Goal: Answer question/provide support: Share knowledge or assist other users

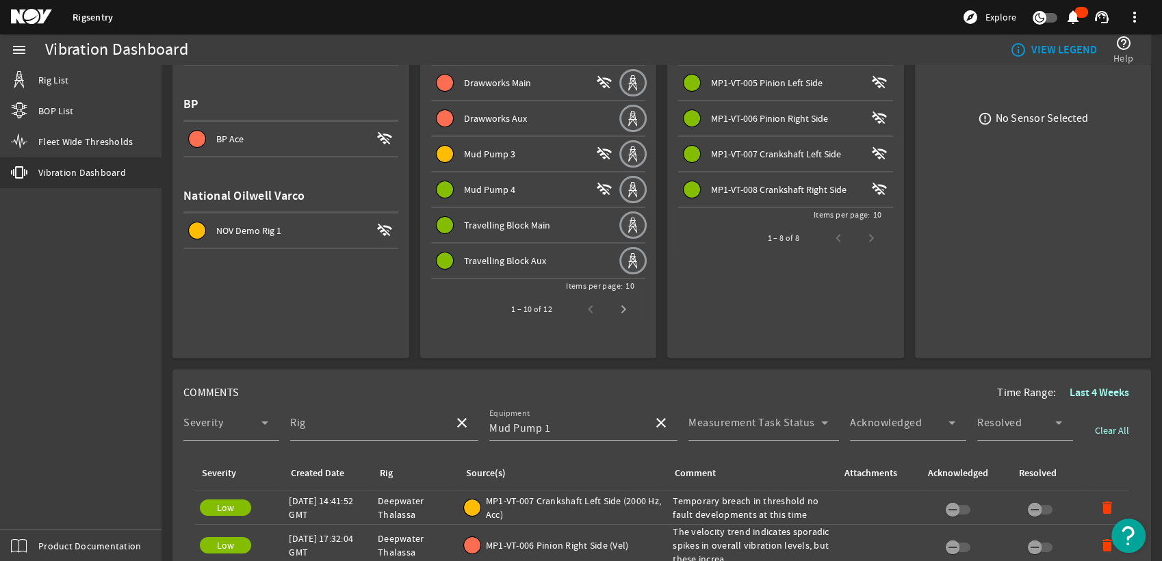
scroll to position [304, 0]
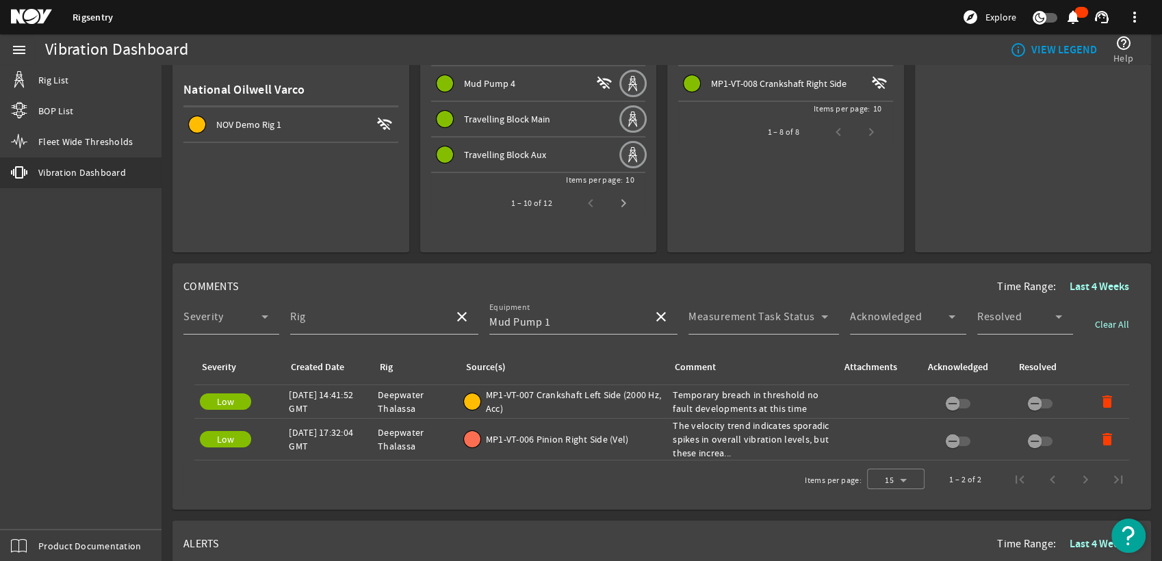
click at [1069, 284] on b "Last 4 Weeks" at bounding box center [1099, 286] width 60 height 14
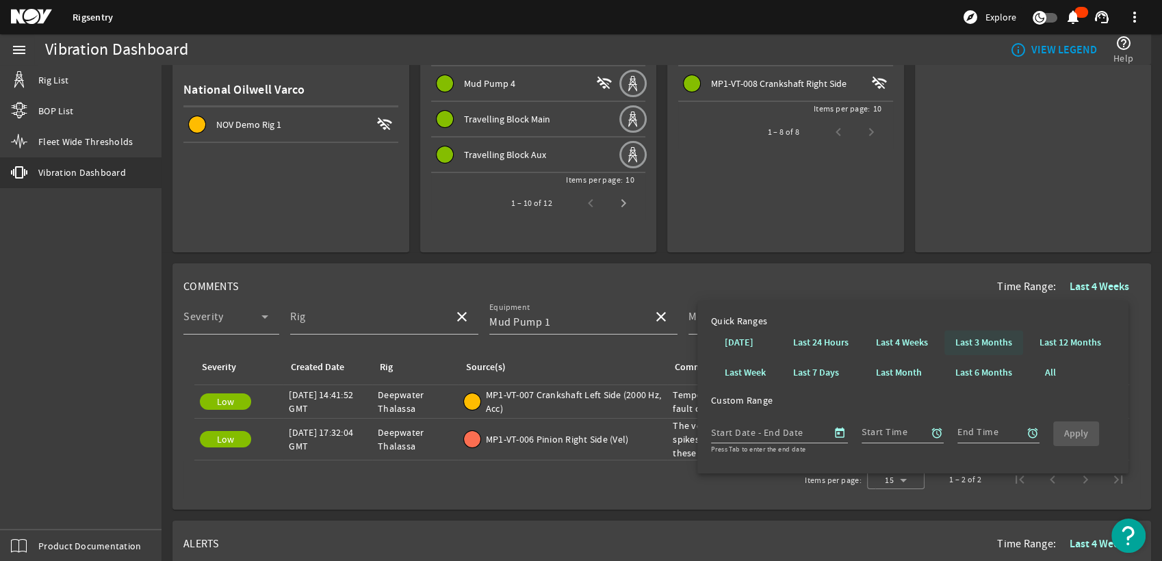
click at [987, 343] on b "Last 3 Months" at bounding box center [983, 343] width 57 height 14
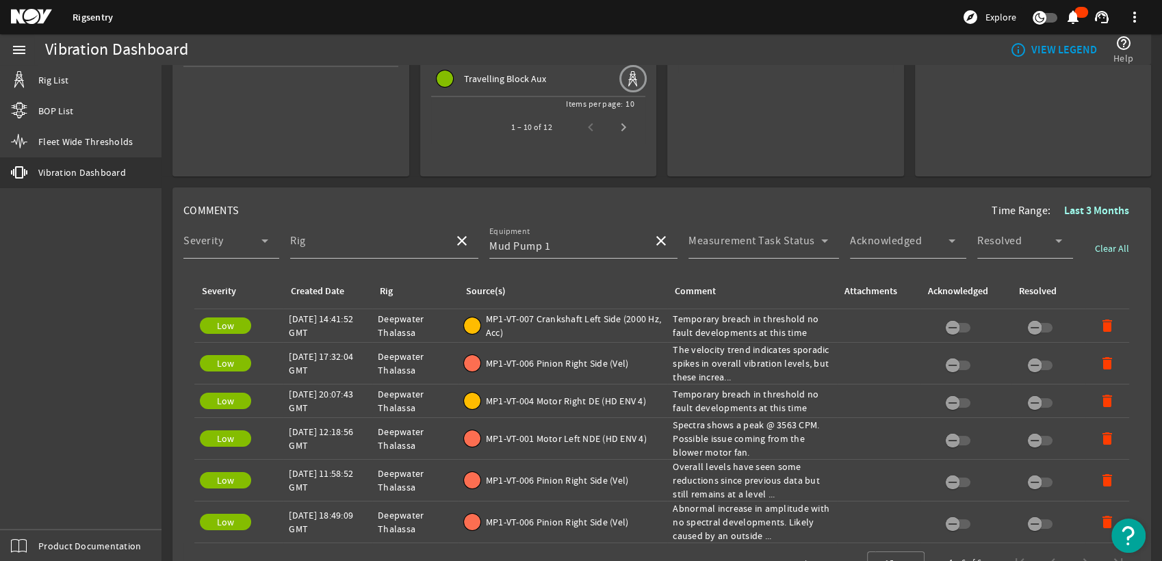
scroll to position [456, 0]
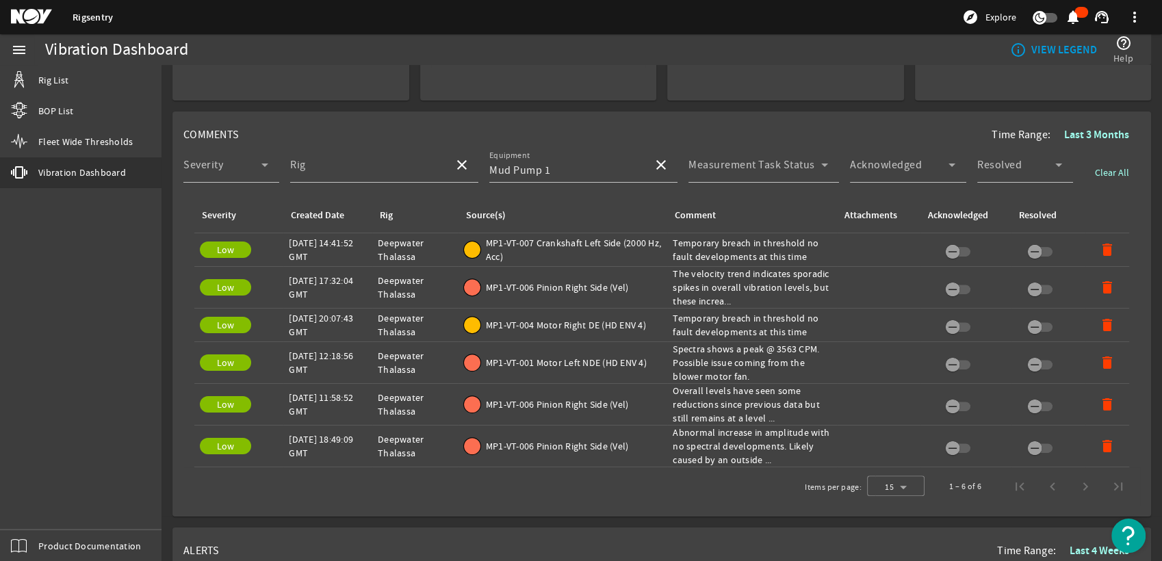
click at [1073, 485] on div "1 – 6 of 6" at bounding box center [1034, 486] width 202 height 33
click at [1039, 482] on div "1 – 6 of 6" at bounding box center [1034, 486] width 202 height 33
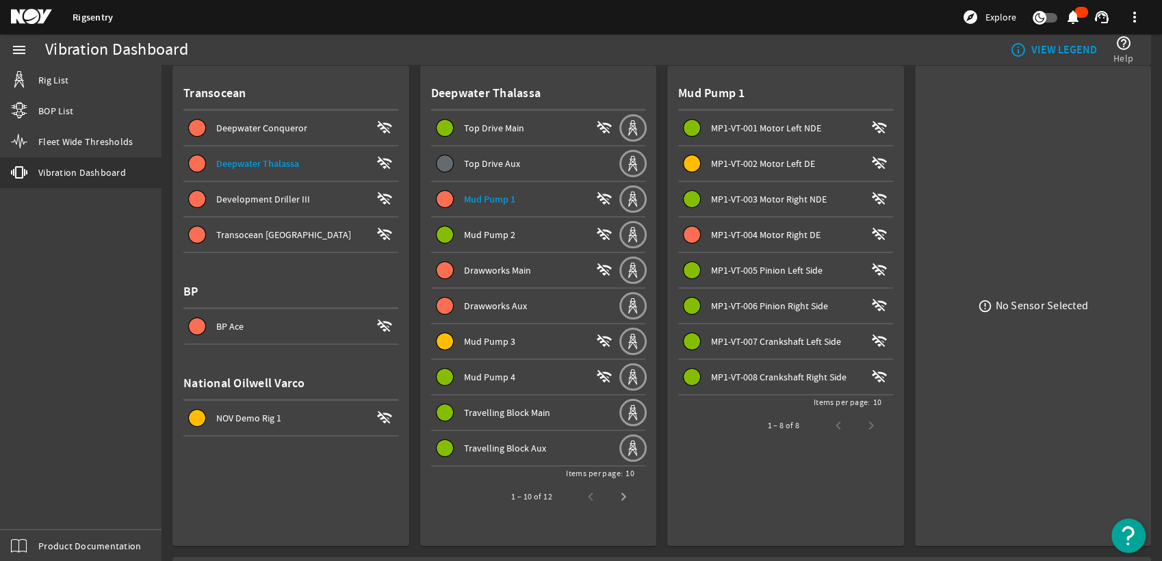
scroll to position [0, 0]
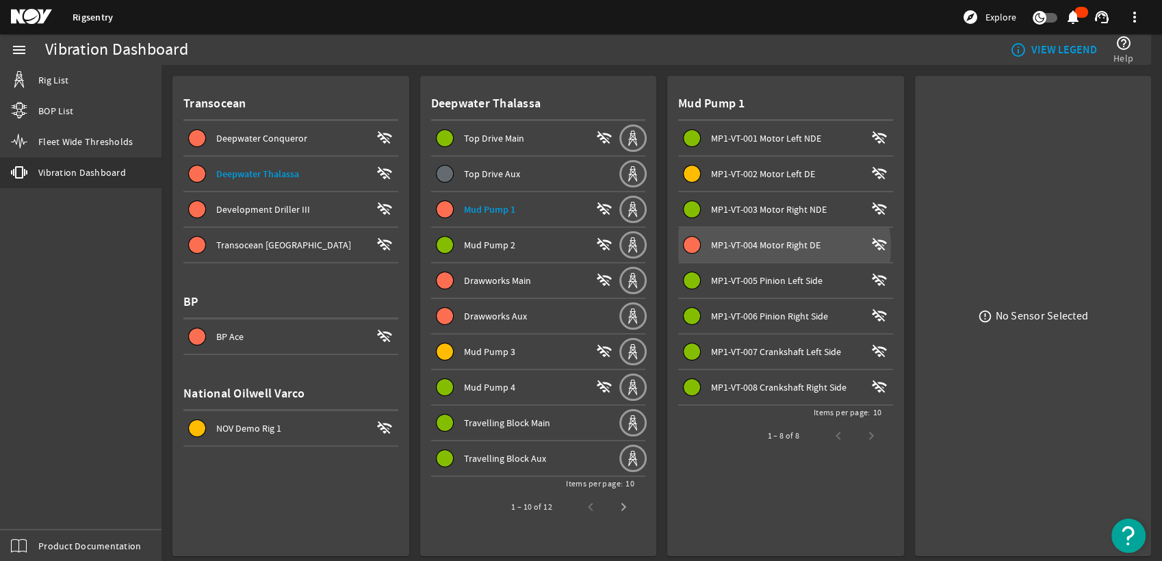
click at [777, 246] on span "MP1-VT-004 Motor Right DE" at bounding box center [765, 245] width 109 height 12
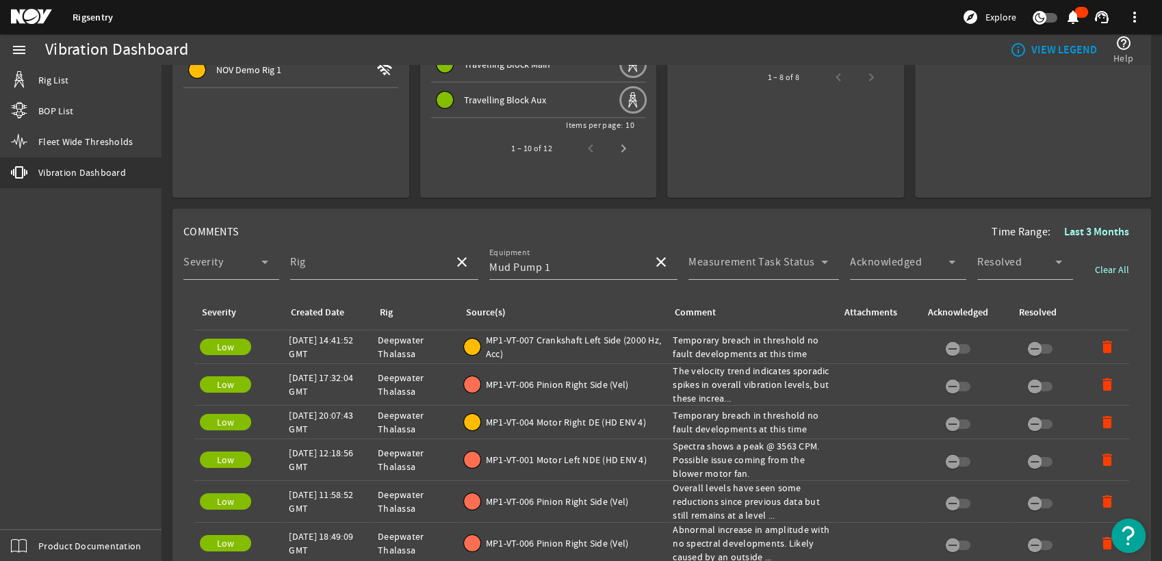
scroll to position [380, 0]
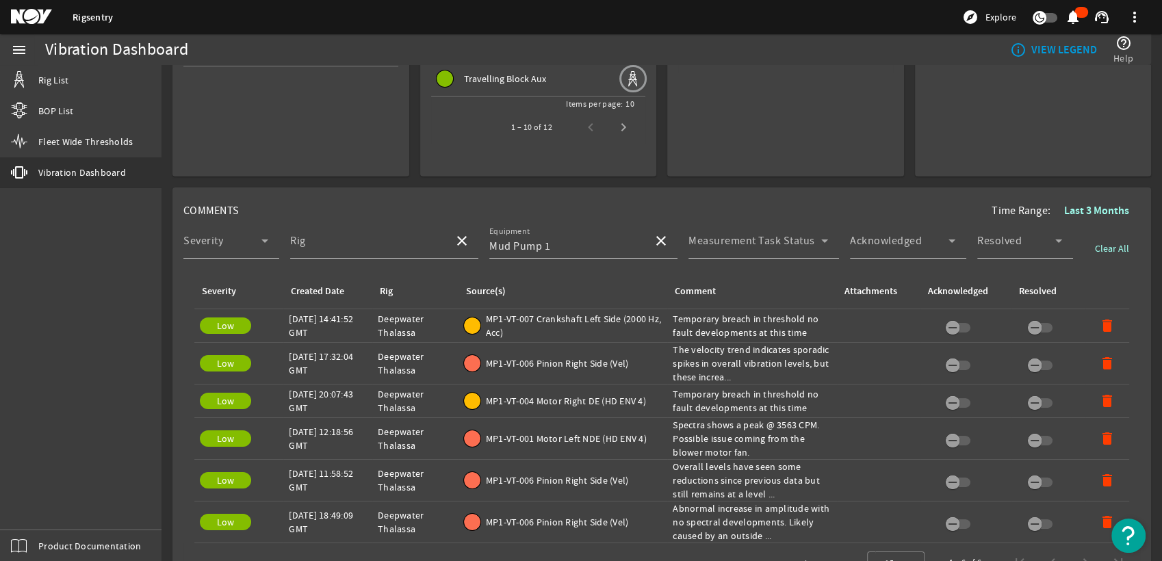
click at [695, 395] on div "Comment: Temporary breach in threshold no fault developments at this time" at bounding box center [752, 400] width 159 height 27
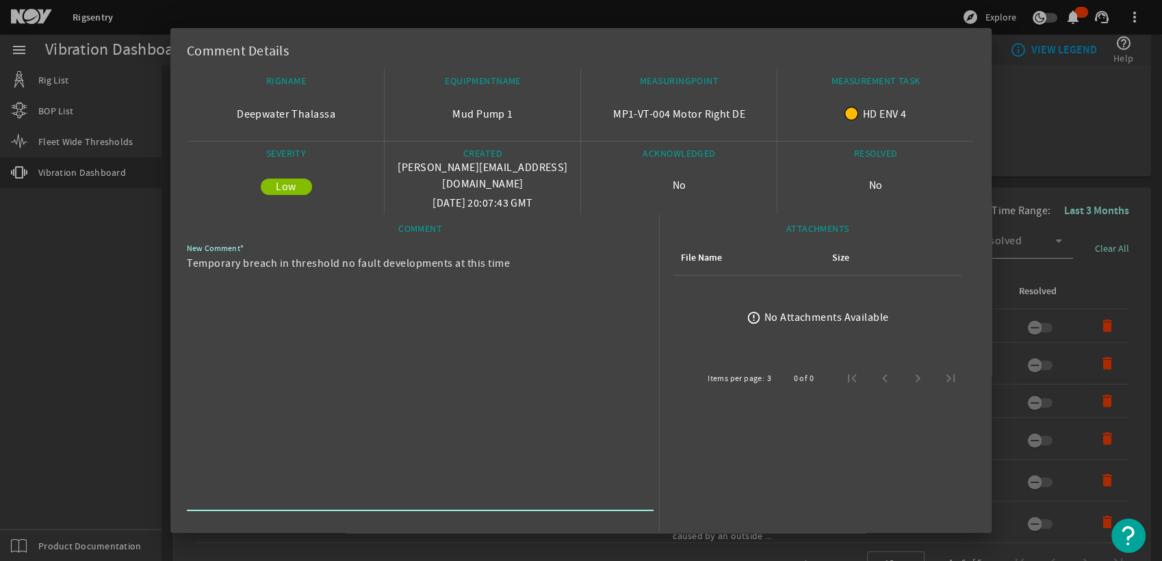
drag, startPoint x: 528, startPoint y: 274, endPoint x: 186, endPoint y: 266, distance: 341.5
click at [186, 266] on mat-dialog-content "RIGNAME Deepwater Thalassa EQUIPMENTNAME Mud Pump 1 MEASURINGPOINT MP1-VT-004 M…" at bounding box center [580, 323] width 821 height 508
drag, startPoint x: 186, startPoint y: 266, endPoint x: 200, endPoint y: 265, distance: 13.8
click at [110, 340] on div at bounding box center [581, 280] width 1162 height 561
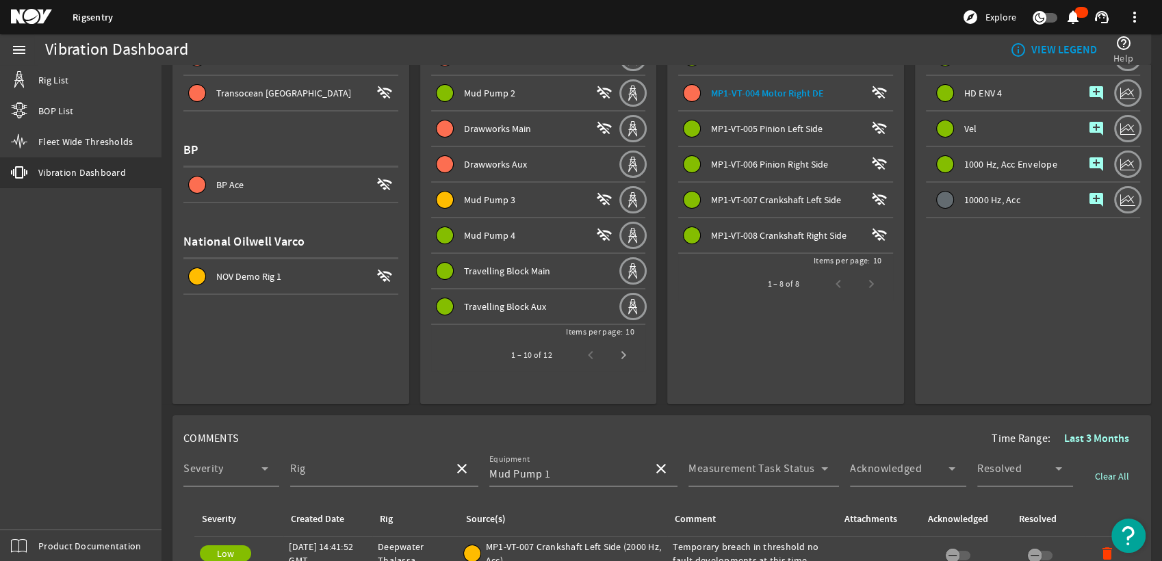
scroll to position [76, 0]
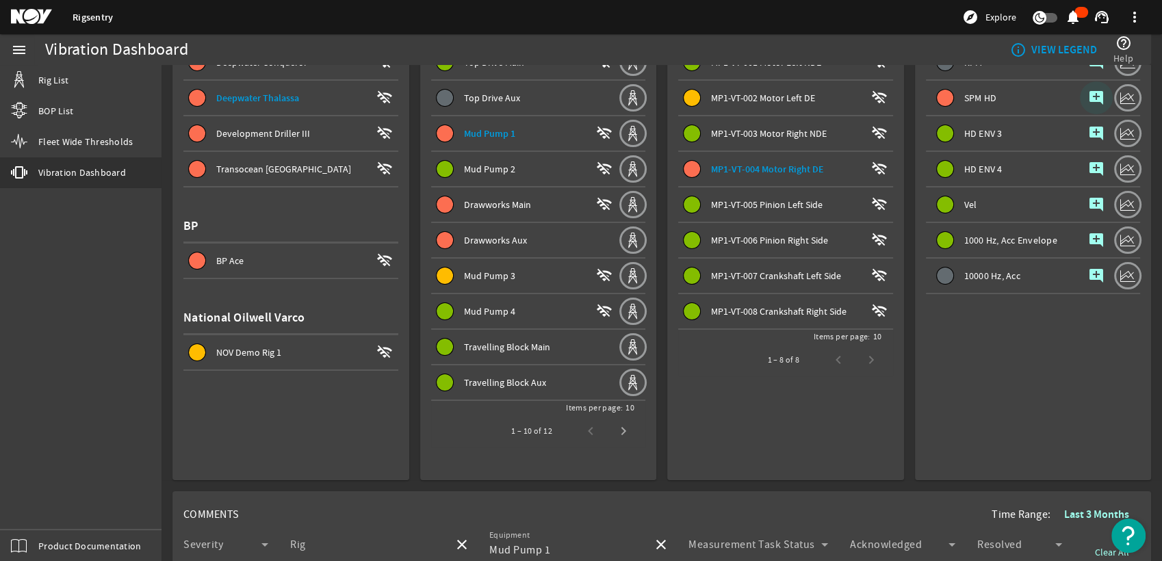
click at [1088, 103] on mat-icon "add_comment" at bounding box center [1096, 98] width 16 height 16
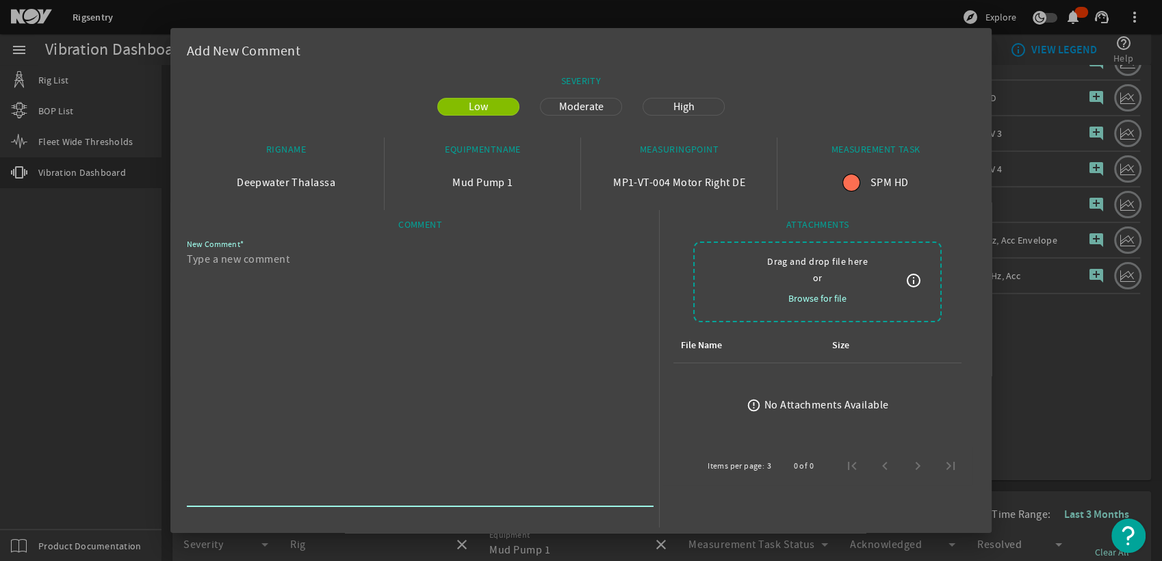
click at [543, 271] on textarea "New Comment" at bounding box center [415, 377] width 456 height 252
paste textarea "Temporary breach in threshold no fault developments at this time"
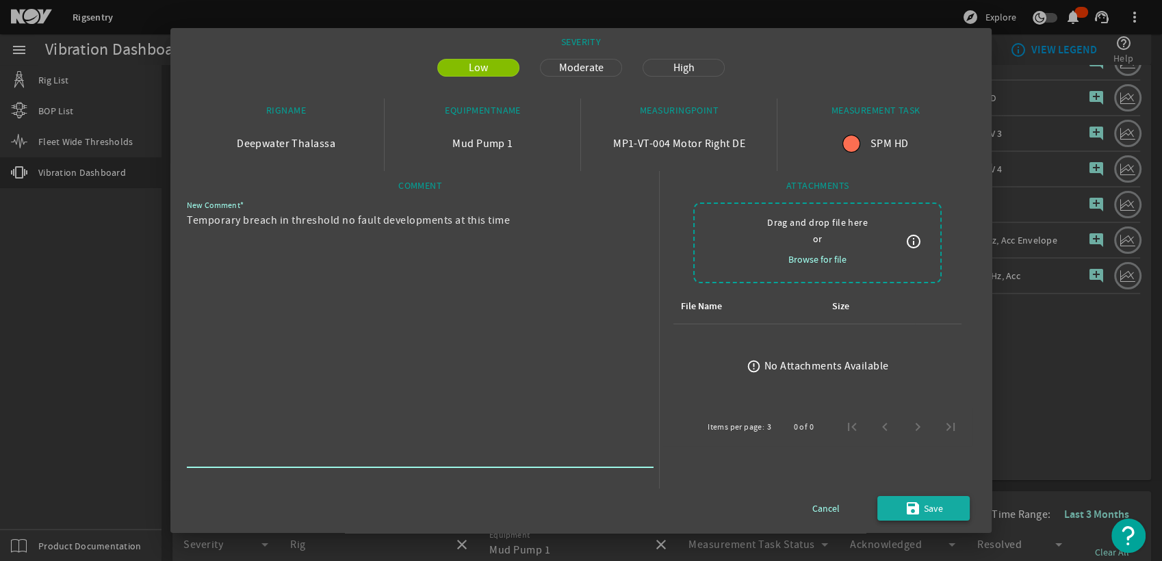
type textarea "Temporary breach in threshold no fault developments at this time"
click at [928, 511] on span "Save" at bounding box center [933, 508] width 19 height 16
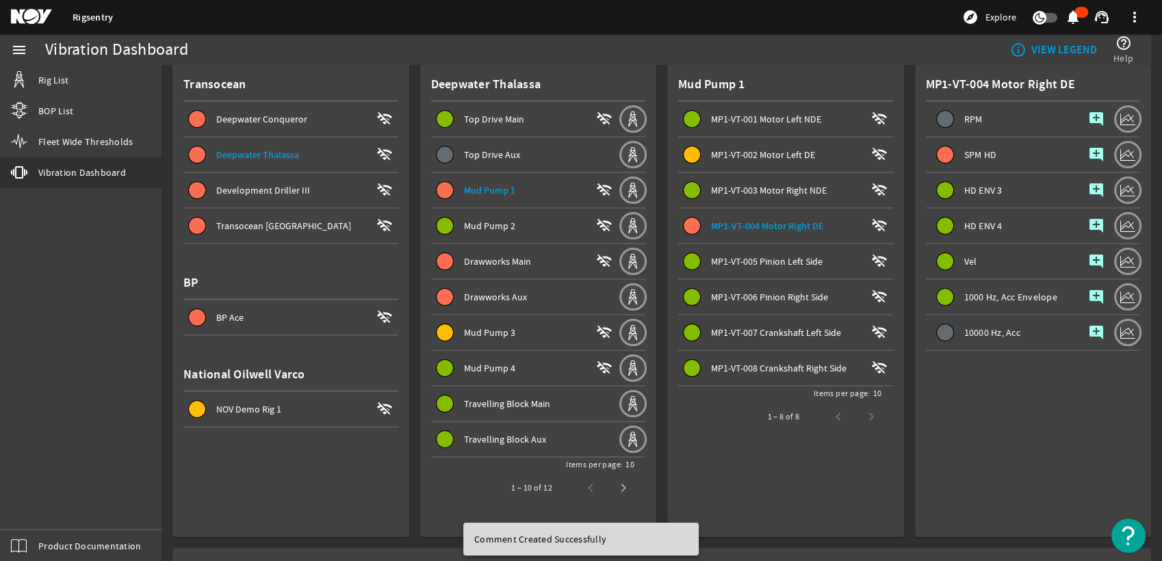
scroll to position [0, 0]
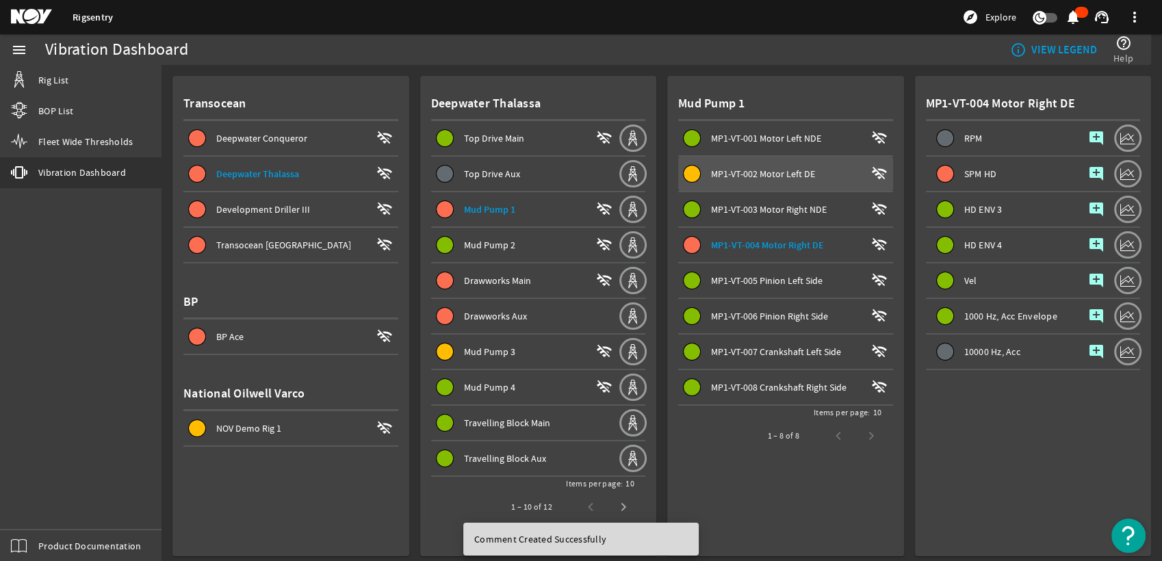
click at [785, 173] on span "MP1-VT-002 Motor Left DE" at bounding box center [763, 174] width 104 height 12
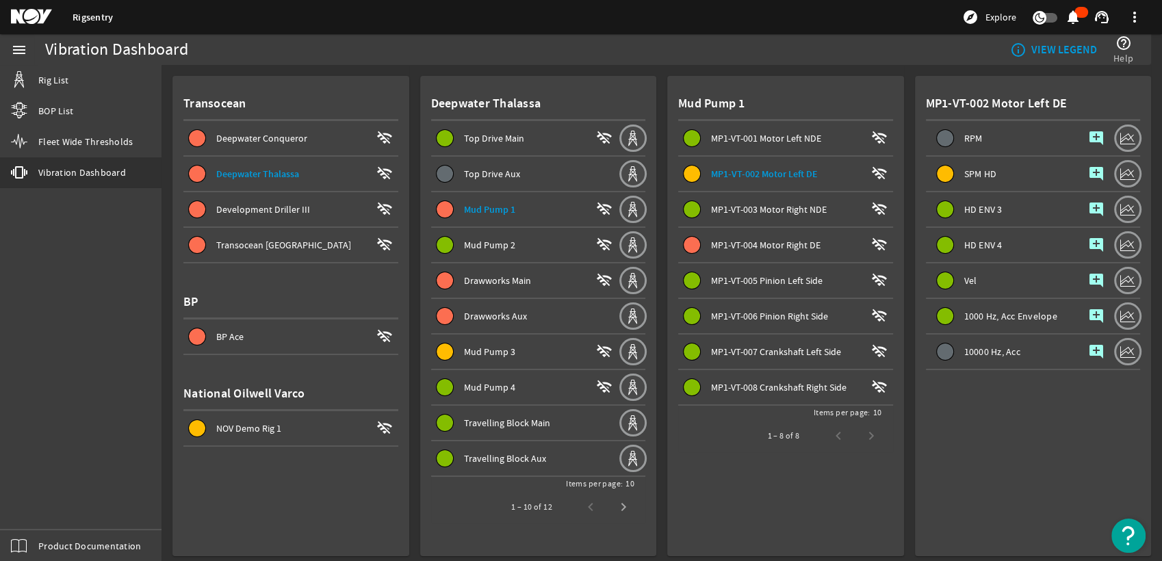
click at [512, 338] on span at bounding box center [524, 351] width 187 height 33
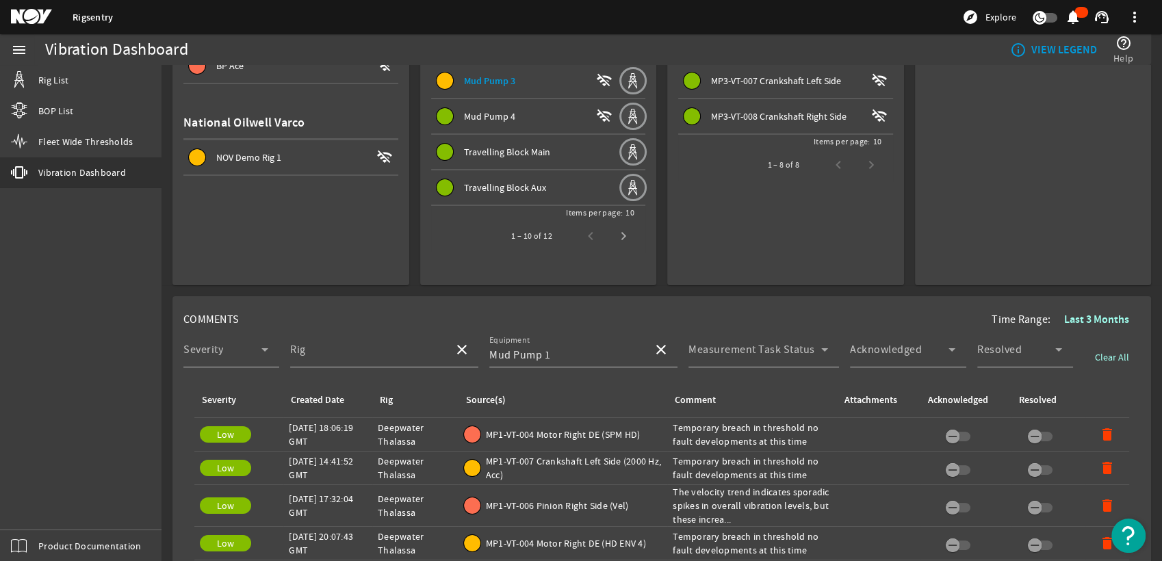
scroll to position [304, 0]
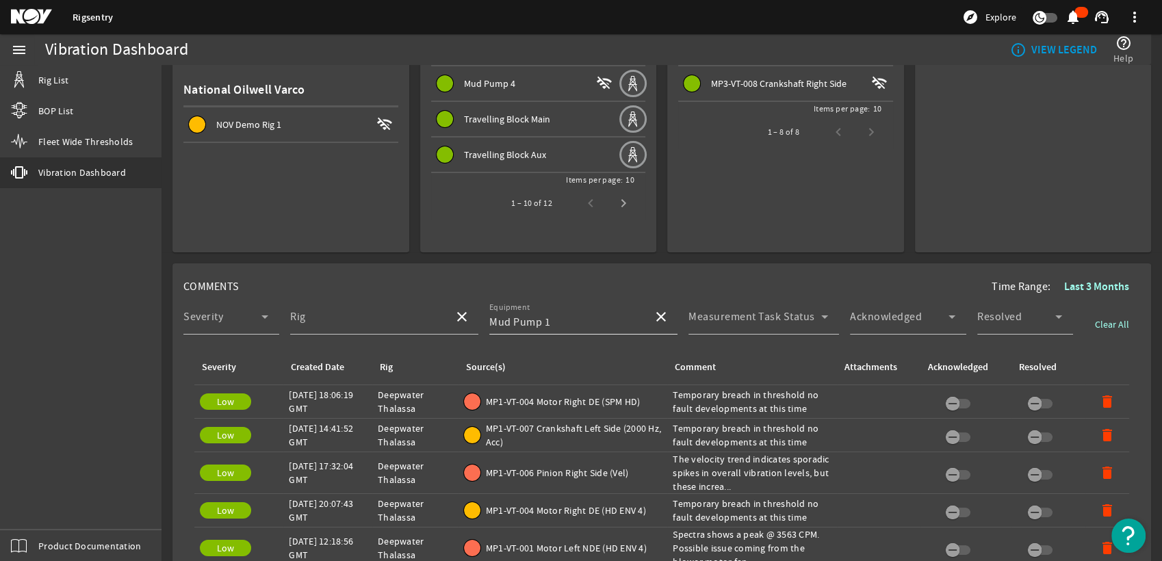
click at [653, 309] on mat-icon "close" at bounding box center [661, 317] width 16 height 16
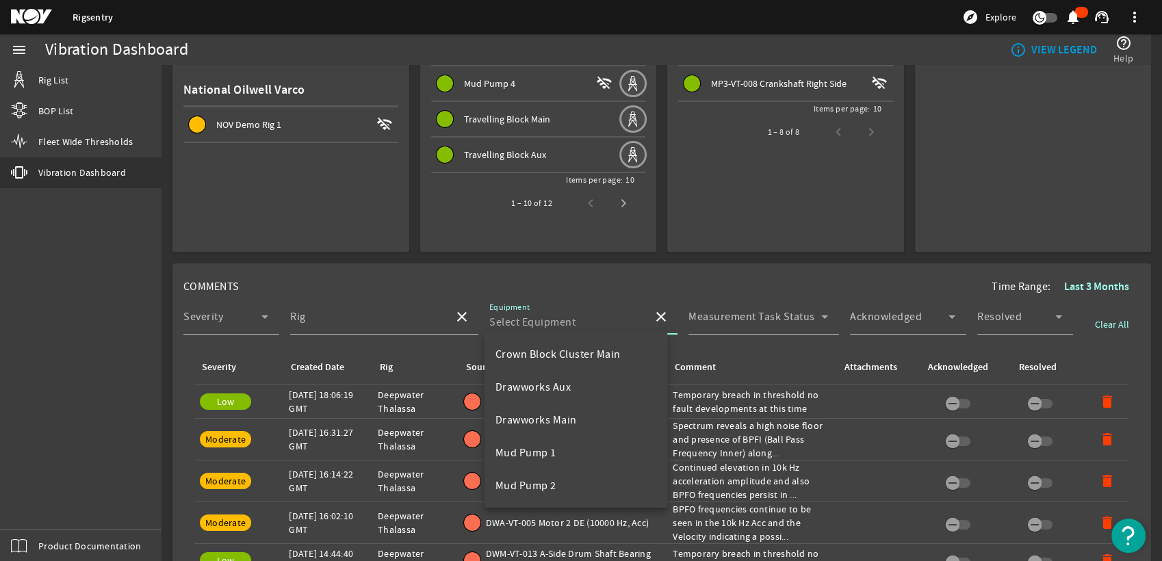
click at [642, 315] on div "close" at bounding box center [660, 316] width 36 height 33
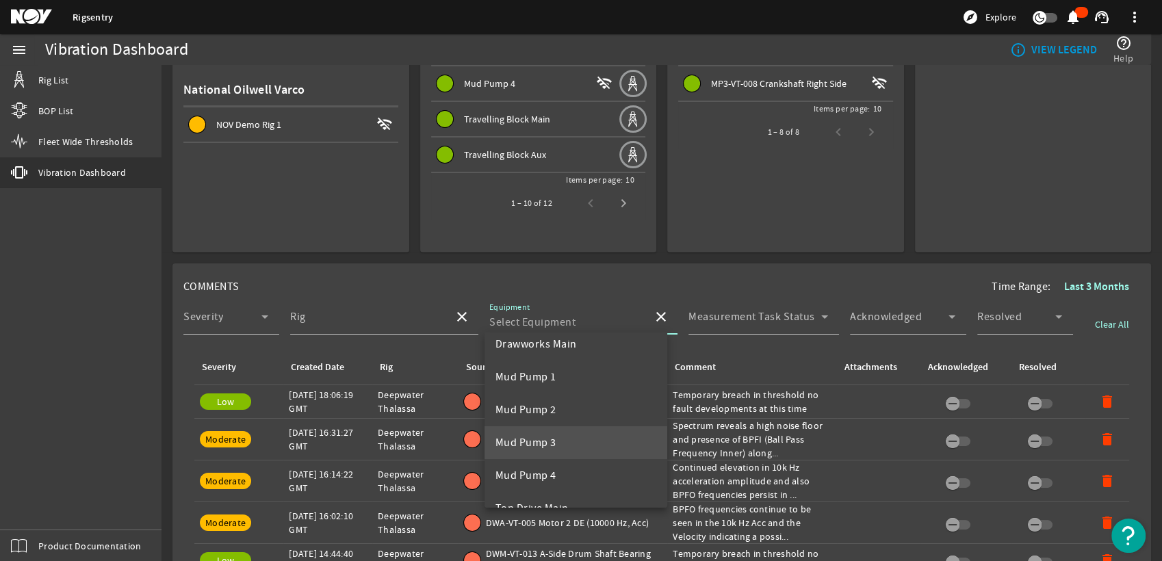
click at [592, 434] on mat-option "Mud Pump 3" at bounding box center [575, 442] width 183 height 33
type input "Mud Pump 3"
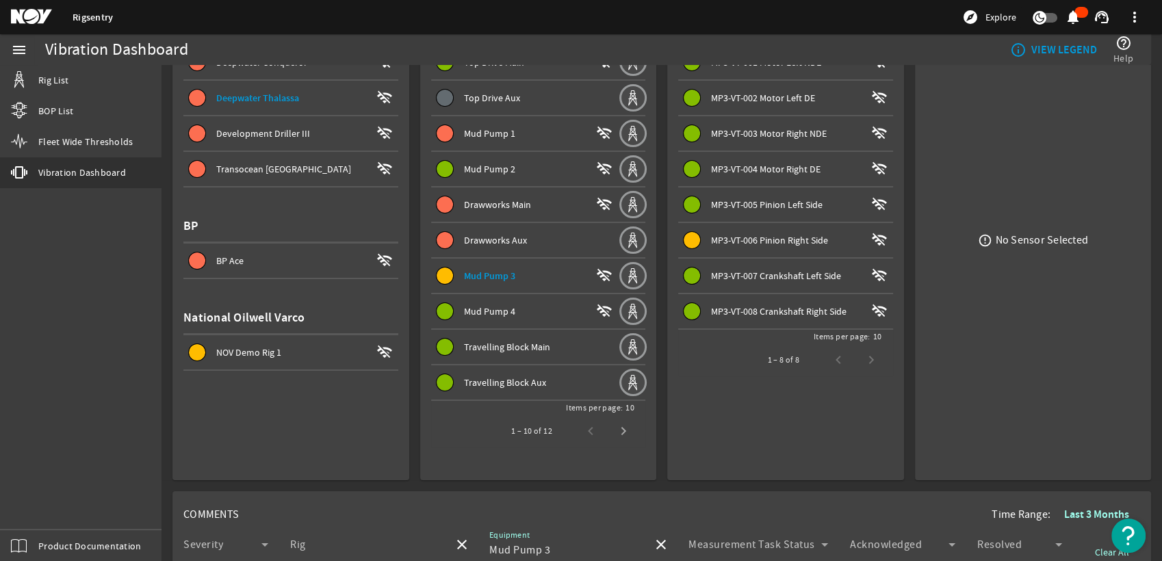
click at [770, 224] on span at bounding box center [785, 240] width 215 height 33
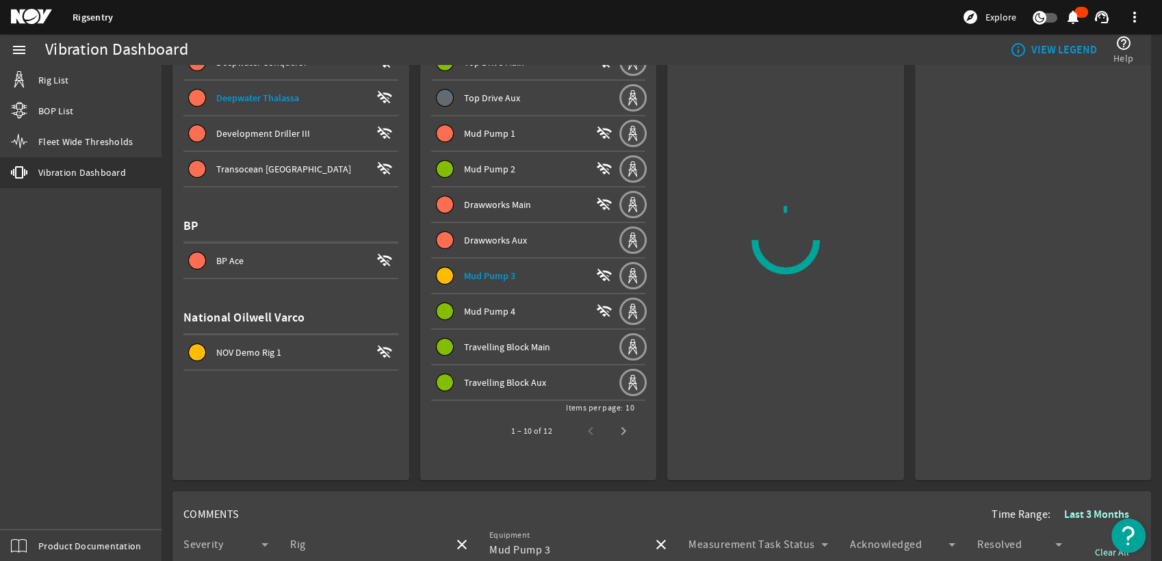
click at [502, 202] on span "Drawworks Main" at bounding box center [497, 204] width 67 height 12
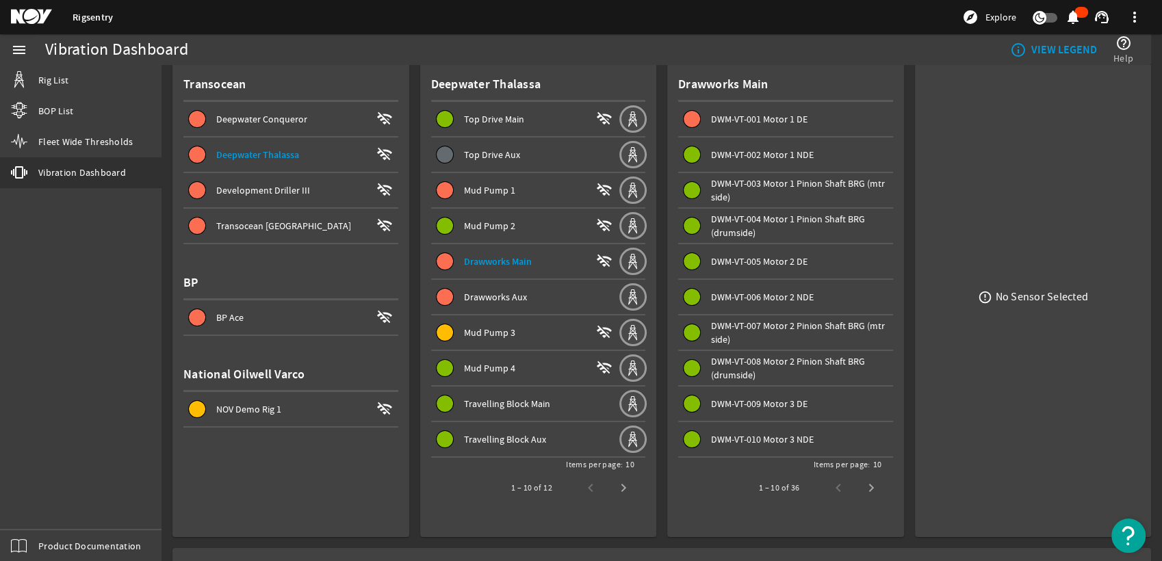
scroll to position [0, 0]
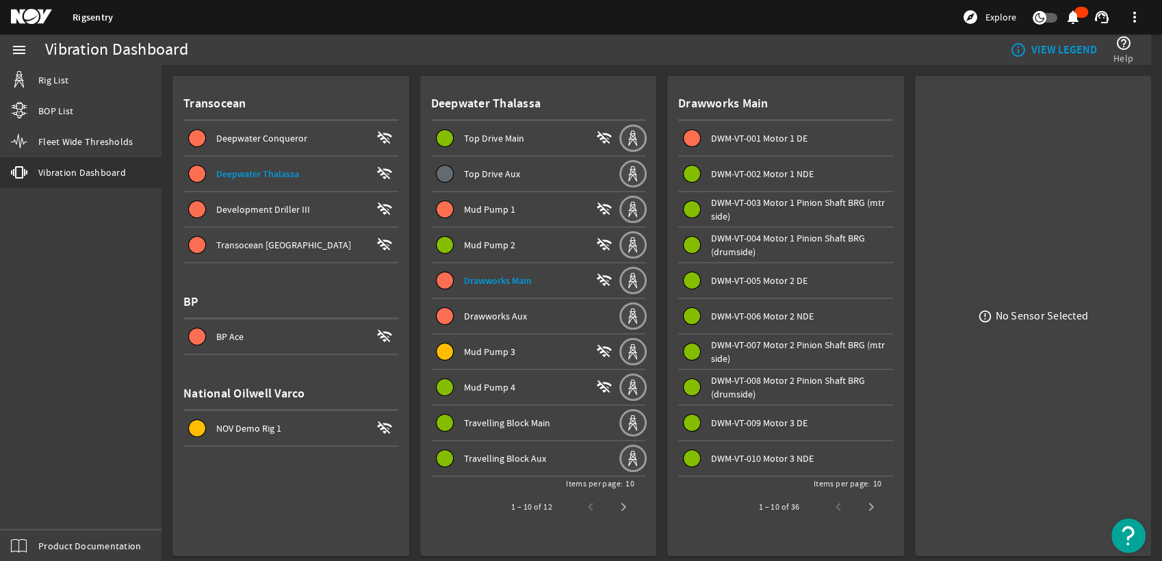
click at [810, 142] on div "DWM-VT-001 Motor 1 DE" at bounding box center [802, 138] width 182 height 14
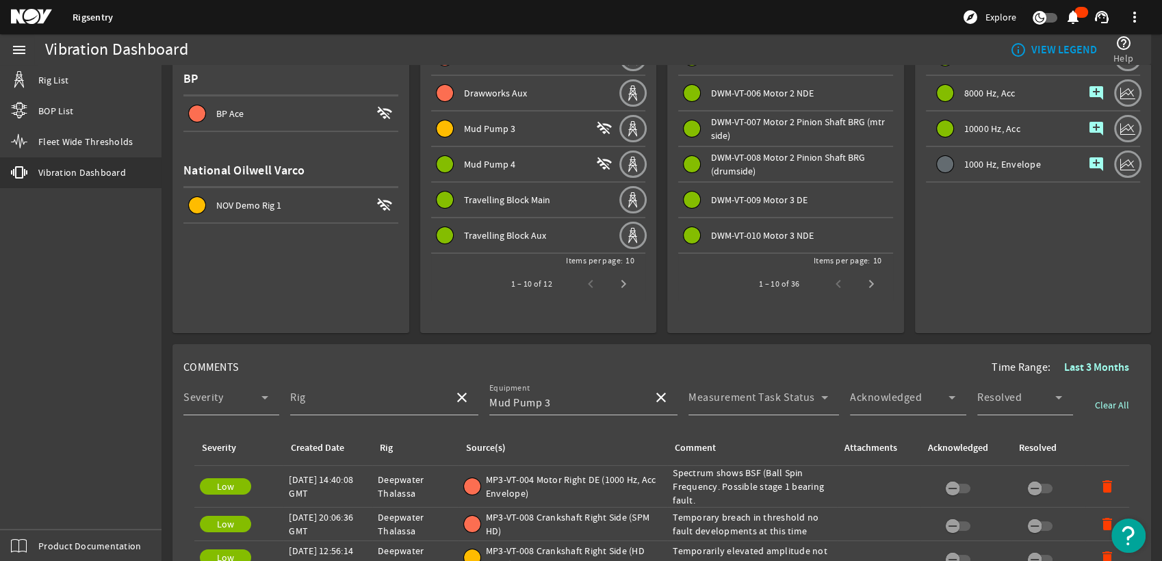
scroll to position [228, 0]
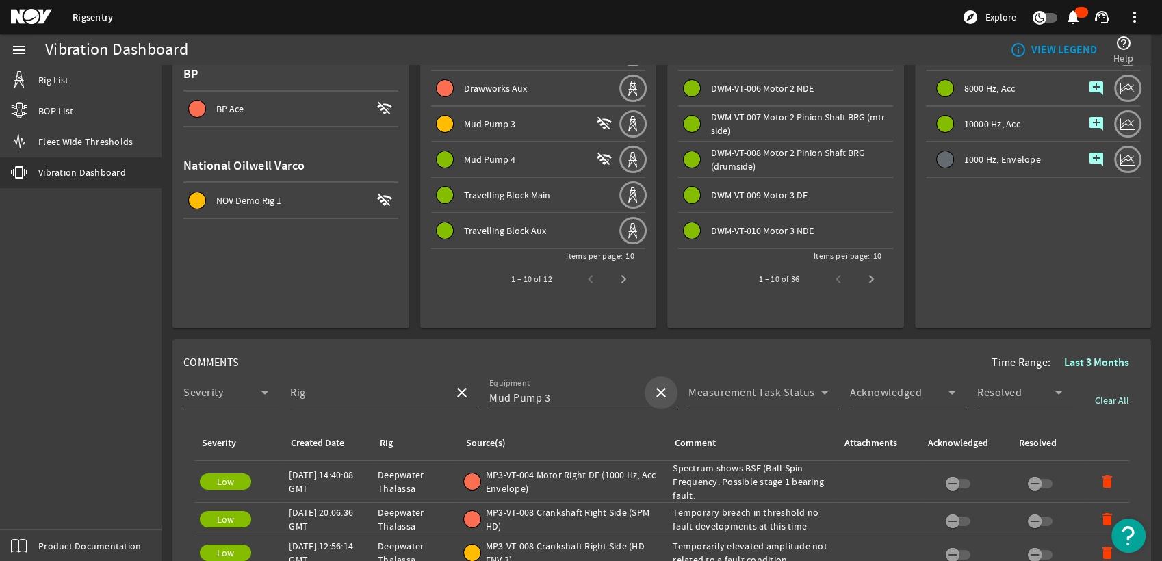
click at [653, 389] on mat-icon "close" at bounding box center [661, 393] width 16 height 16
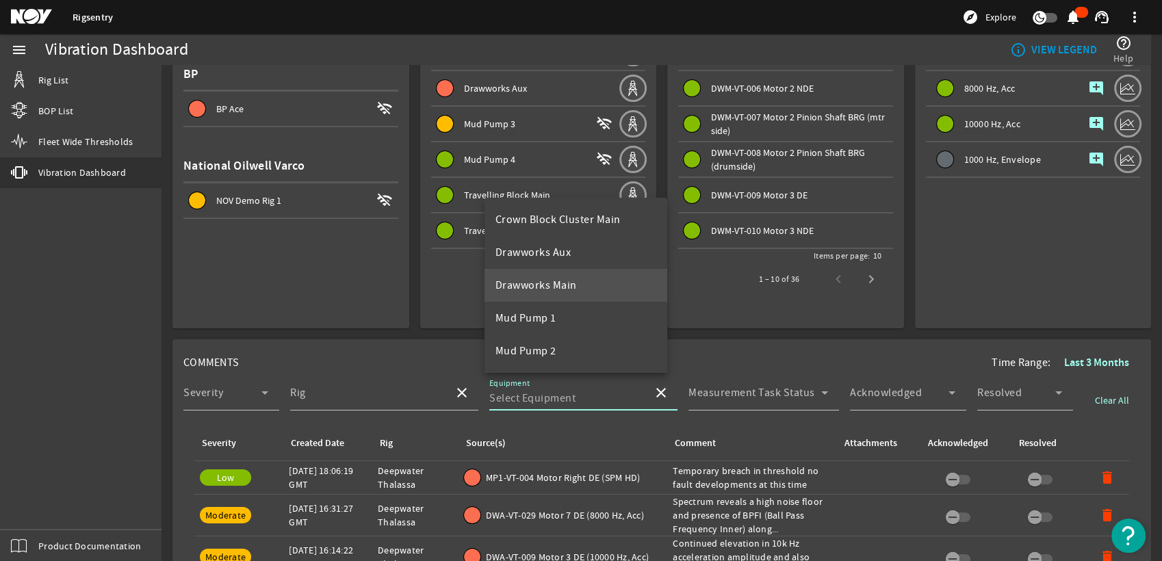
click at [594, 298] on mat-option "Drawworks Main" at bounding box center [575, 285] width 183 height 33
type input "Drawworks Main"
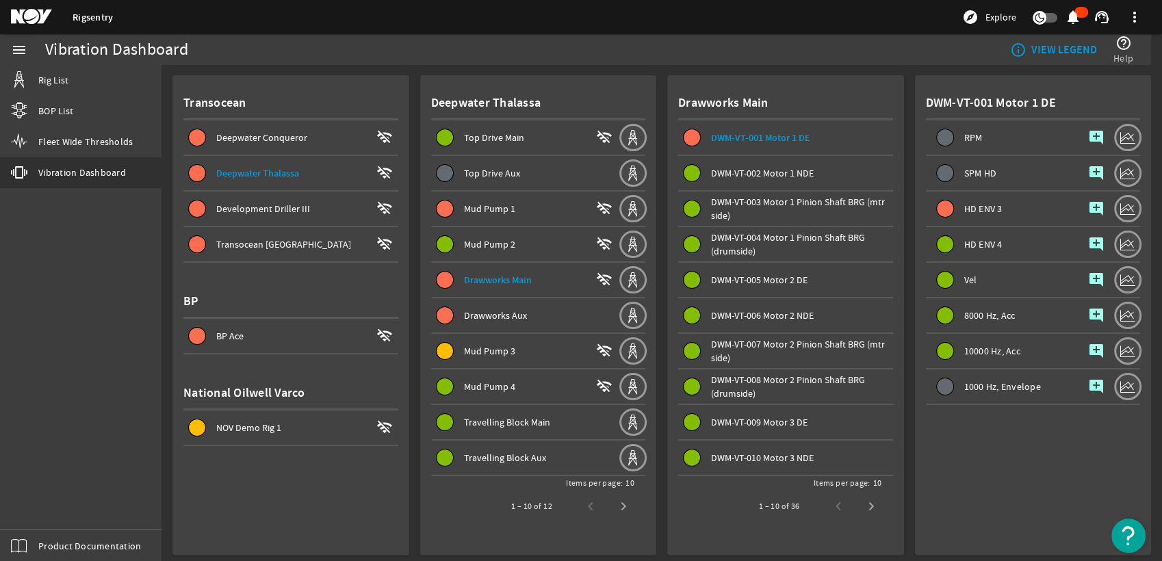
scroll to position [0, 0]
click at [1088, 205] on mat-icon "add_comment" at bounding box center [1096, 209] width 16 height 16
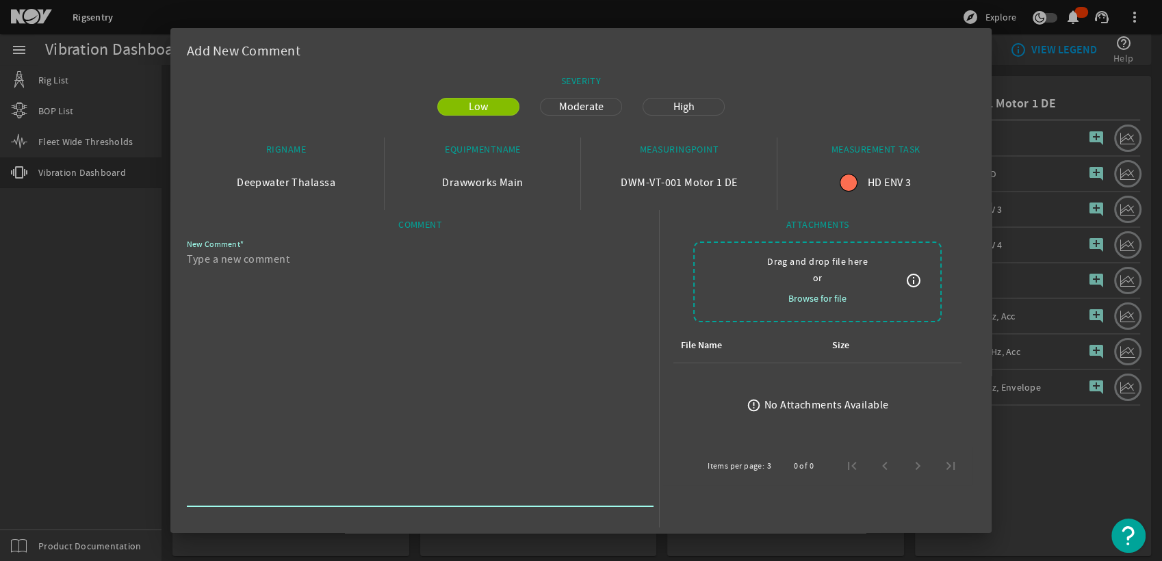
click at [443, 290] on textarea "New Comment" at bounding box center [415, 377] width 456 height 252
paste textarea "HD Envelope 3 spectrum is displaying BPFI (Ball Pass Frequency Inner) with harm…"
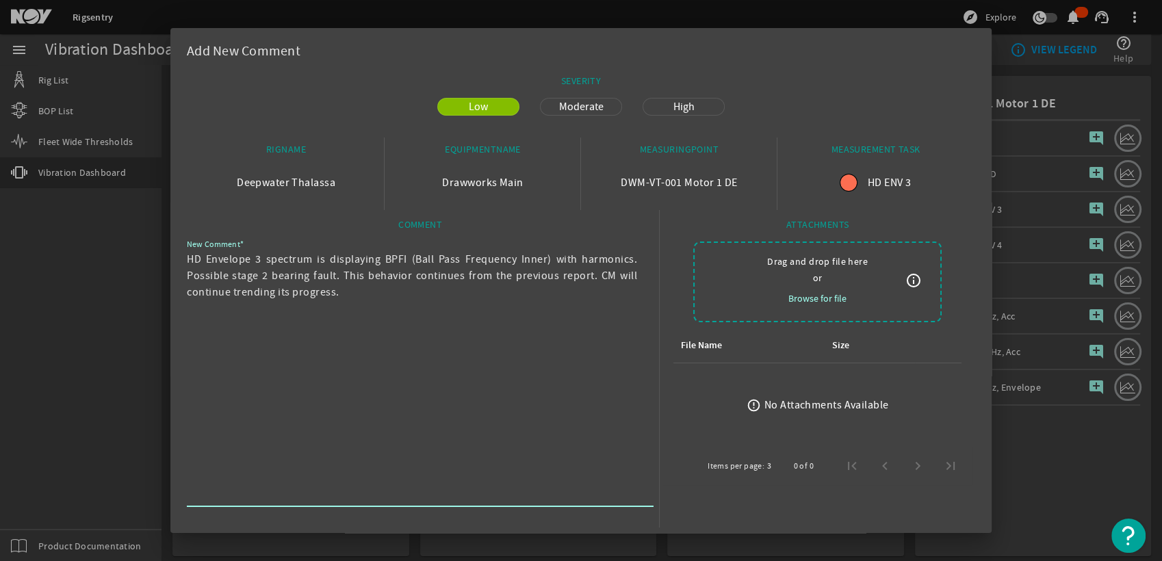
click at [414, 289] on textarea "HD Envelope 3 spectrum is displaying BPFI (Ball Pass Frequency Inner) with harm…" at bounding box center [415, 377] width 456 height 252
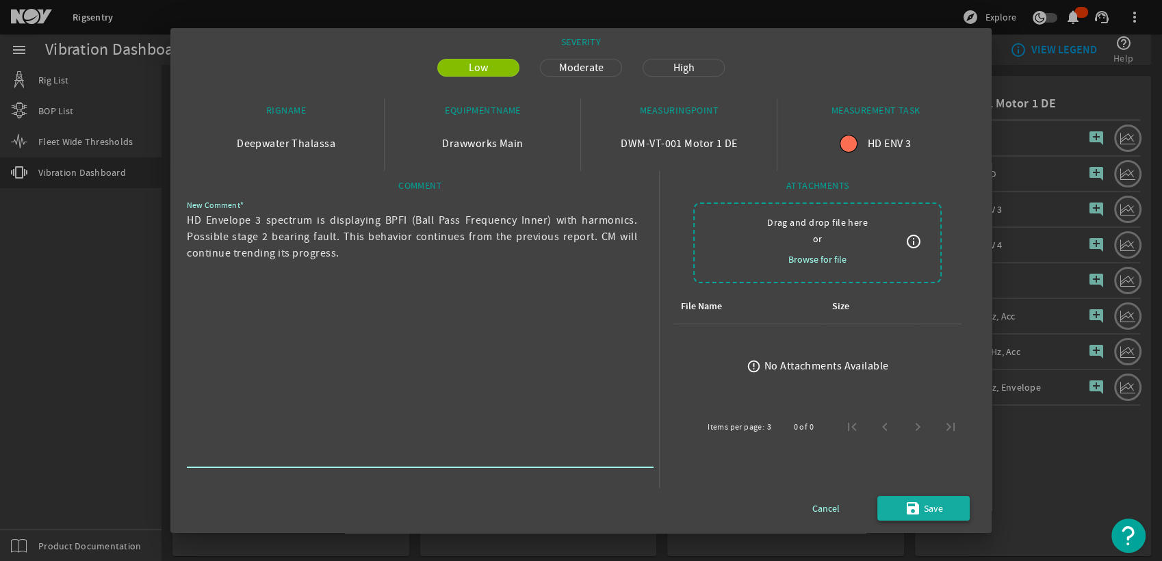
type textarea "HD Envelope 3 spectrum is displaying BPFI (Ball Pass Frequency Inner) with harm…"
click at [905, 510] on mat-icon "save" at bounding box center [913, 508] width 16 height 16
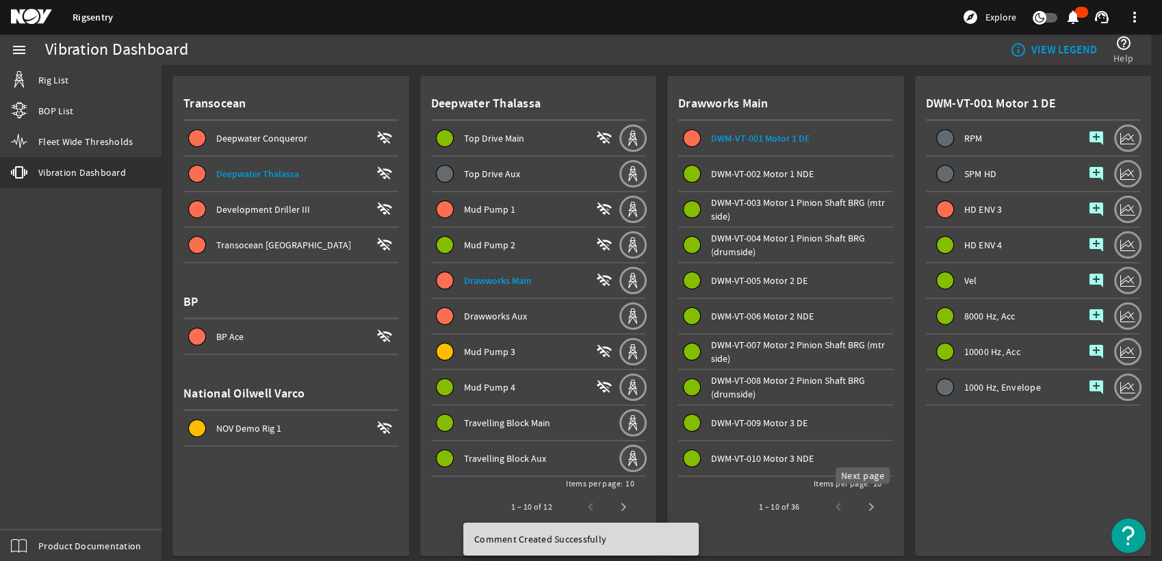
click at [856, 503] on span "Next page" at bounding box center [871, 507] width 33 height 33
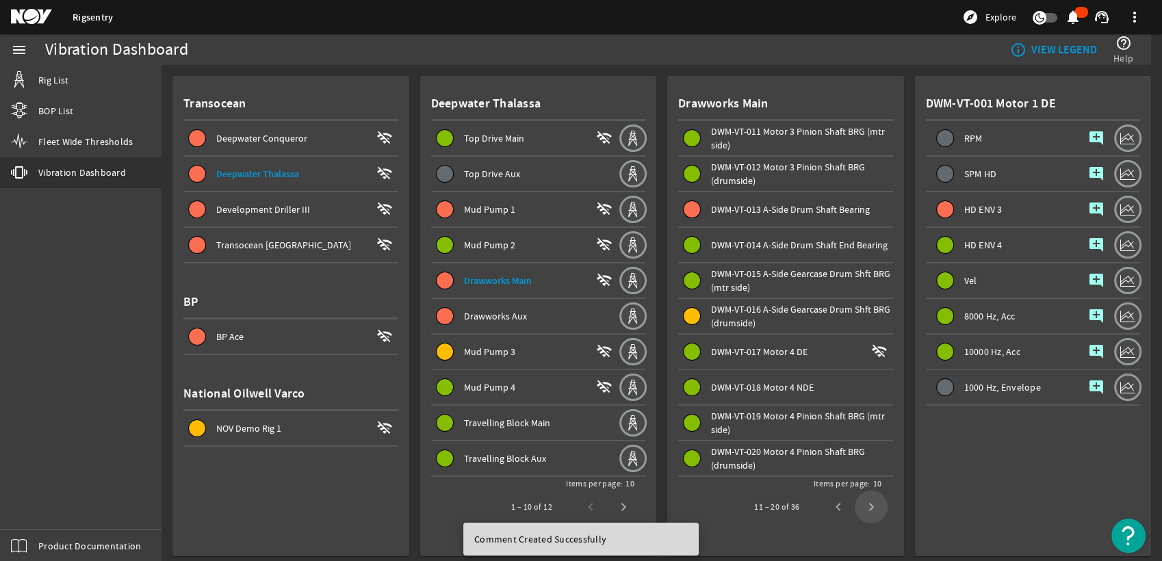
click at [856, 503] on span "Next page" at bounding box center [871, 507] width 33 height 33
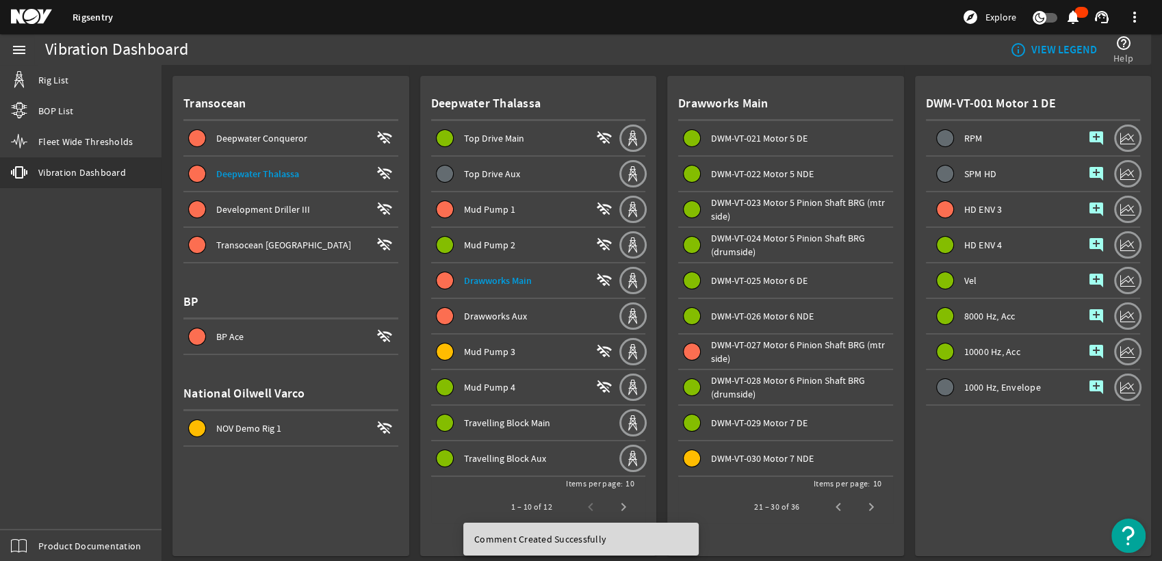
click at [837, 506] on span "Previous page" at bounding box center [838, 507] width 33 height 33
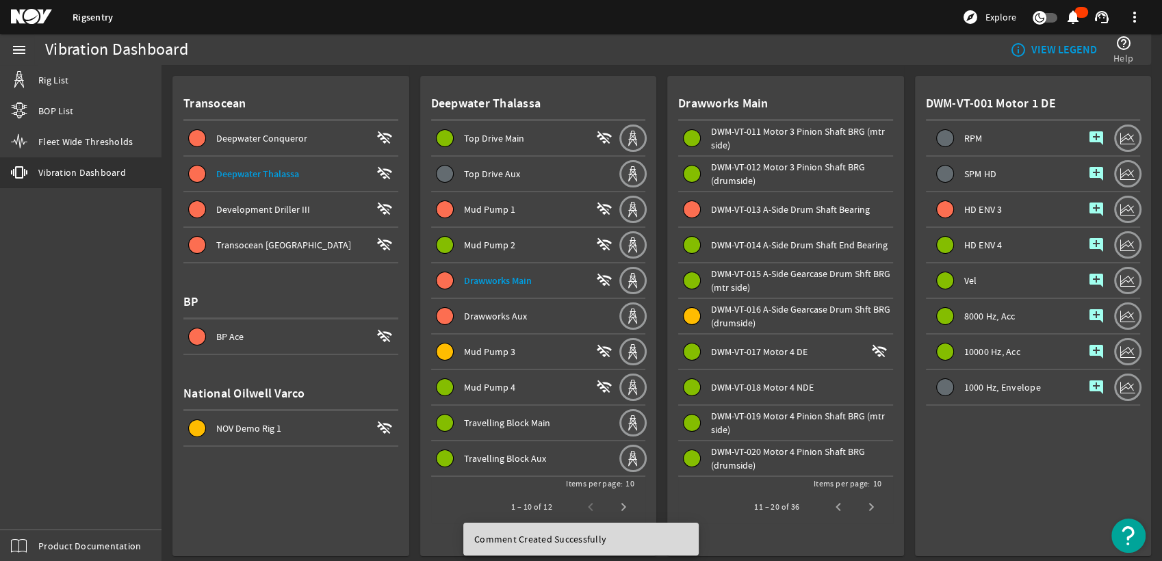
click at [766, 222] on span at bounding box center [785, 209] width 215 height 33
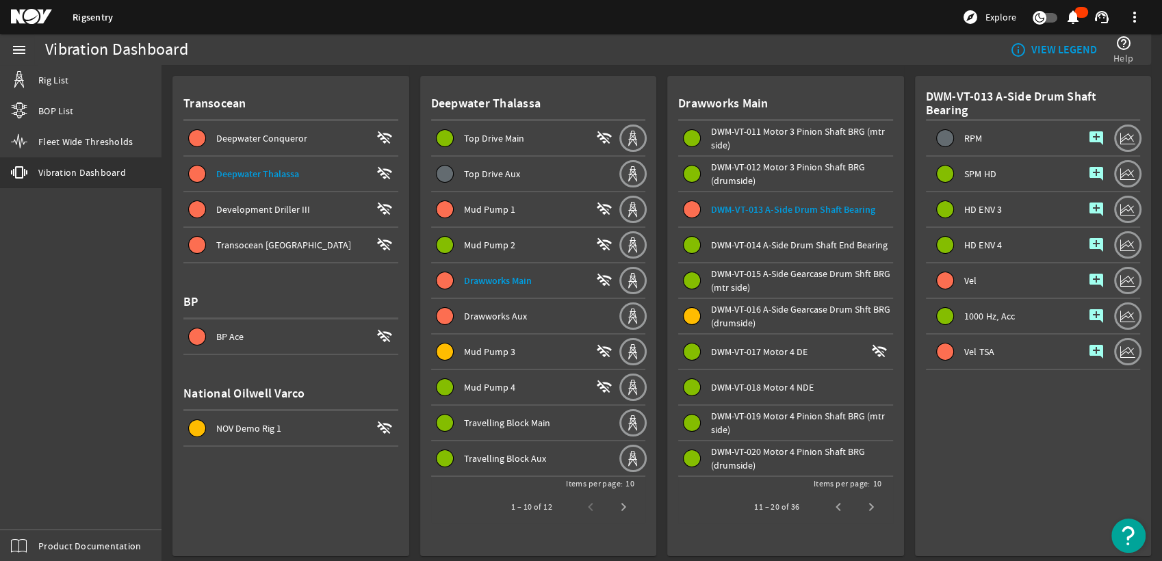
click at [719, 209] on span "DWM-VT-013 A-Side Drum Shaft Bearing" at bounding box center [793, 209] width 164 height 13
click at [985, 279] on div "Vel" at bounding box center [1003, 280] width 155 height 34
click at [978, 355] on span "Vel TSA" at bounding box center [979, 352] width 31 height 10
click at [1088, 283] on mat-icon "add_comment" at bounding box center [1096, 280] width 16 height 16
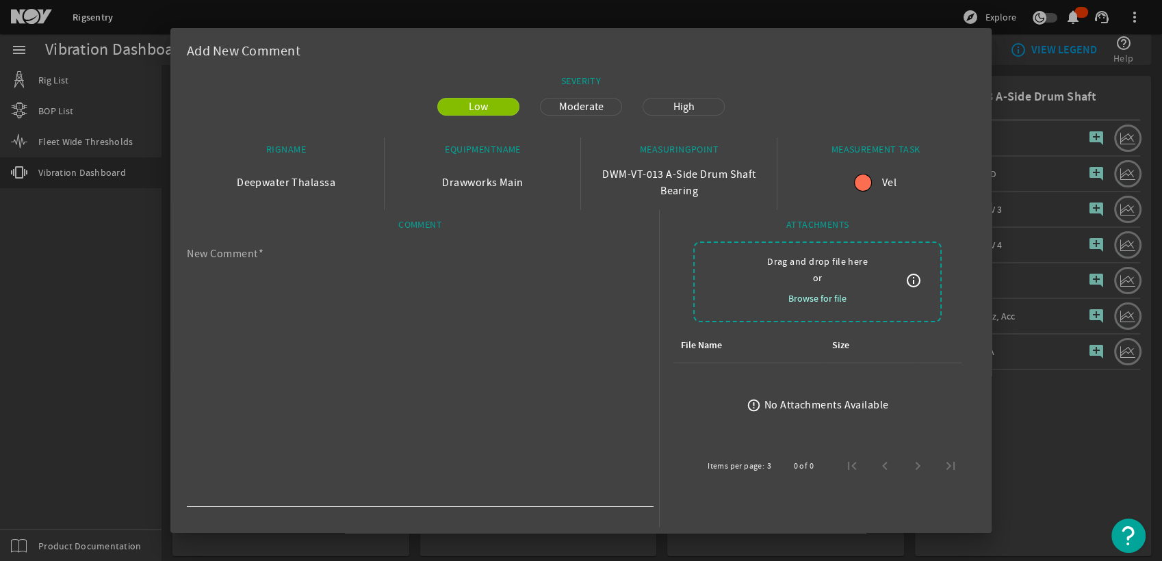
click at [359, 271] on textarea "New Comment" at bounding box center [415, 377] width 456 height 252
drag, startPoint x: 343, startPoint y: 264, endPoint x: 532, endPoint y: 248, distance: 190.2
click at [532, 248] on div "New Comment Most recent velocity data displays ski slopes indicating a potentia…" at bounding box center [415, 371] width 456 height 271
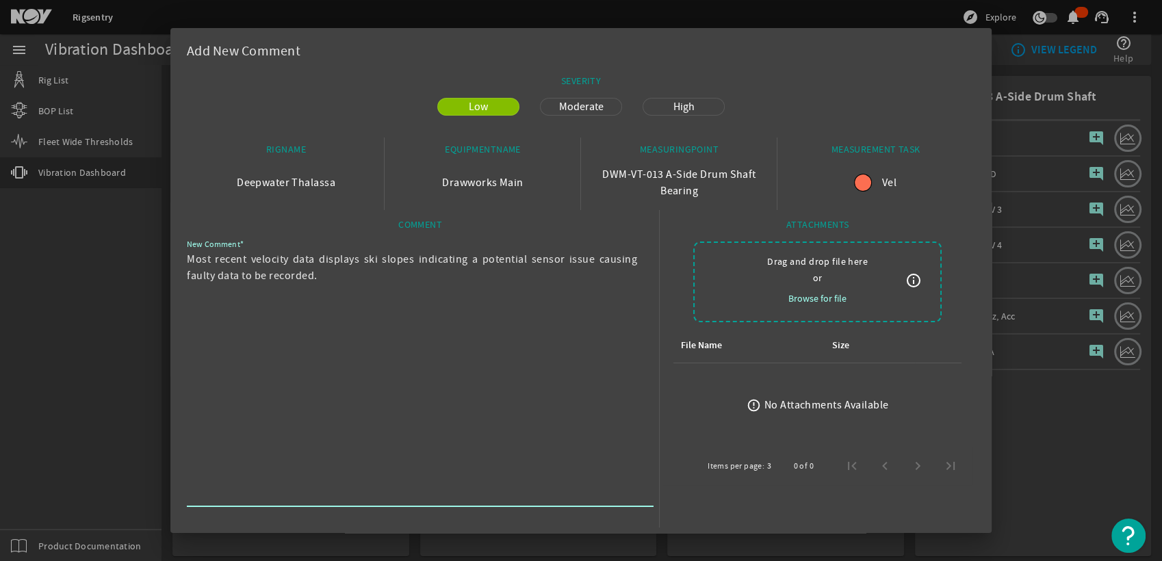
click at [481, 231] on div "COMMENT" at bounding box center [420, 227] width 467 height 18
click at [378, 260] on textarea "Most recent velocity data displays abnormal elevation and ski slopes indicating…" at bounding box center [415, 377] width 456 height 252
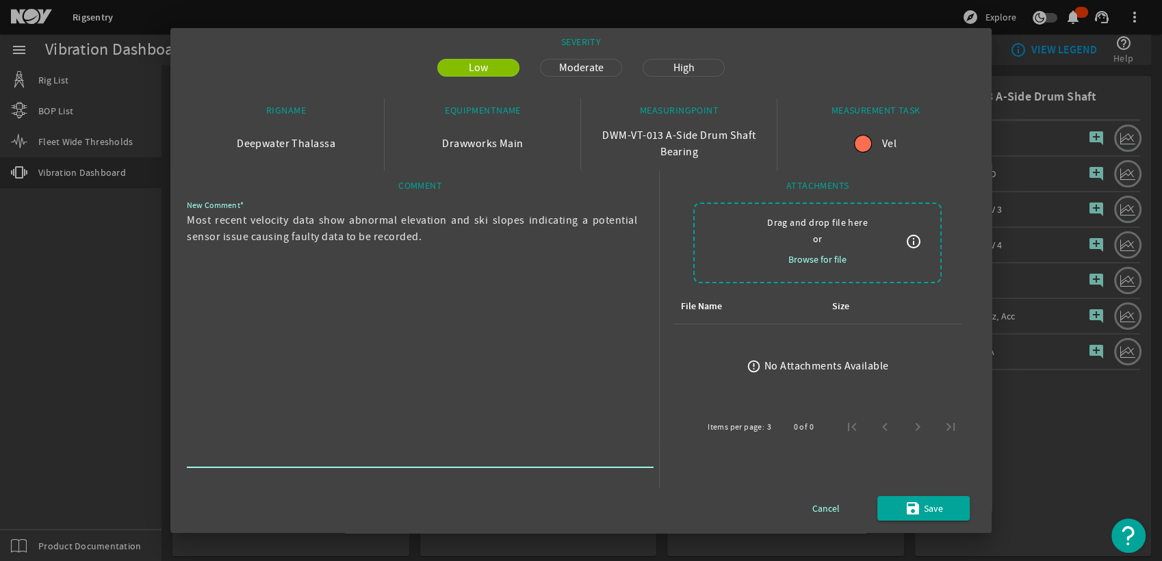
type textarea "Most recent velocity data show abnormal elevation and ski slopes indicating a p…"
click at [594, 79] on div "Low Moderate High" at bounding box center [581, 75] width 788 height 45
click at [591, 72] on span "Moderate" at bounding box center [581, 68] width 61 height 16
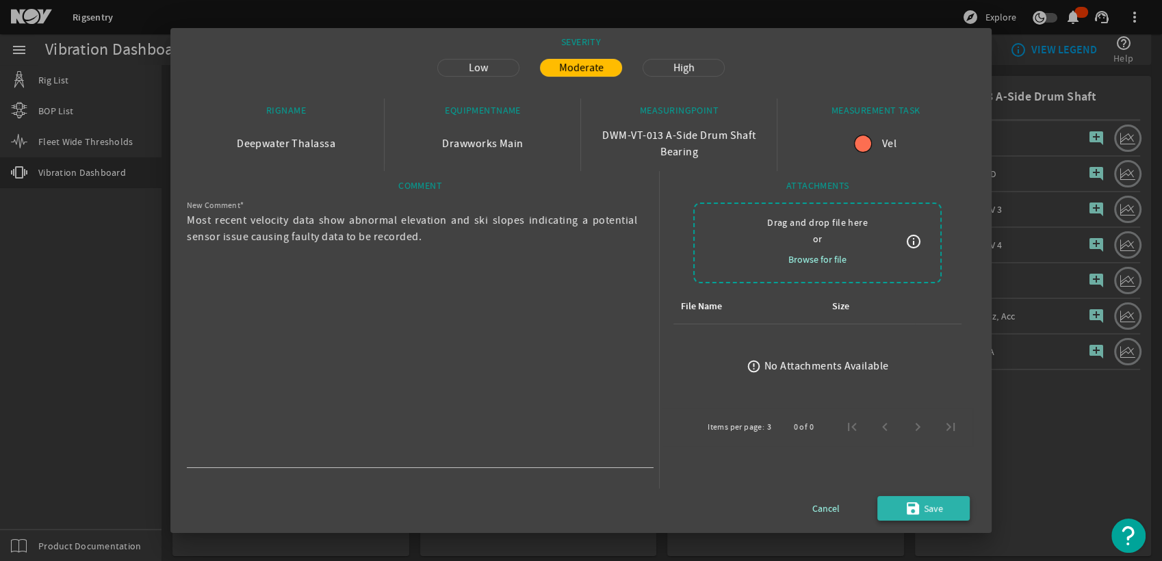
click at [924, 508] on span "Save" at bounding box center [933, 508] width 19 height 16
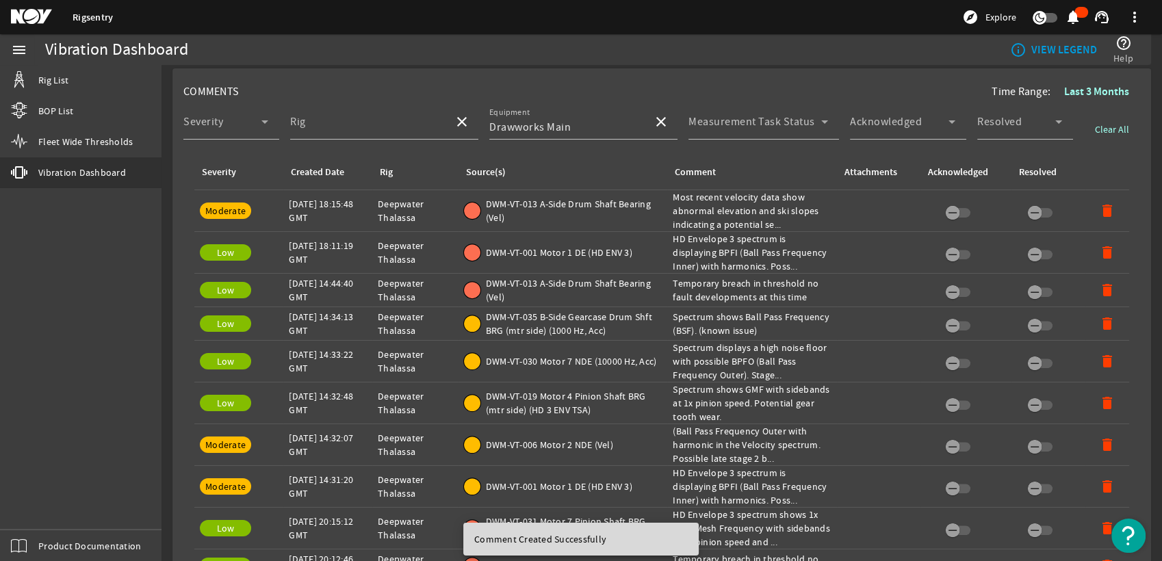
scroll to position [532, 0]
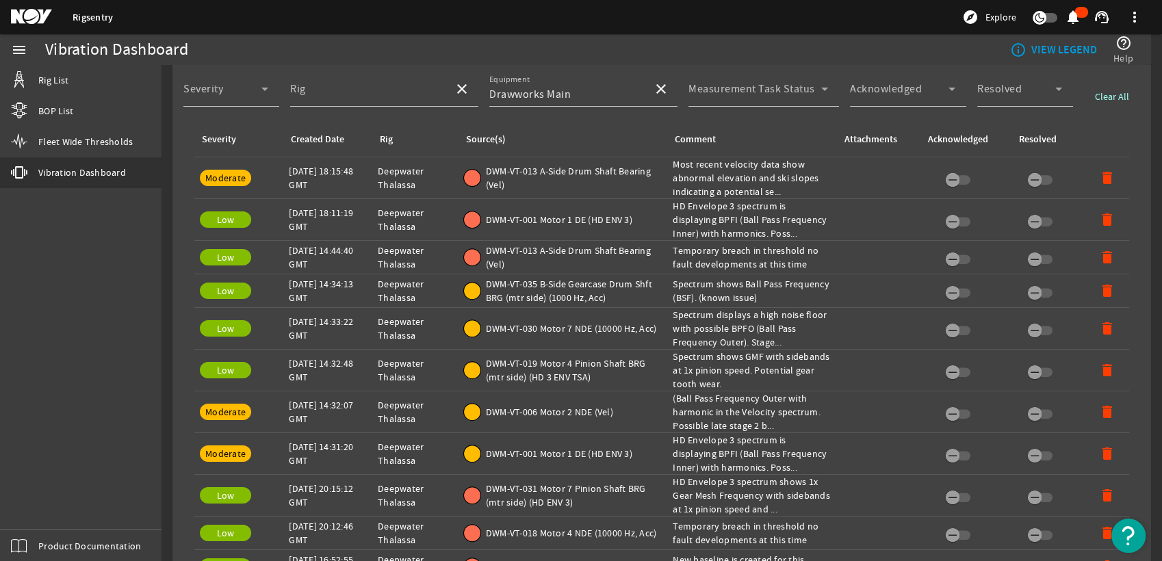
click at [619, 219] on span "DWM-VT-001 Motor 1 DE (HD ENV 3)" at bounding box center [559, 220] width 146 height 14
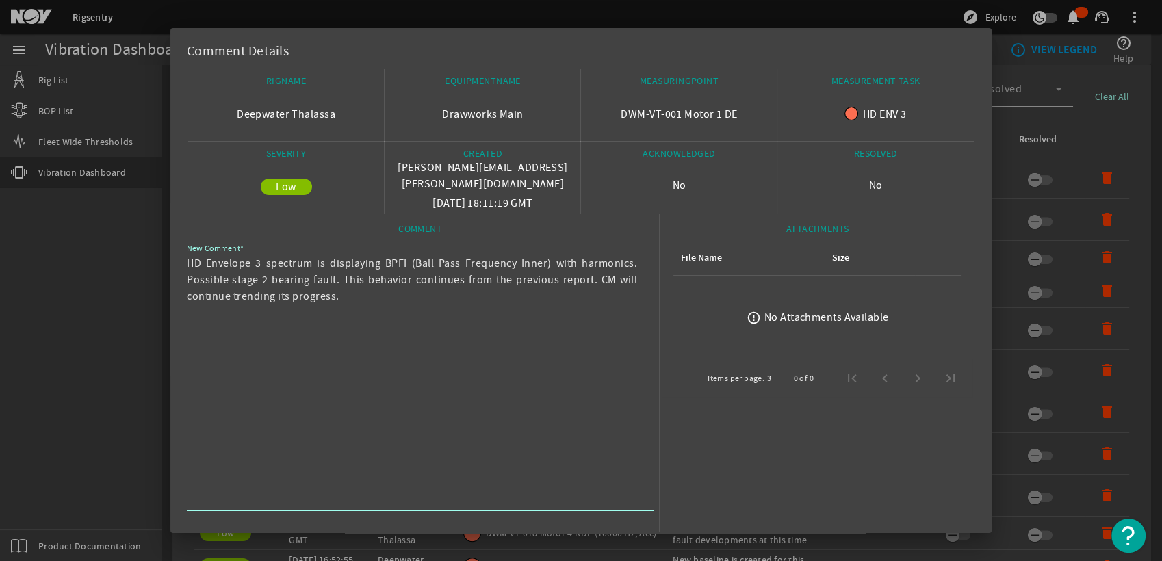
drag, startPoint x: 359, startPoint y: 301, endPoint x: 181, endPoint y: 255, distance: 184.5
click at [181, 255] on mat-dialog-content "RIGNAME Deepwater Thalassa EQUIPMENTNAME Drawworks Main MEASURINGPOINT DWM-VT-0…" at bounding box center [580, 323] width 821 height 508
drag, startPoint x: 181, startPoint y: 255, endPoint x: 231, endPoint y: 261, distance: 51.1
click at [514, 312] on textarea "HD Envelope 3 spectrum is displaying BPFI (Ball Pass Frequency Inner) with harm…" at bounding box center [415, 381] width 456 height 252
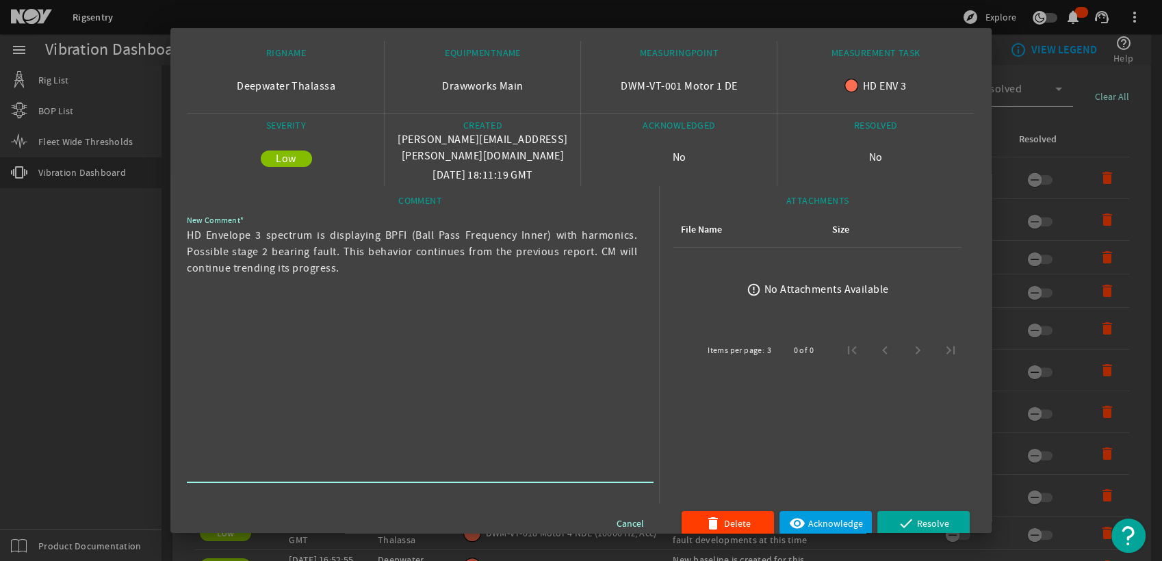
scroll to position [44, 0]
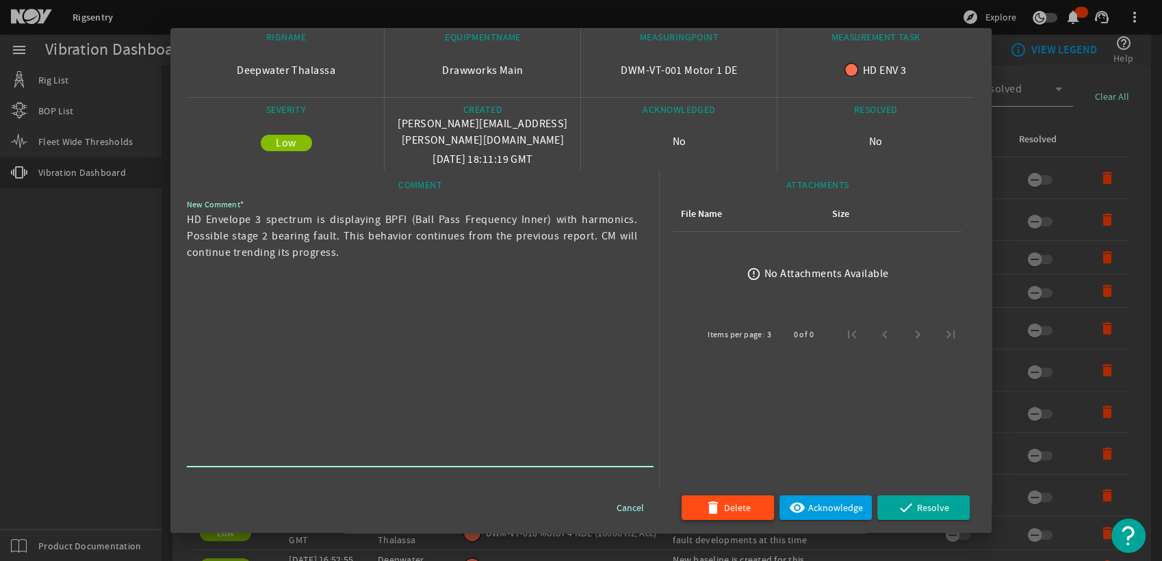
click at [744, 505] on span "button" at bounding box center [727, 507] width 92 height 33
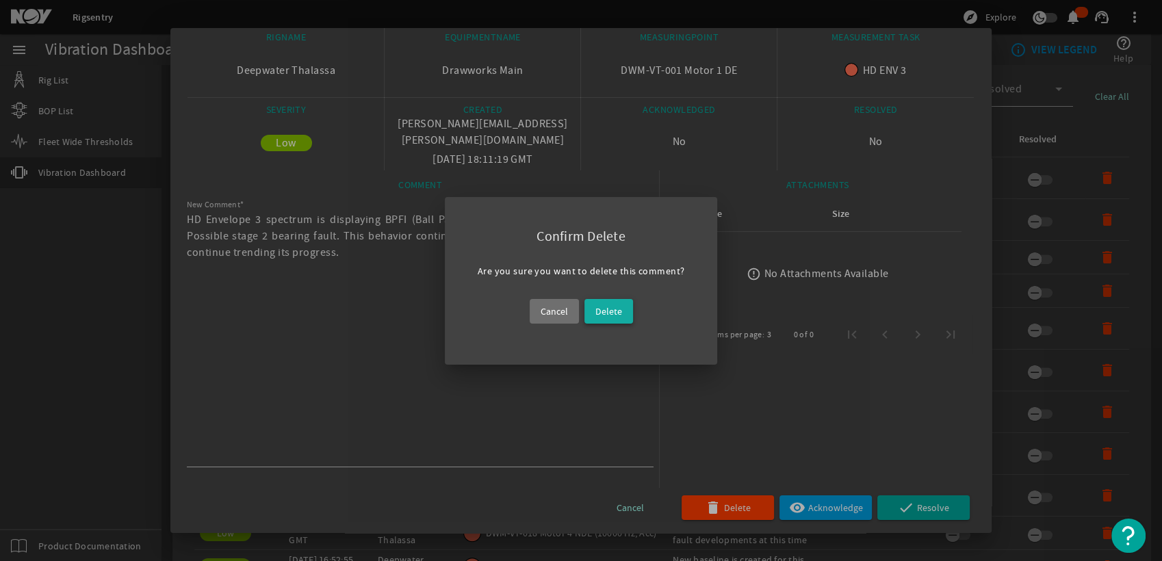
click at [616, 314] on span "Delete" at bounding box center [608, 311] width 27 height 16
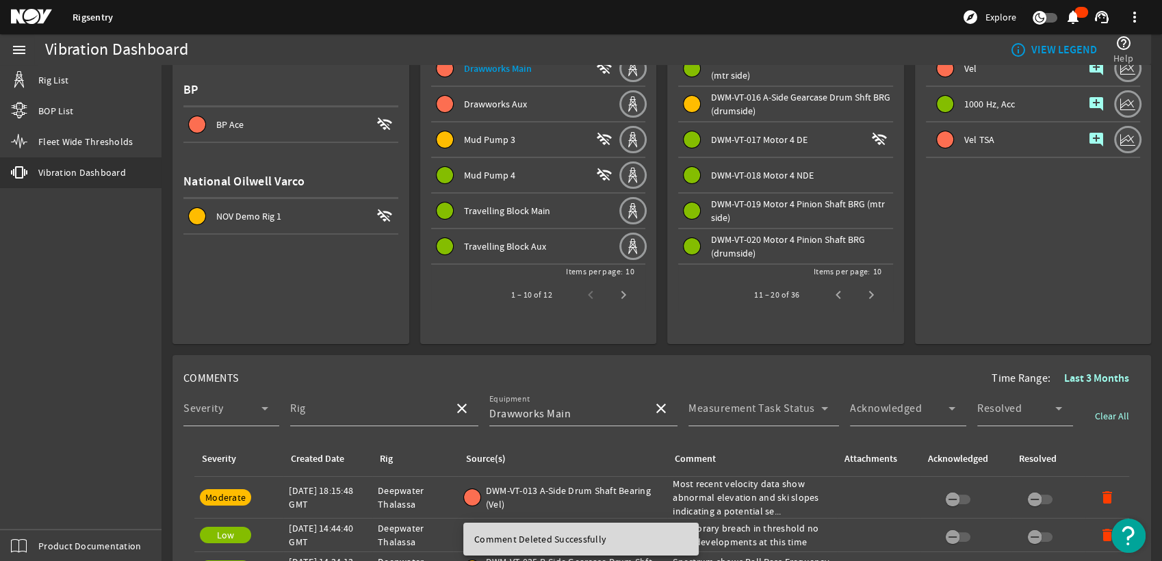
scroll to position [76, 0]
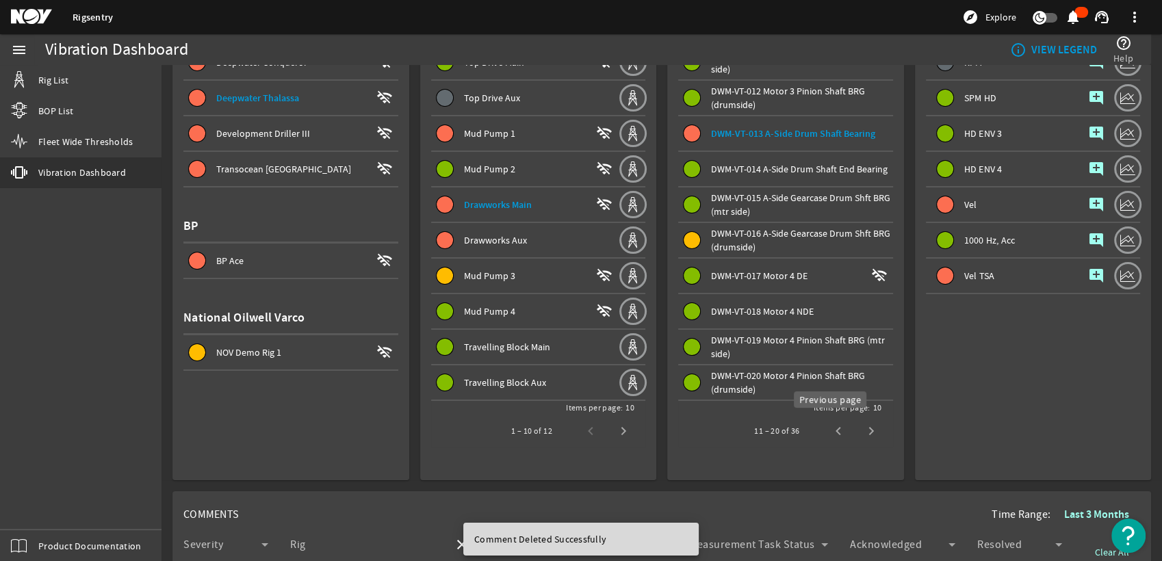
click at [840, 431] on span "Previous page" at bounding box center [838, 431] width 33 height 33
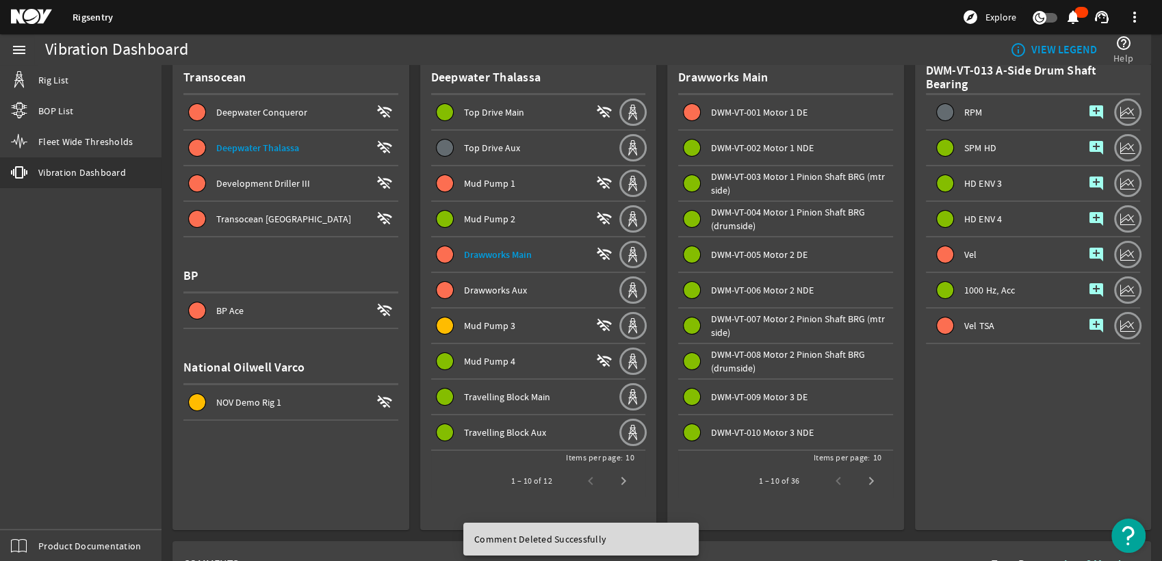
scroll to position [0, 0]
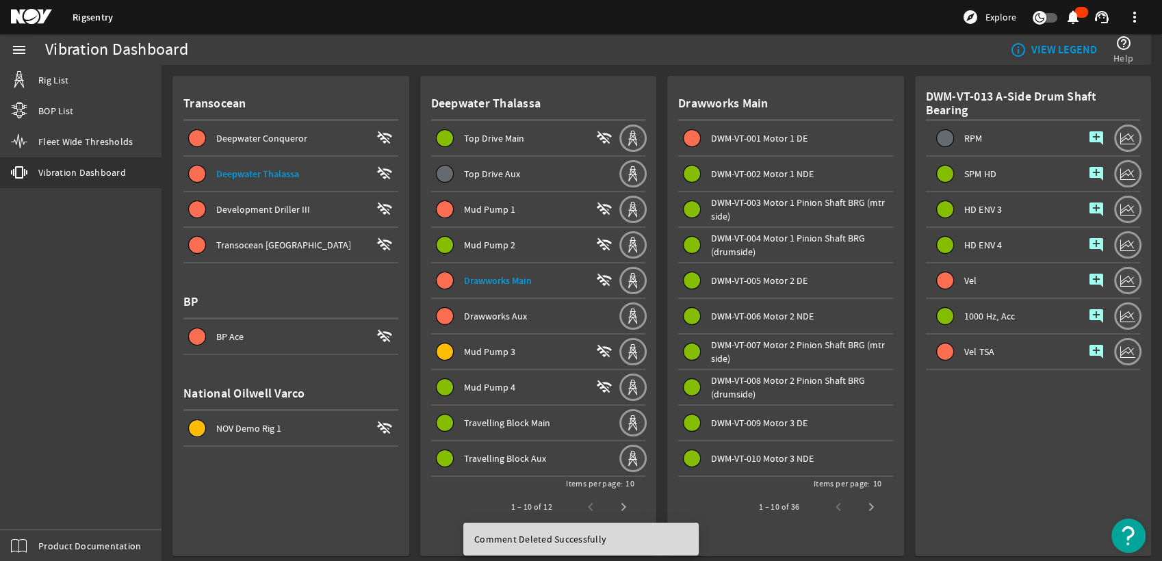
click at [802, 142] on div "DWM-VT-001 Motor 1 DE" at bounding box center [802, 138] width 182 height 14
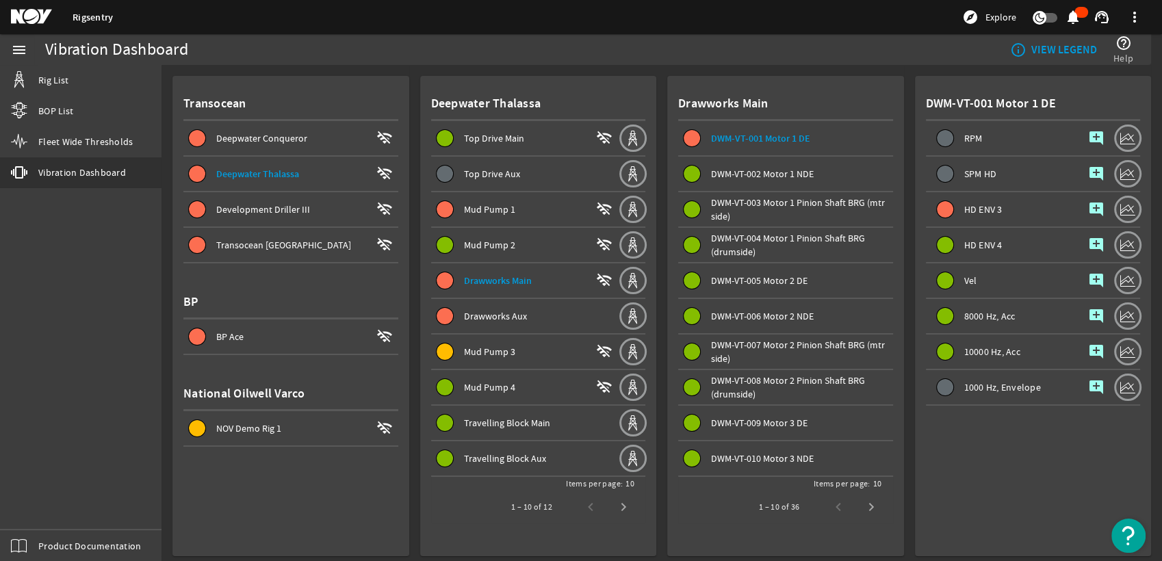
click at [1088, 208] on mat-icon "add_comment" at bounding box center [1096, 209] width 16 height 16
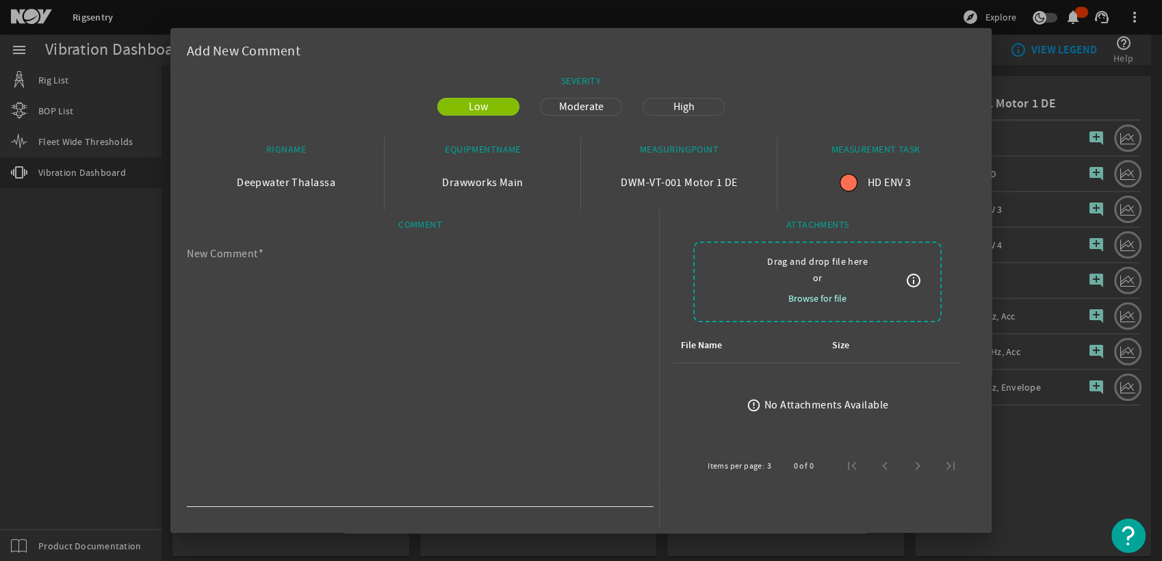
click at [416, 273] on textarea "New Comment" at bounding box center [415, 377] width 456 height 252
paste textarea "HD Envelope 3 spectrum is displaying BPFI (Ball Pass Frequency Inner) with harm…"
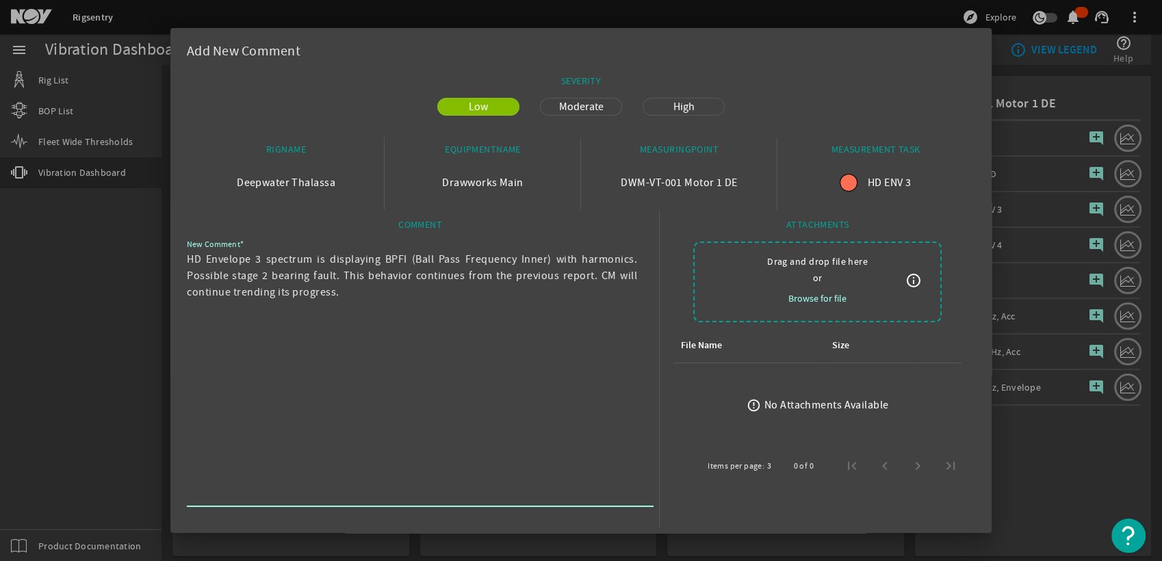
type textarea "HD Envelope 3 spectrum is displaying BPFI (Ball Pass Frequency Inner) with harm…"
click at [593, 112] on span "Moderate" at bounding box center [581, 107] width 61 height 16
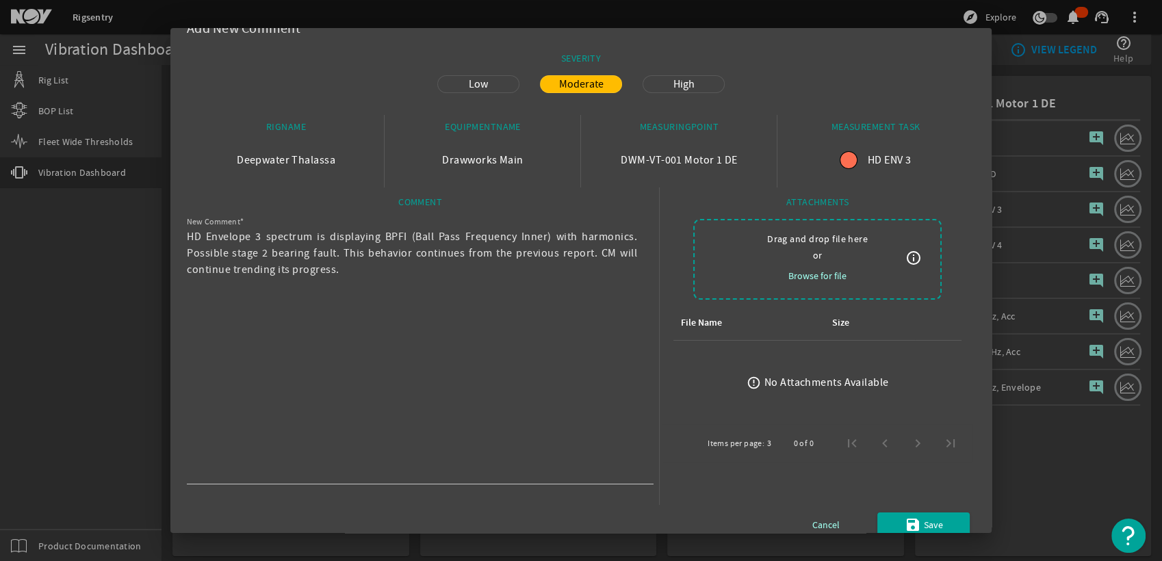
scroll to position [39, 0]
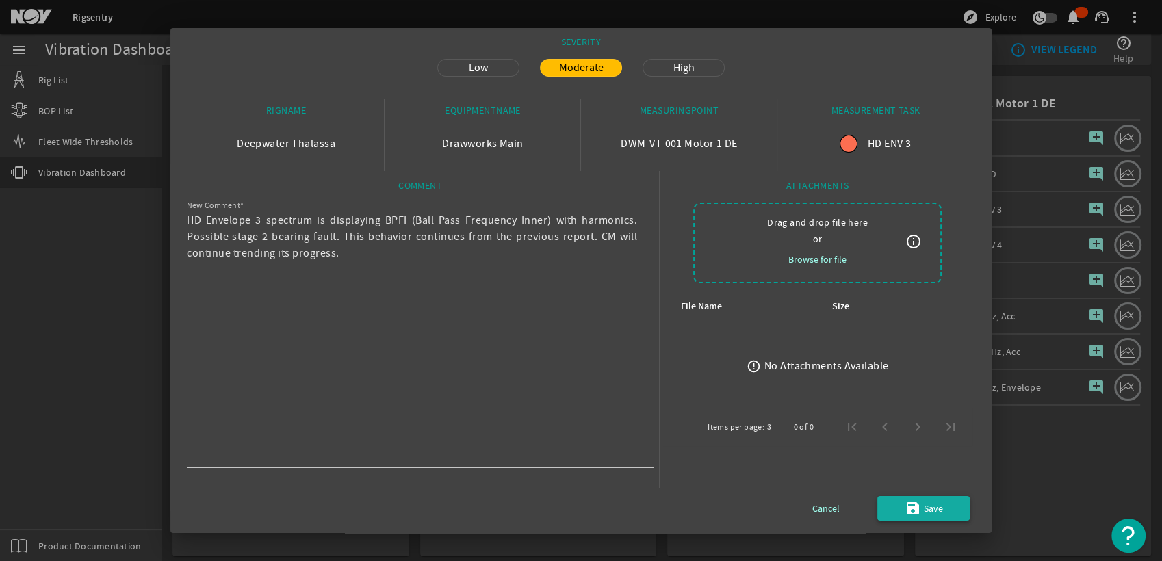
click at [902, 492] on span "submit" at bounding box center [923, 508] width 92 height 33
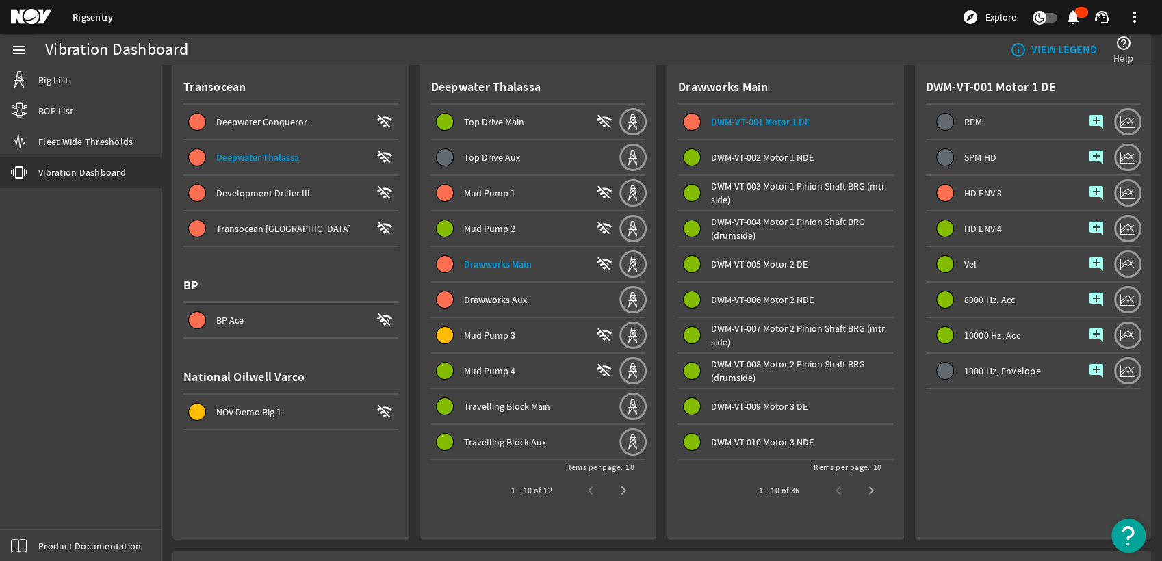
scroll to position [0, 0]
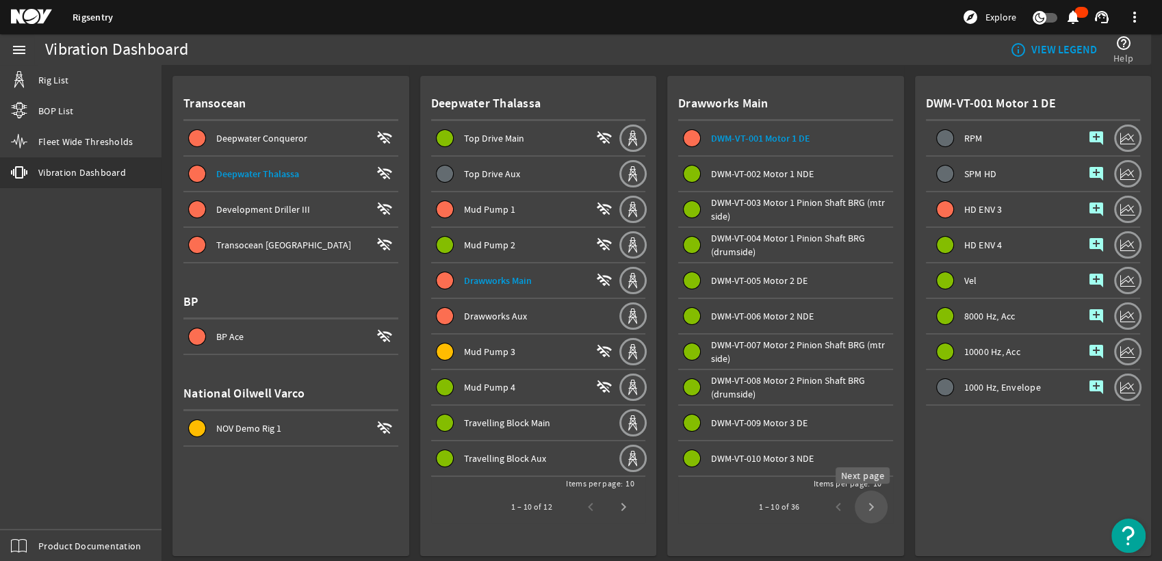
click at [869, 506] on span "Next page" at bounding box center [871, 507] width 33 height 33
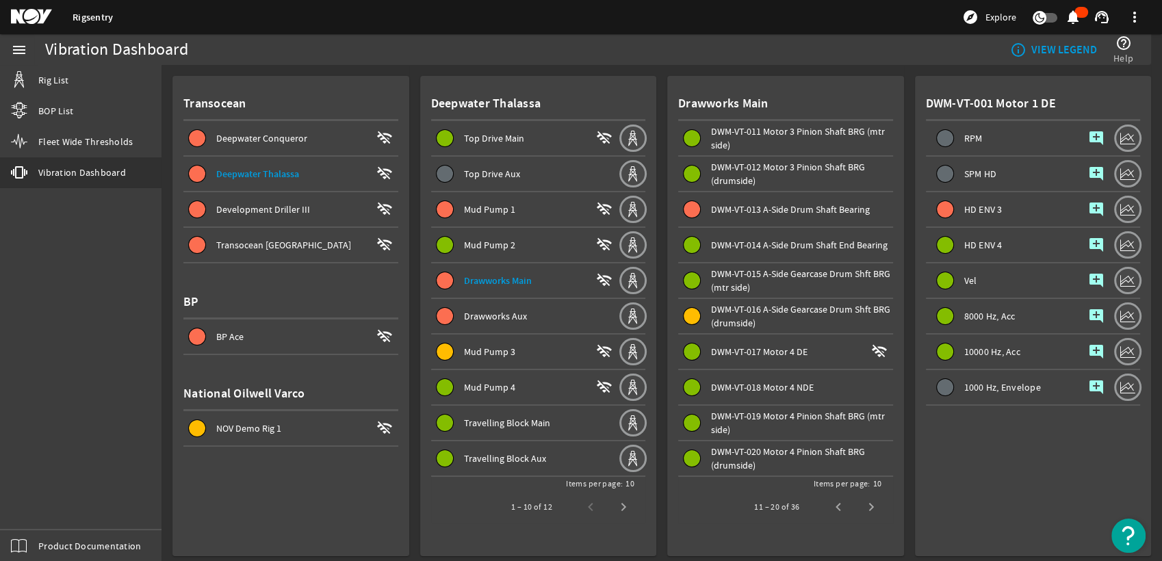
click at [869, 506] on span "Next page" at bounding box center [871, 507] width 33 height 33
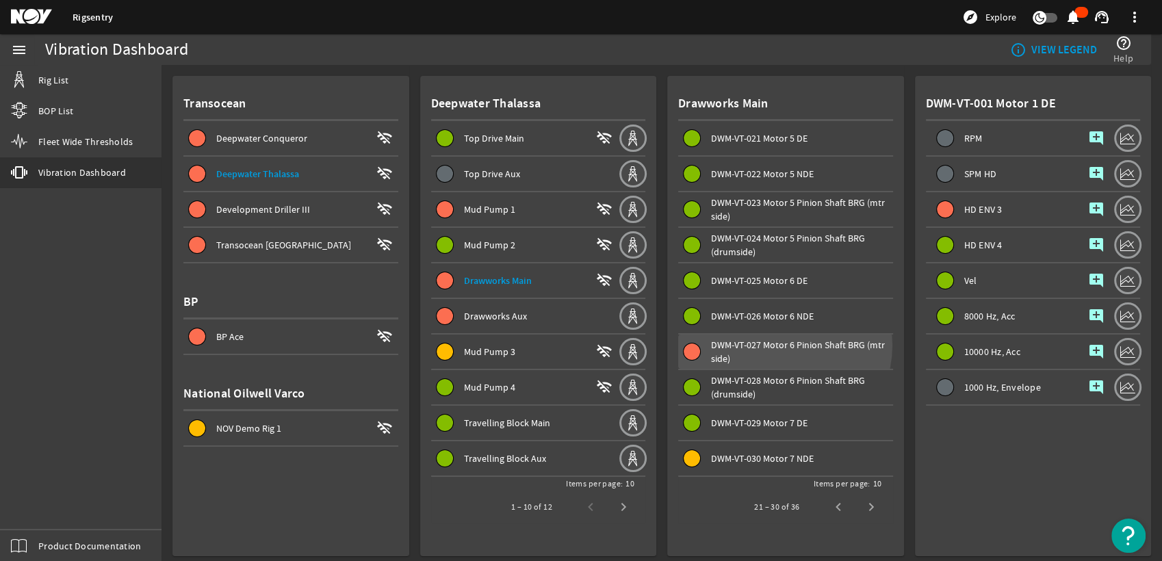
click at [772, 344] on span "DWM-VT-027 Motor 6 Pinion Shaft BRG (mtr side)" at bounding box center [798, 352] width 174 height 26
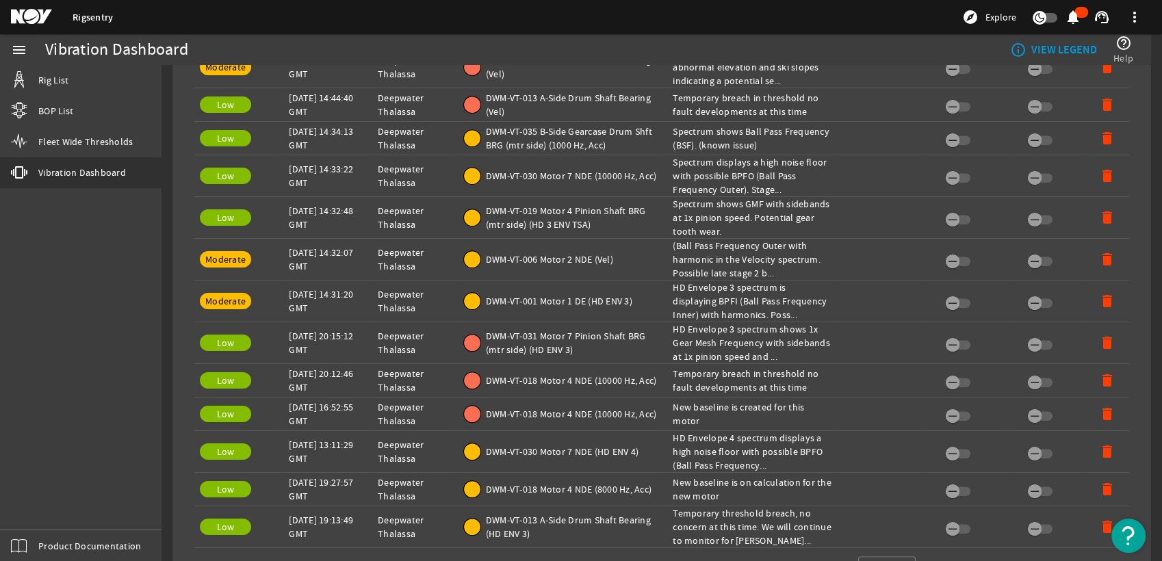
scroll to position [760, 0]
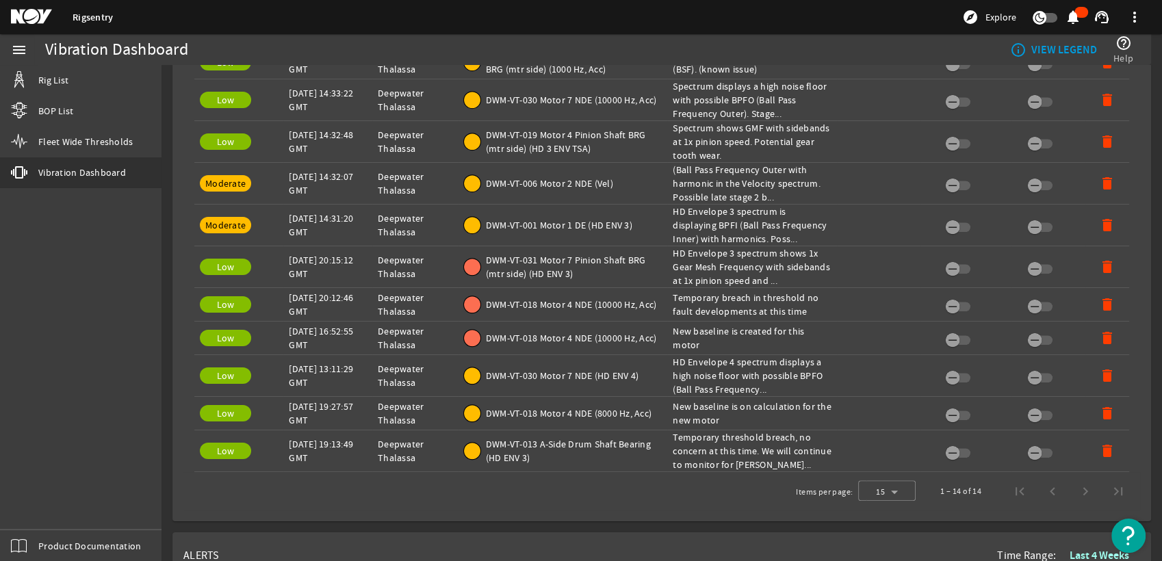
click at [1070, 493] on div "1 – 14 of 14" at bounding box center [1029, 491] width 211 height 33
click at [1038, 493] on div "1 – 14 of 14" at bounding box center [1029, 491] width 211 height 33
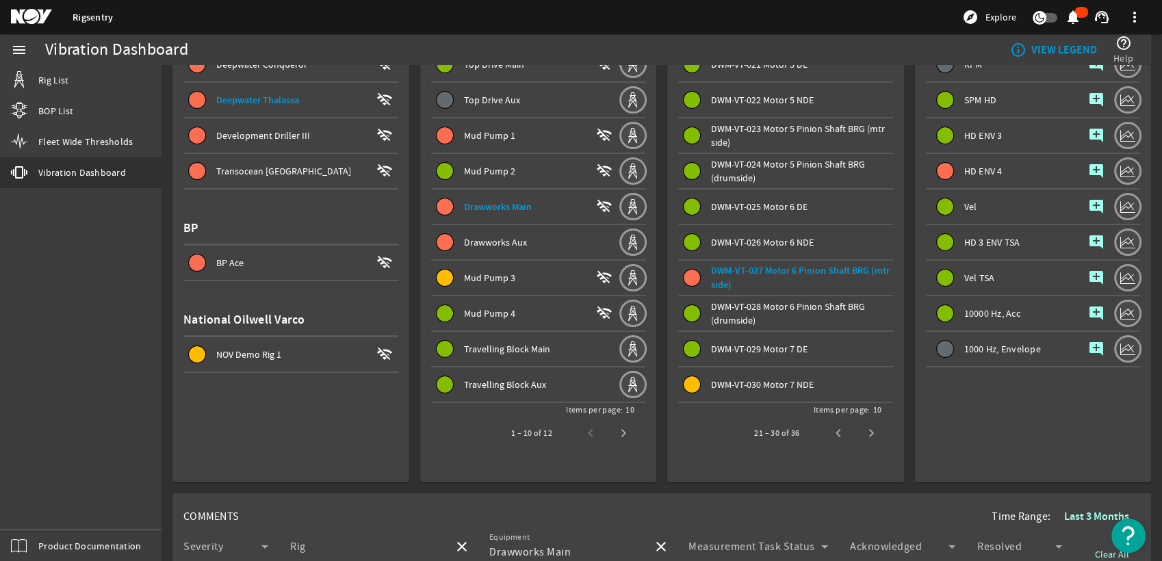
scroll to position [0, 0]
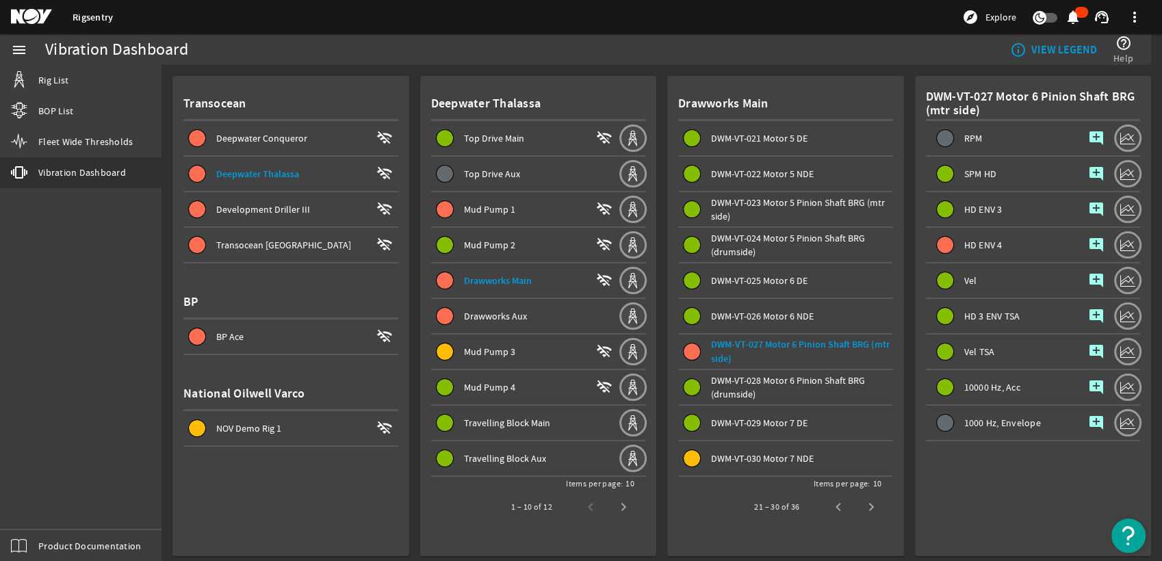
click at [1088, 245] on mat-icon "add_comment" at bounding box center [1096, 245] width 16 height 16
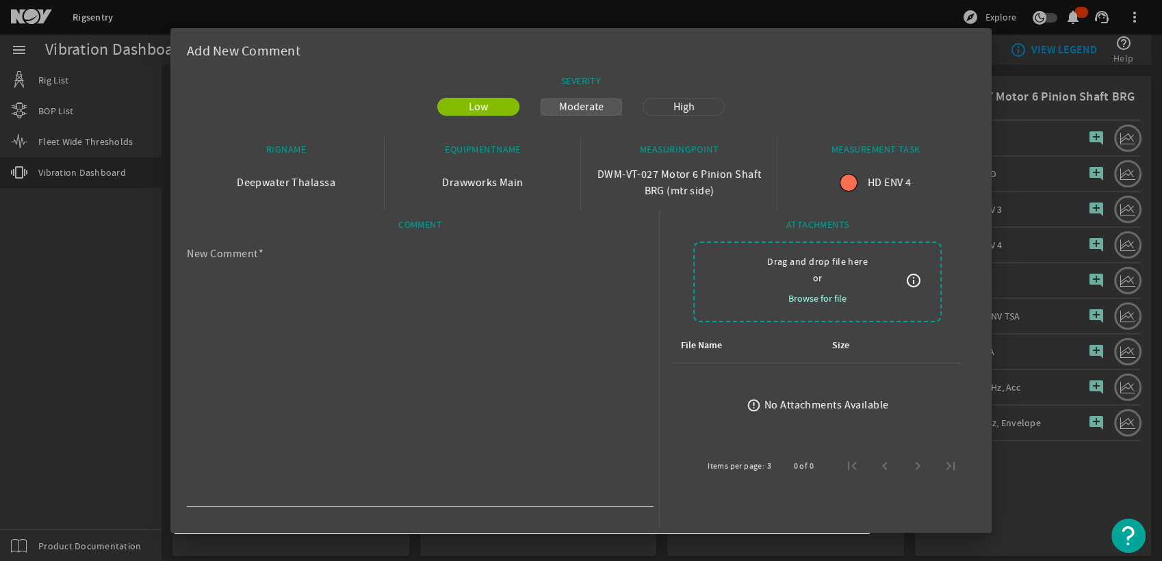
click at [575, 114] on span "Moderate" at bounding box center [581, 107] width 61 height 16
click at [490, 112] on button "Low" at bounding box center [478, 107] width 81 height 16
click at [510, 264] on textarea "New Comment" at bounding box center [415, 377] width 456 height 252
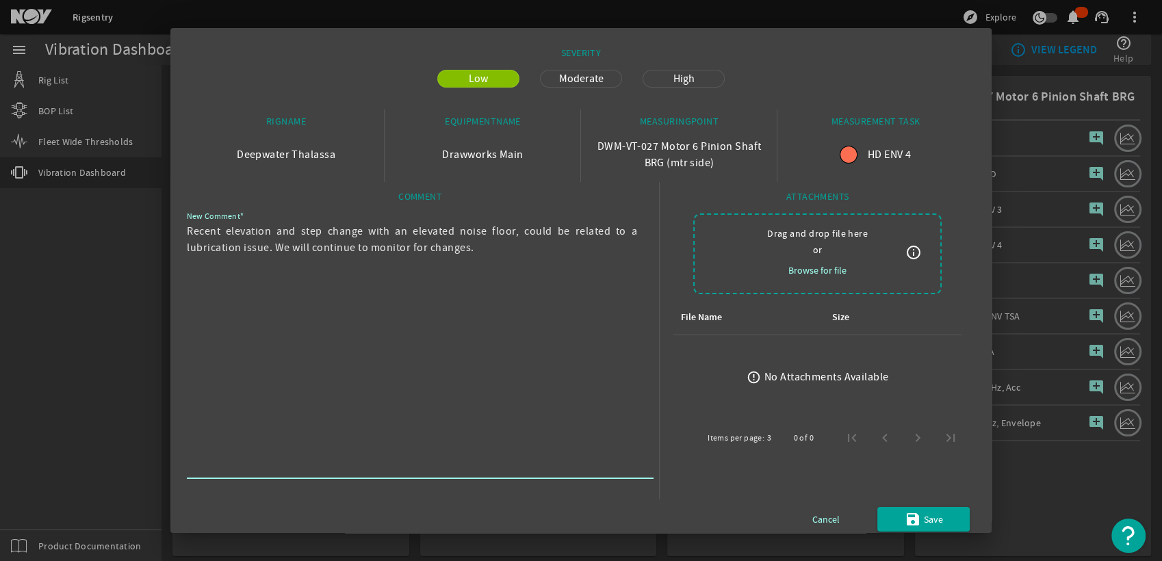
scroll to position [39, 0]
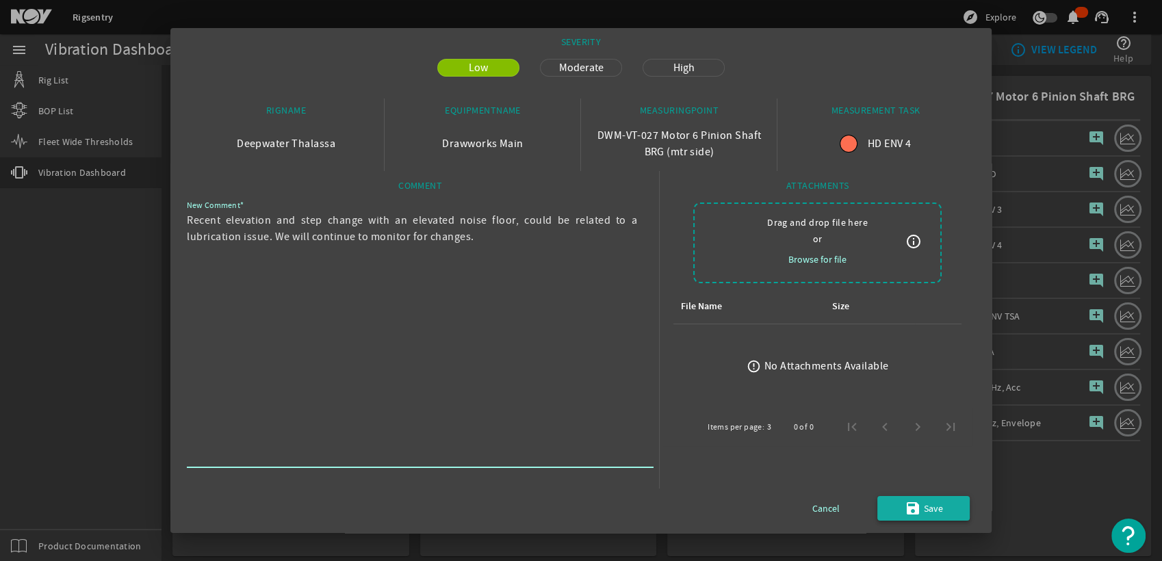
type textarea "Recent elevation and step change with an elevated noise floor, could be related…"
click at [905, 506] on mat-icon "save" at bounding box center [913, 508] width 16 height 16
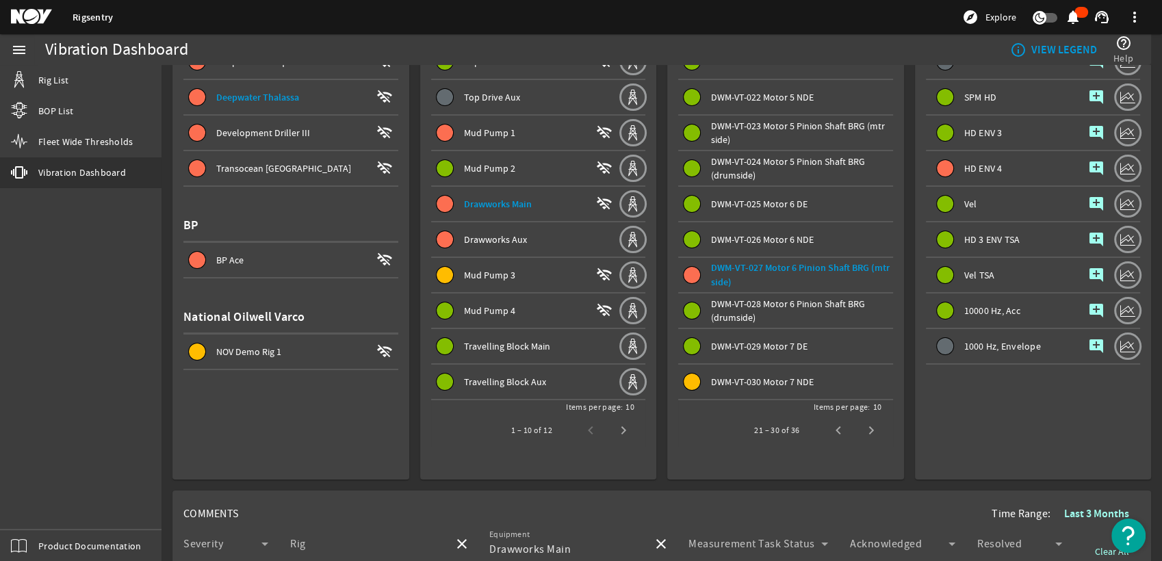
scroll to position [76, 0]
click at [870, 439] on span "Next page" at bounding box center [871, 431] width 33 height 33
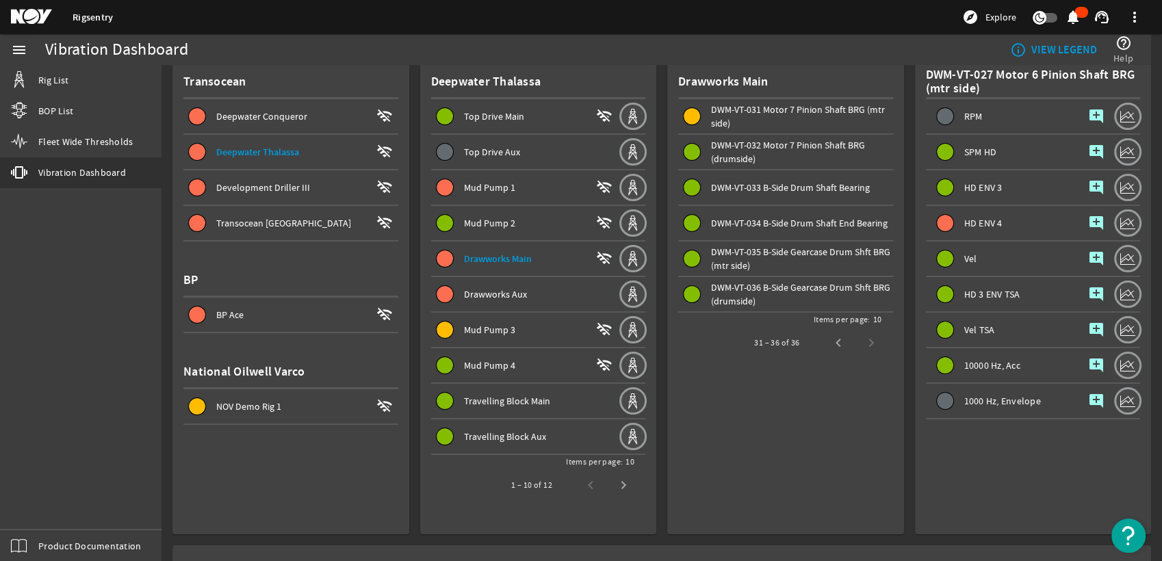
scroll to position [0, 0]
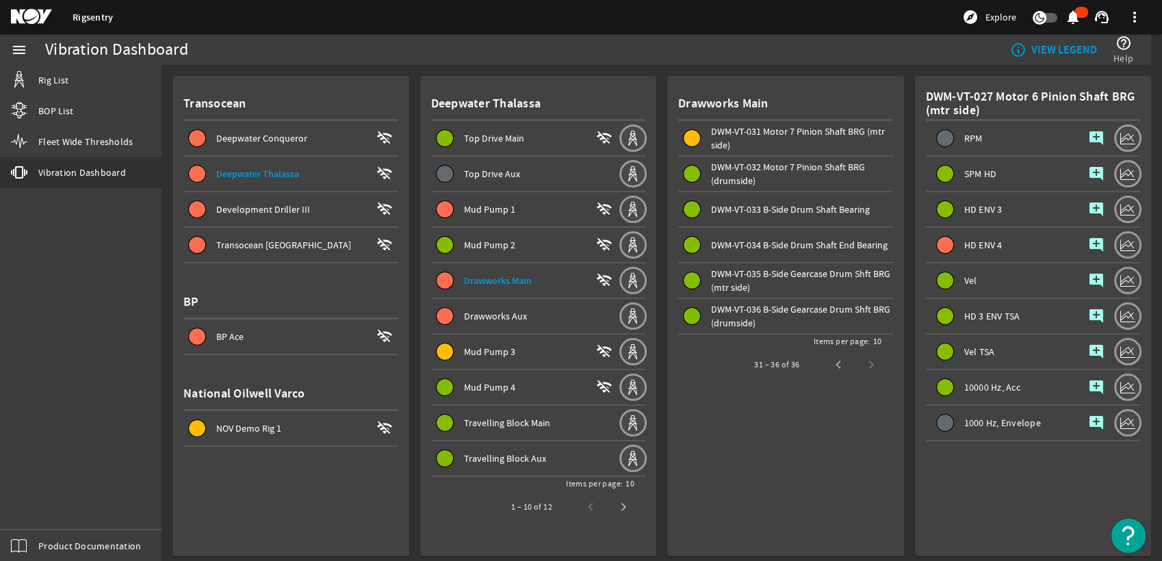
click at [533, 317] on div "Drawworks Aux" at bounding box center [541, 316] width 155 height 14
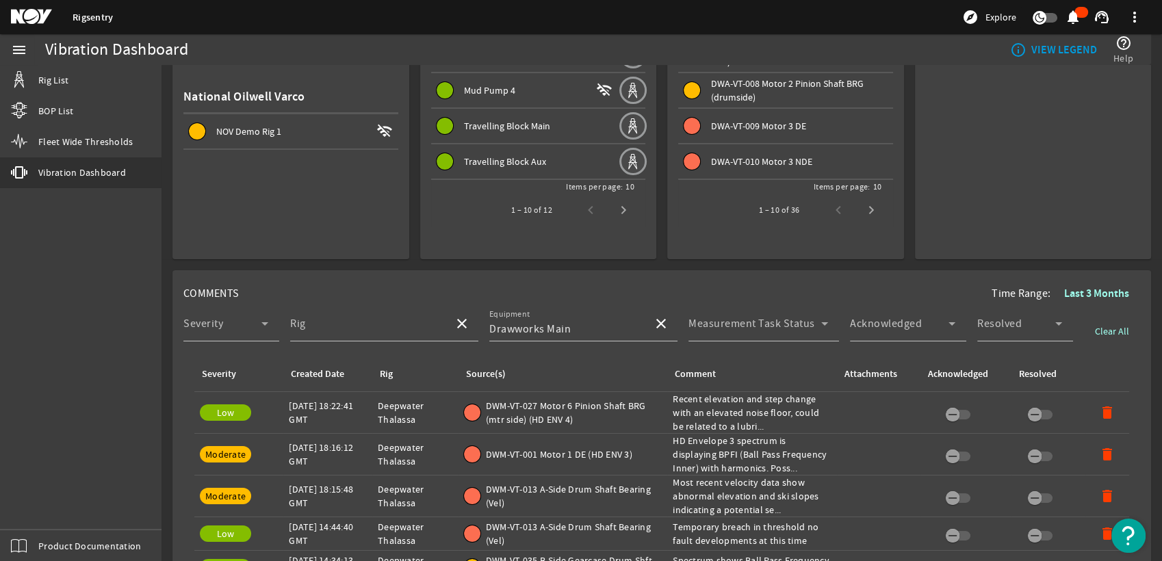
scroll to position [304, 0]
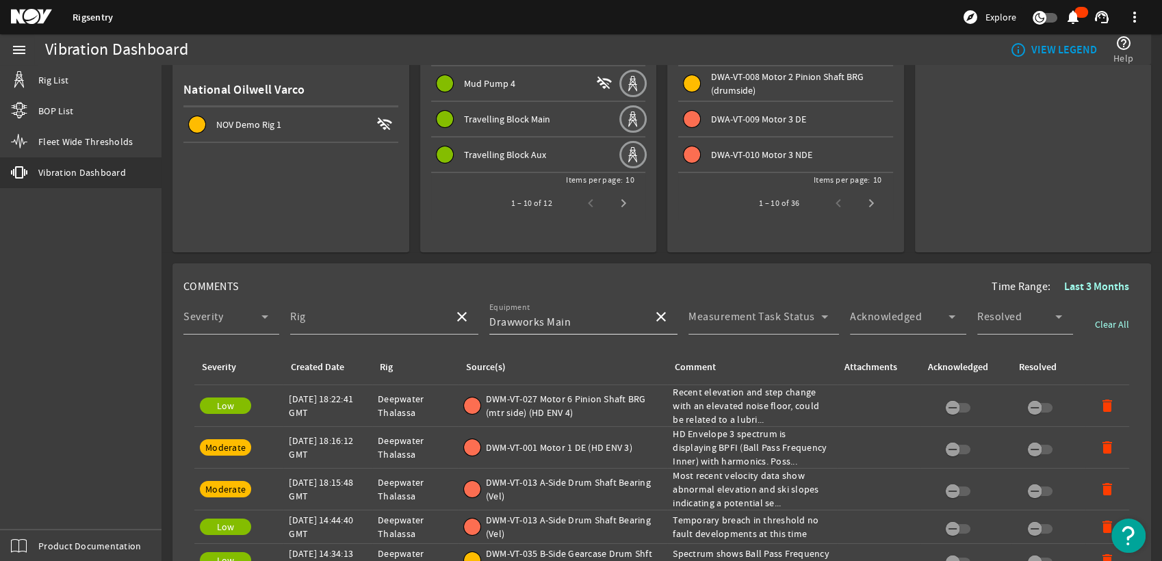
click at [660, 325] on span at bounding box center [661, 316] width 33 height 33
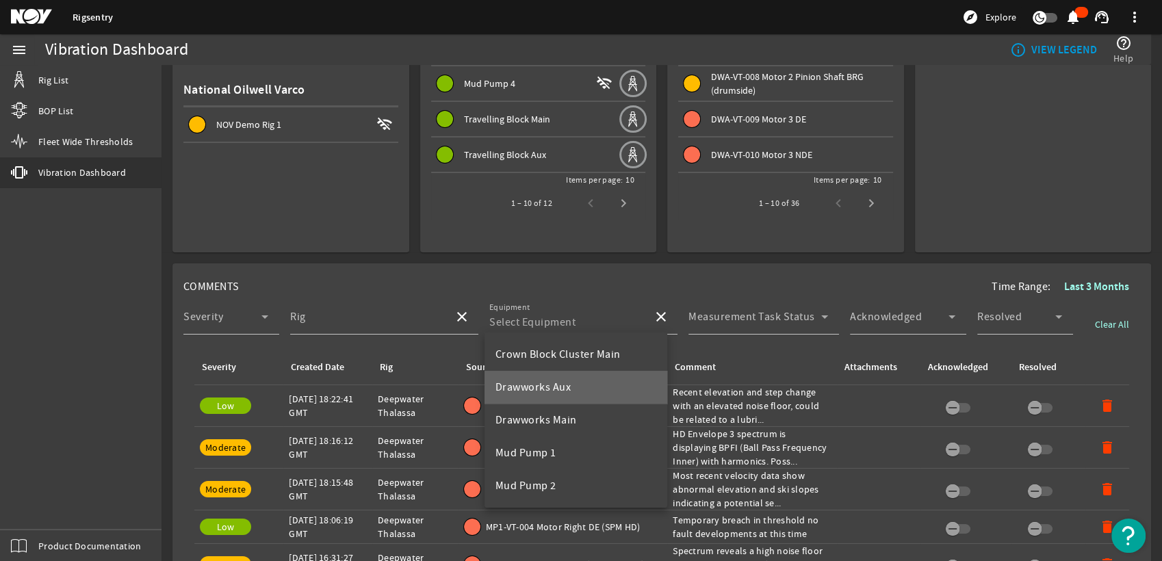
click at [597, 395] on mat-option "Drawworks Aux" at bounding box center [575, 387] width 183 height 33
type input "Drawworks Aux"
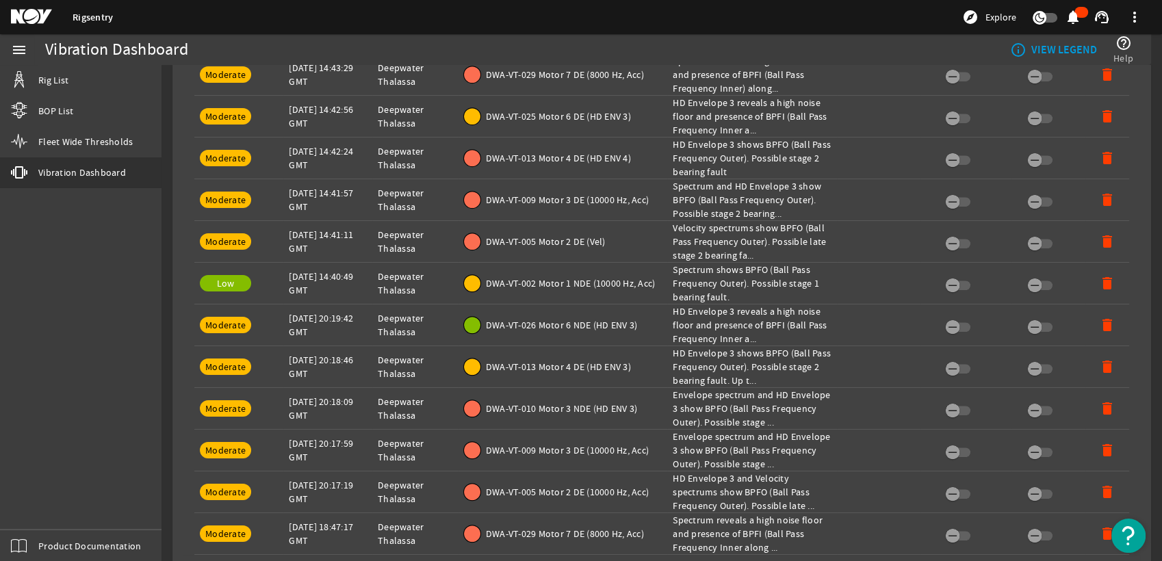
scroll to position [836, 0]
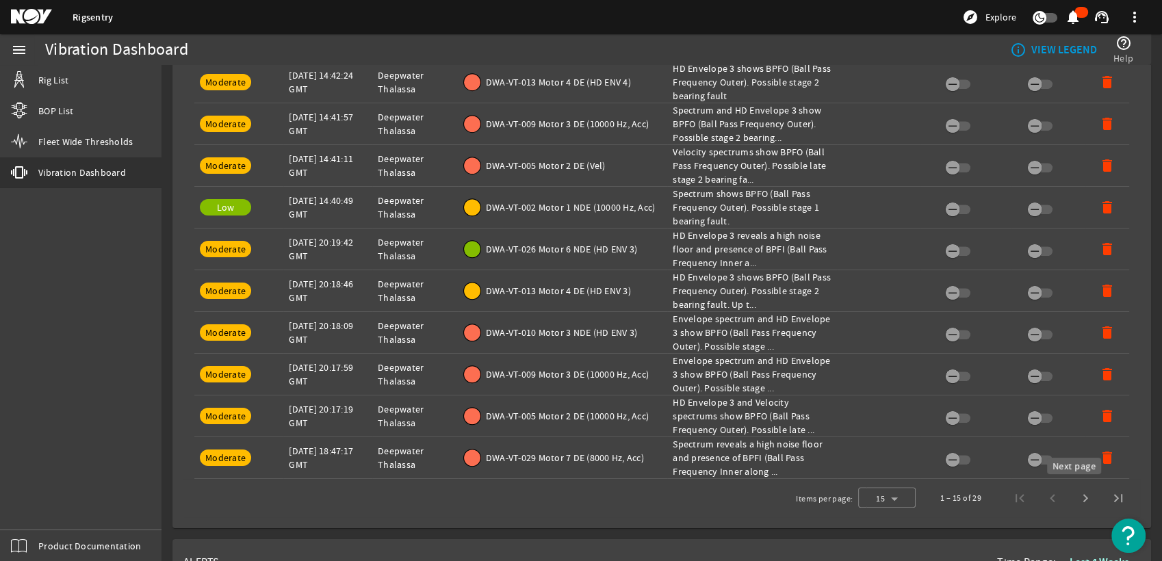
click at [1069, 495] on span "Next page" at bounding box center [1085, 498] width 33 height 33
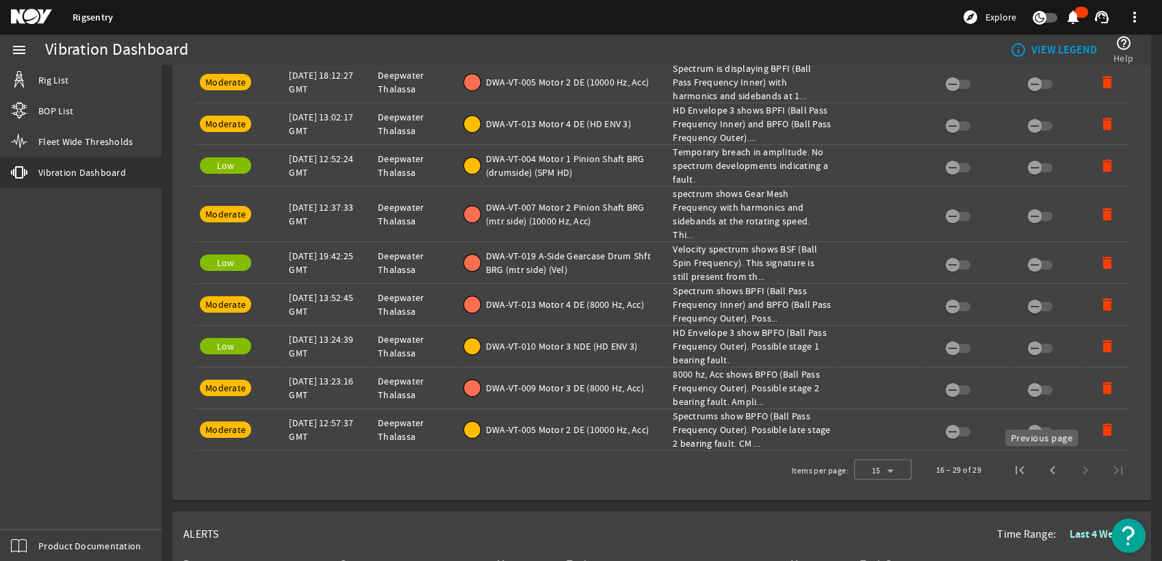
click at [1045, 473] on span "Previous page" at bounding box center [1052, 470] width 33 height 33
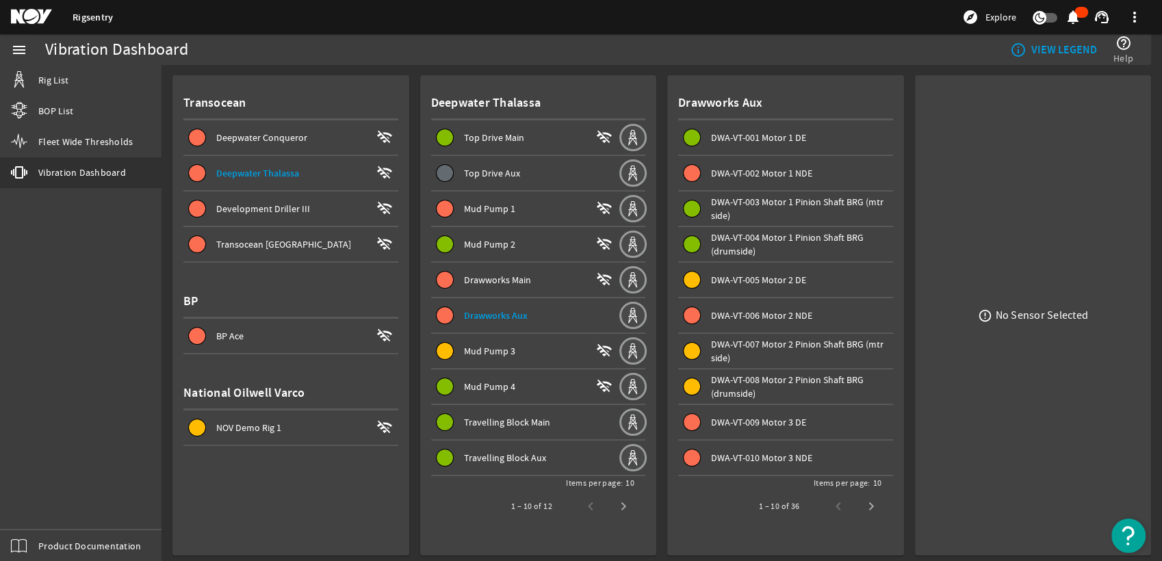
scroll to position [0, 0]
click at [744, 163] on span at bounding box center [785, 173] width 215 height 33
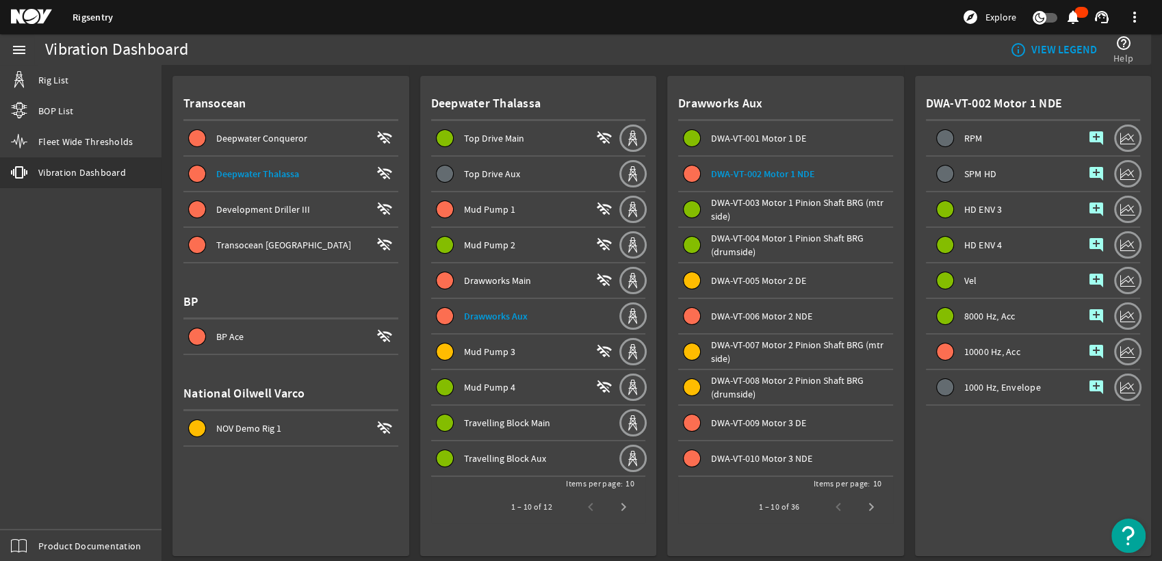
click at [987, 352] on span "10000 Hz, Acc" at bounding box center [992, 352] width 56 height 10
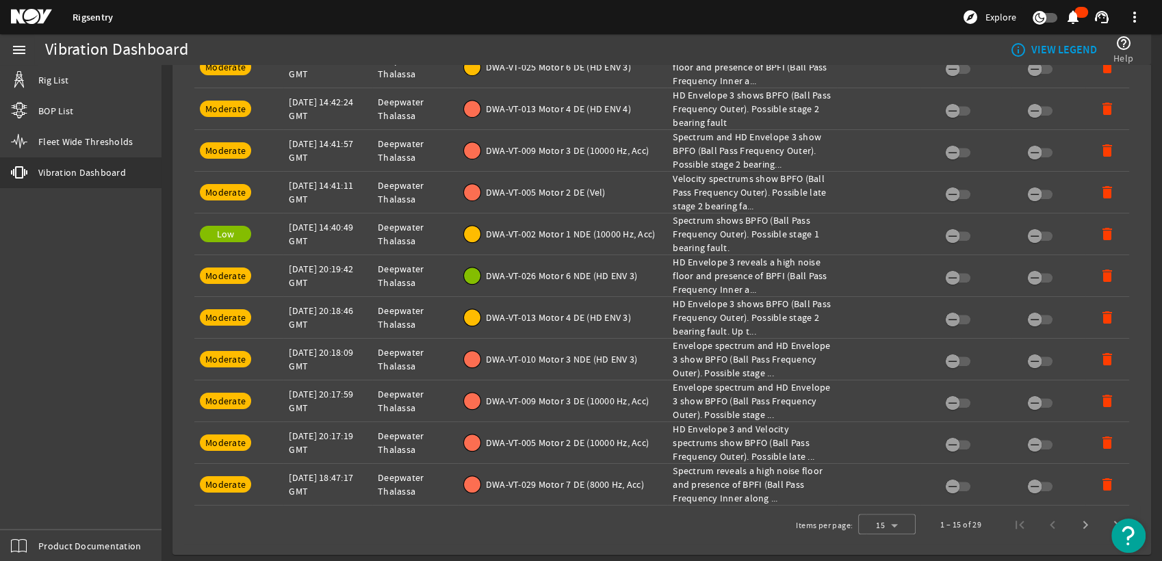
scroll to position [836, 0]
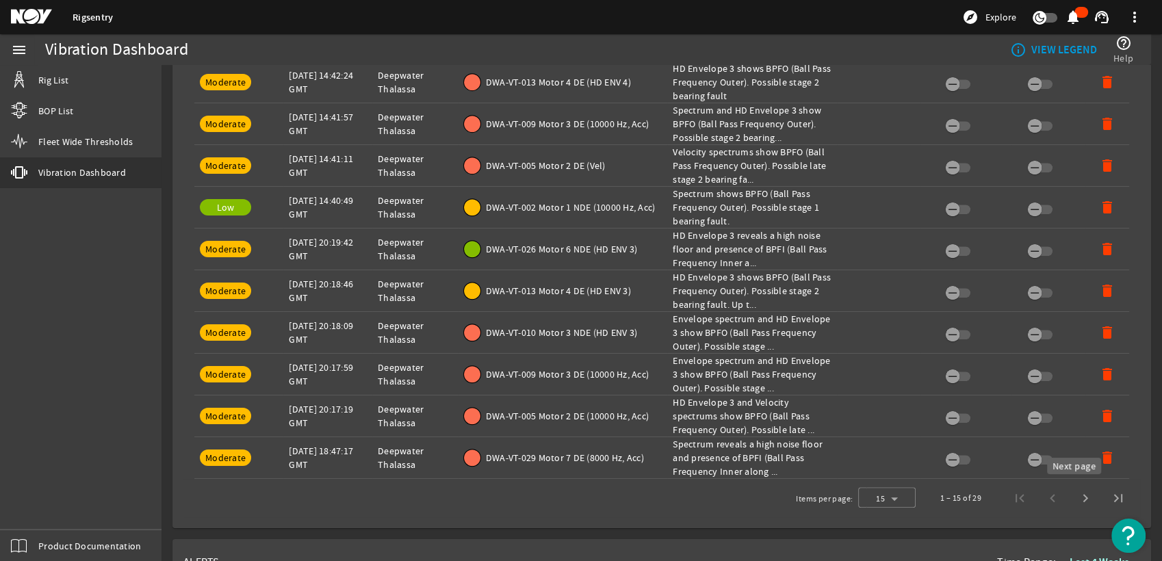
click at [1073, 502] on span "Next page" at bounding box center [1085, 498] width 33 height 33
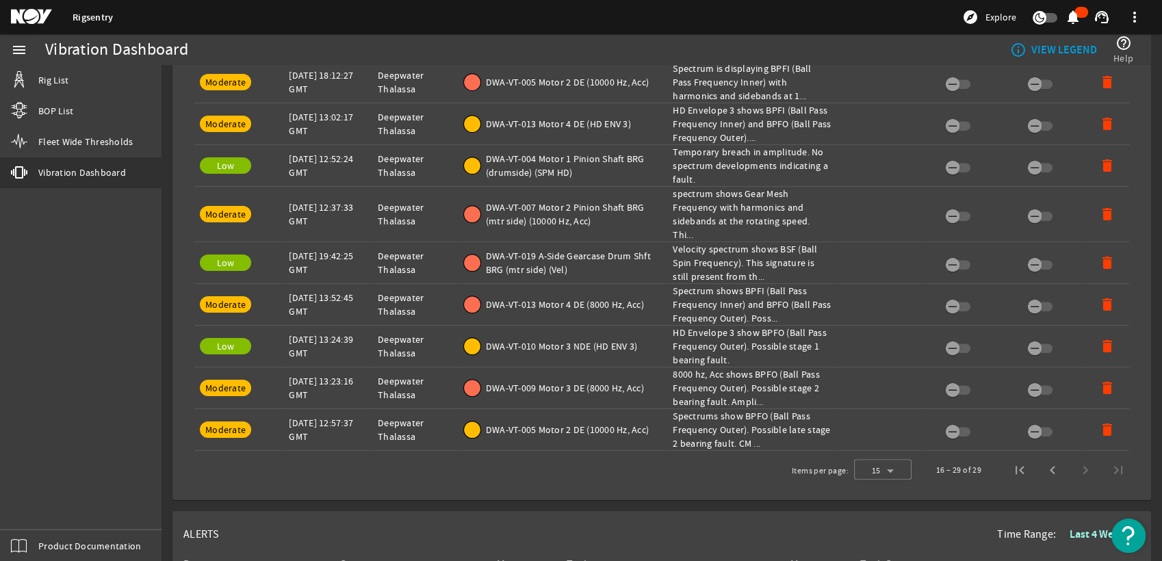
click at [1069, 464] on div "16 – 29 of 29" at bounding box center [1027, 470] width 215 height 33
click at [1044, 473] on span "Previous page" at bounding box center [1052, 470] width 33 height 33
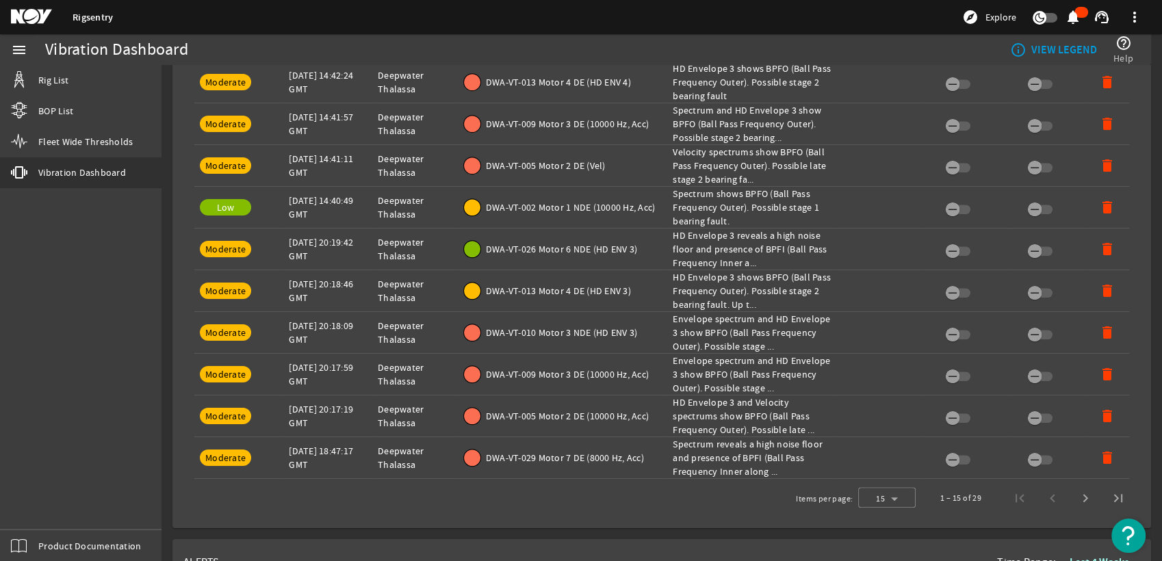
scroll to position [532, 0]
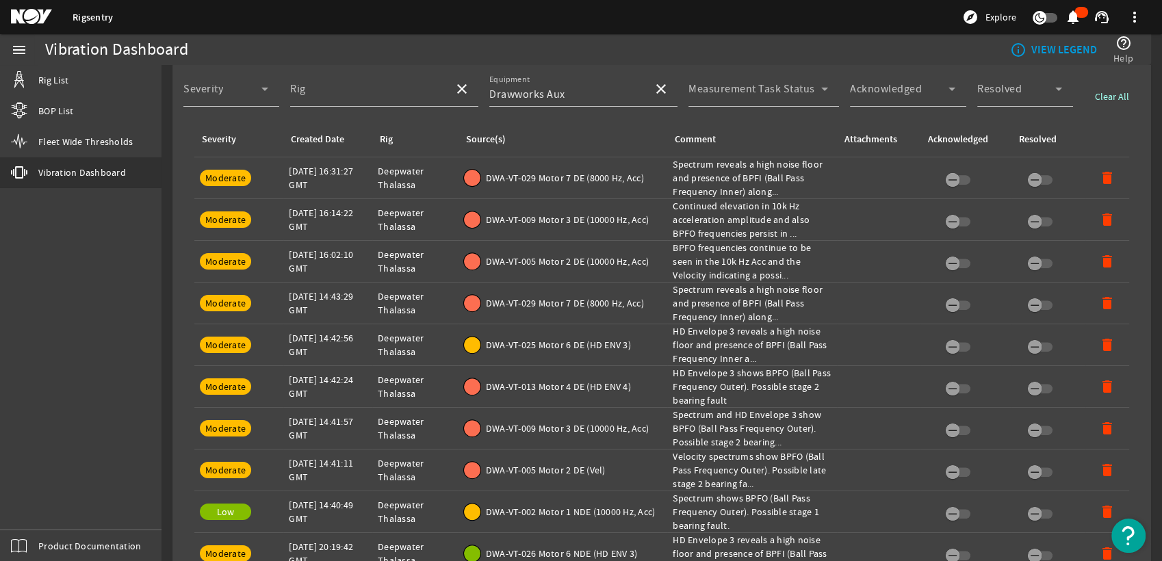
click at [841, 502] on td "Attachments:" at bounding box center [878, 512] width 83 height 42
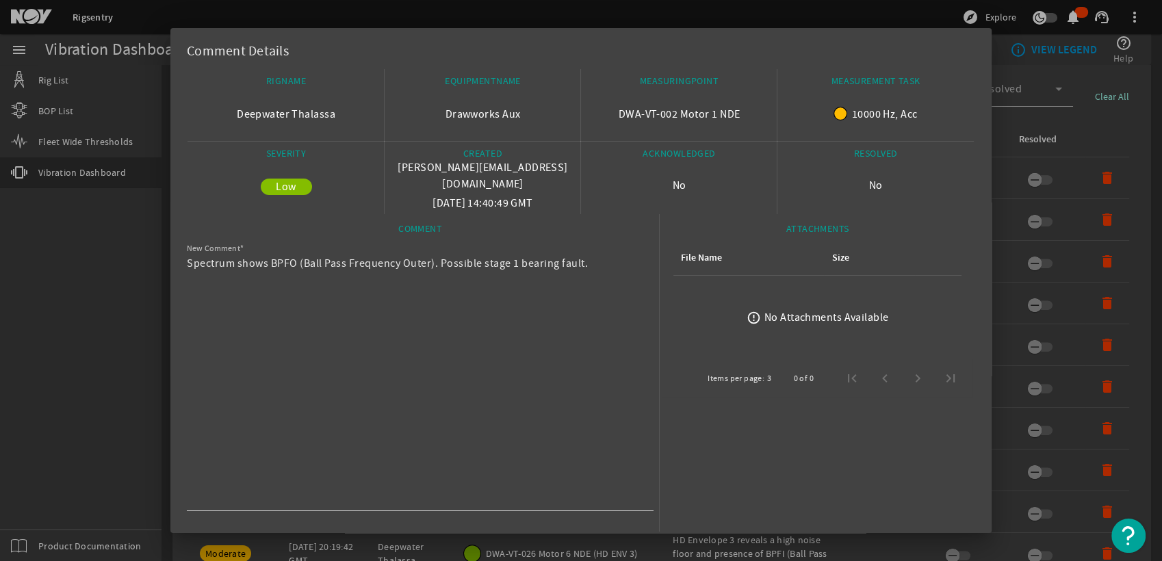
click at [140, 333] on div at bounding box center [581, 280] width 1162 height 561
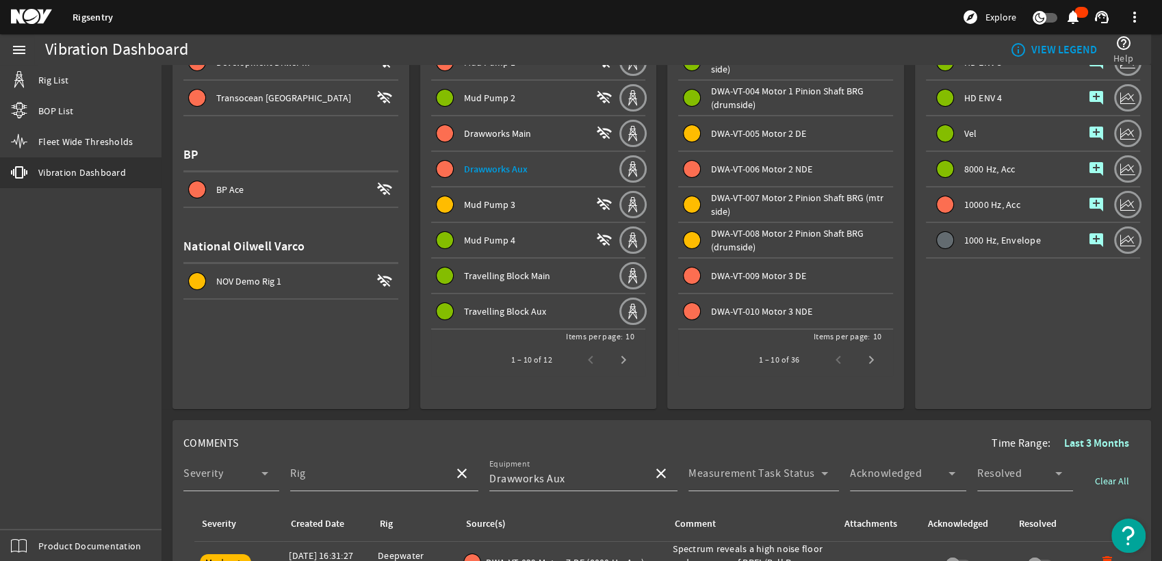
scroll to position [76, 0]
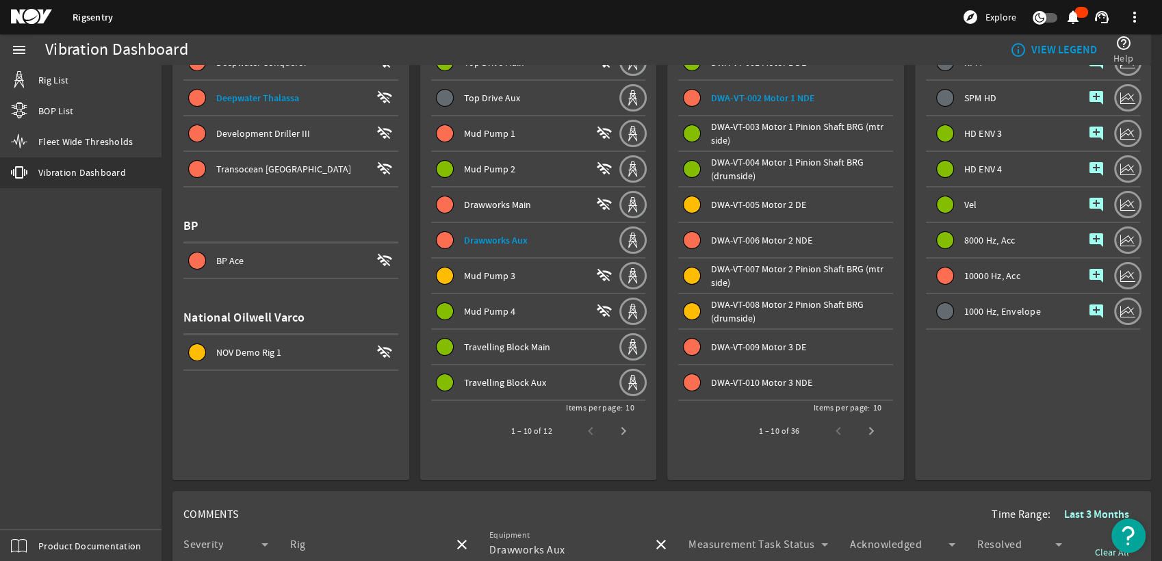
click at [1088, 274] on mat-icon "add_comment" at bounding box center [1096, 276] width 16 height 16
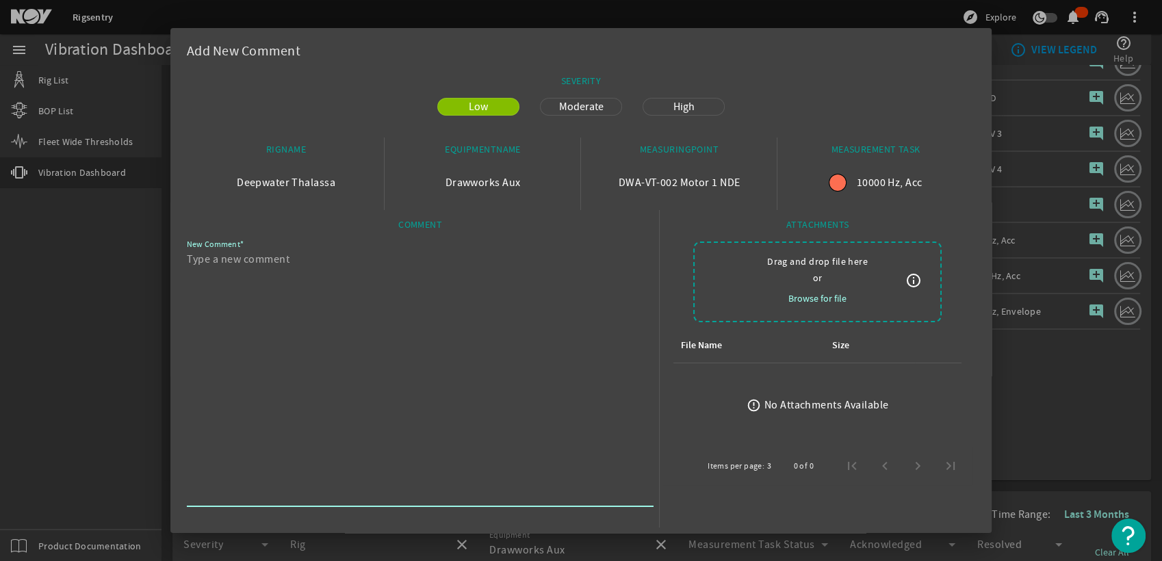
click at [478, 282] on textarea "New Comment" at bounding box center [415, 377] width 456 height 252
paste textarea "HD Envelope 3 spectrum shows BPFO (Ball Pass Frequency Outer). Possible stage 1…"
type textarea "HD Envelope 3 spectrum shows BPFO (Ball Pass Frequency Outer). Possible stage 1…"
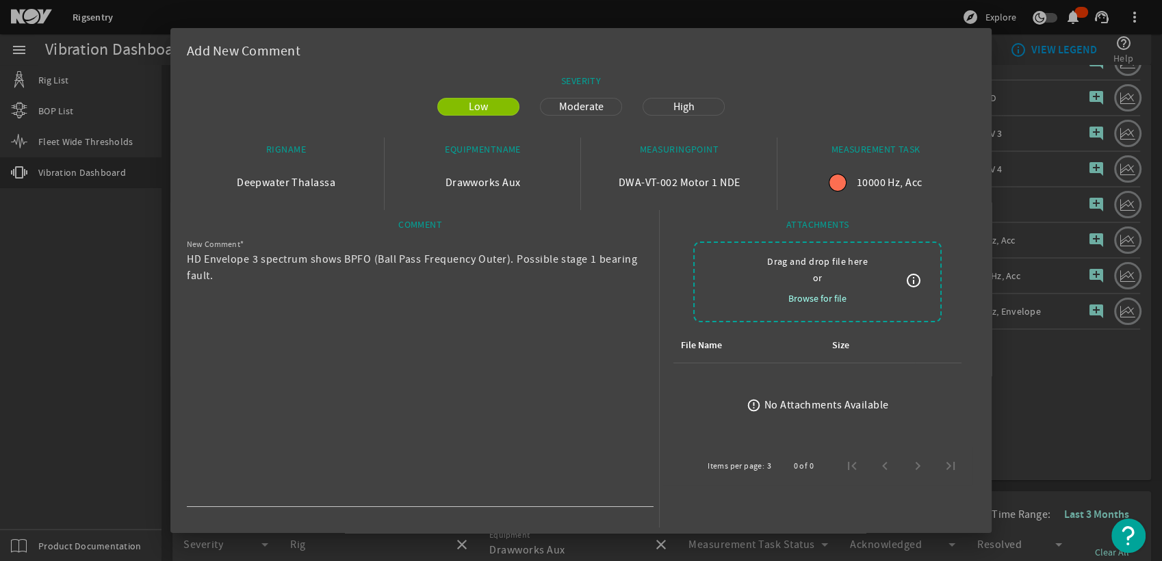
click at [580, 115] on mat-button-toggle-group "Low Moderate High" at bounding box center [581, 107] width 308 height 18
click at [582, 112] on span "Moderate" at bounding box center [581, 107] width 61 height 16
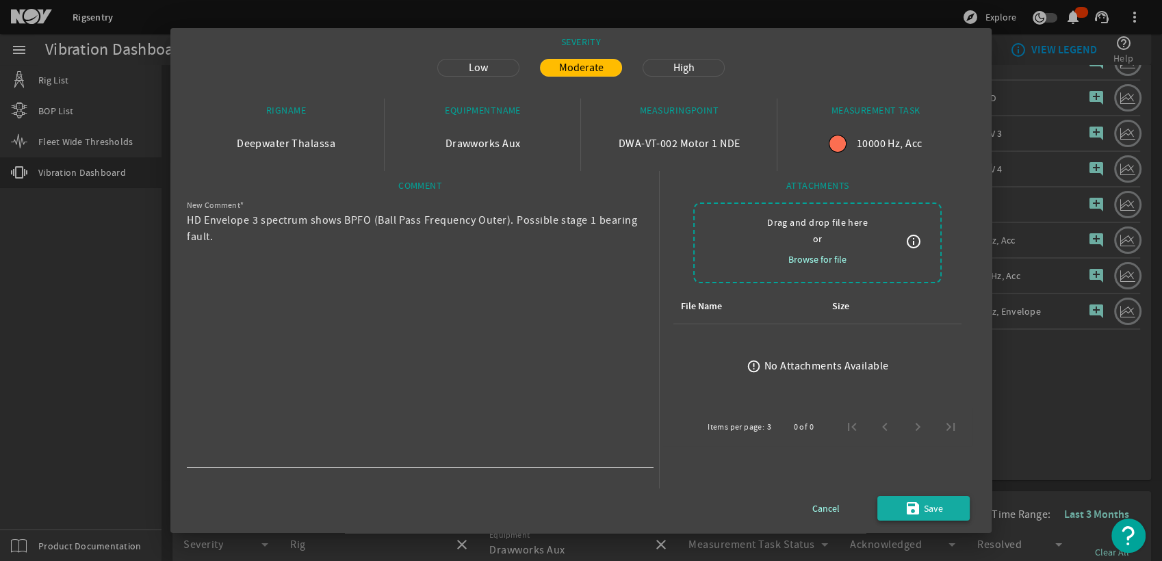
click at [924, 500] on span "Save" at bounding box center [933, 508] width 19 height 16
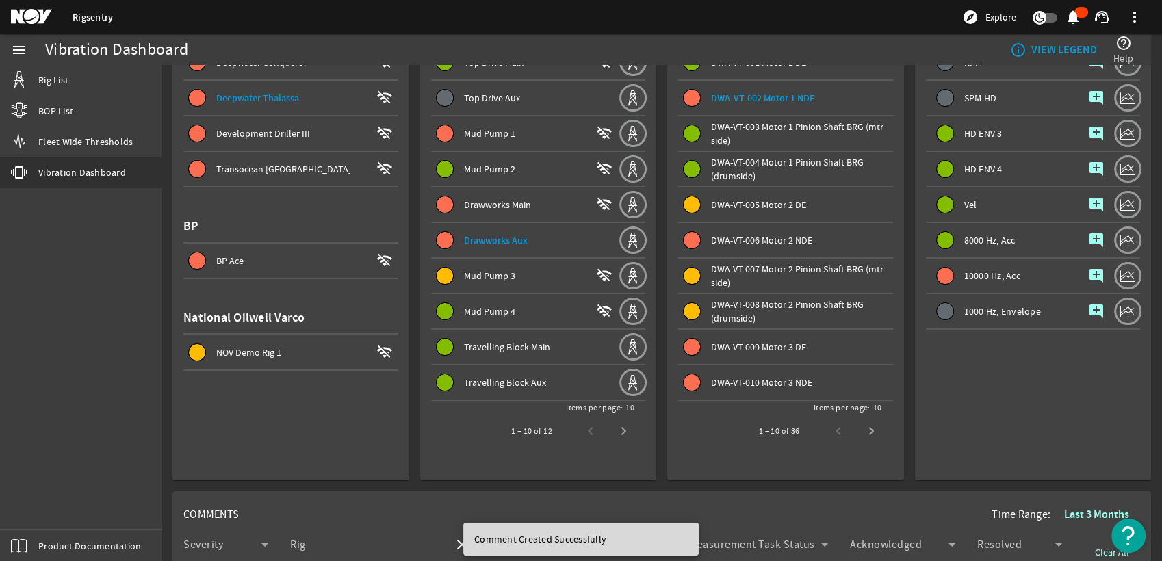
scroll to position [0, 0]
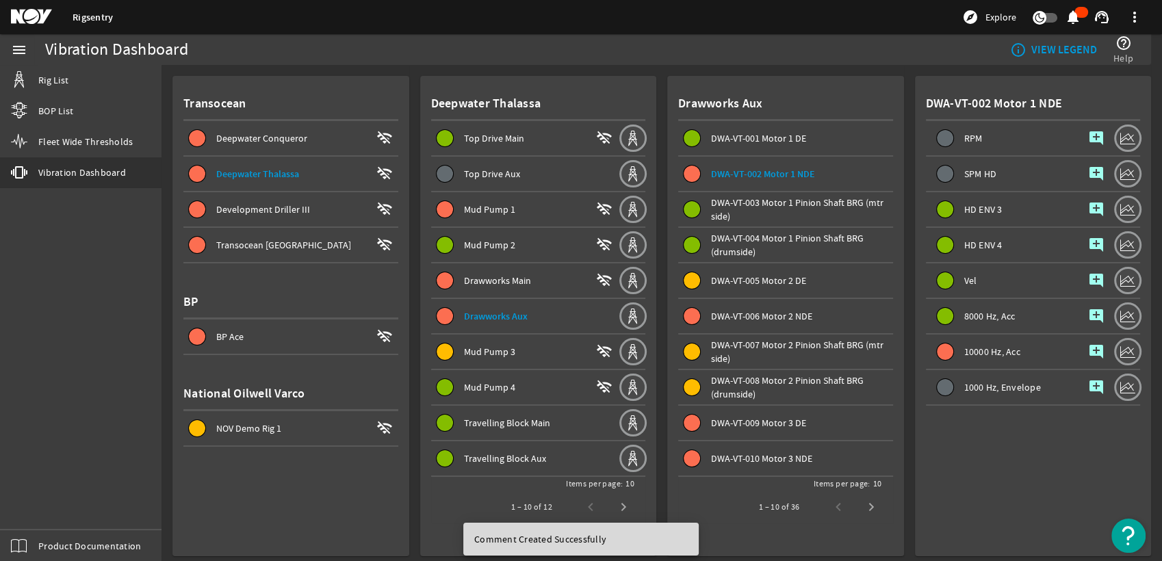
click at [782, 313] on span "DWA-VT-006 Motor 2 NDE" at bounding box center [761, 316] width 101 height 12
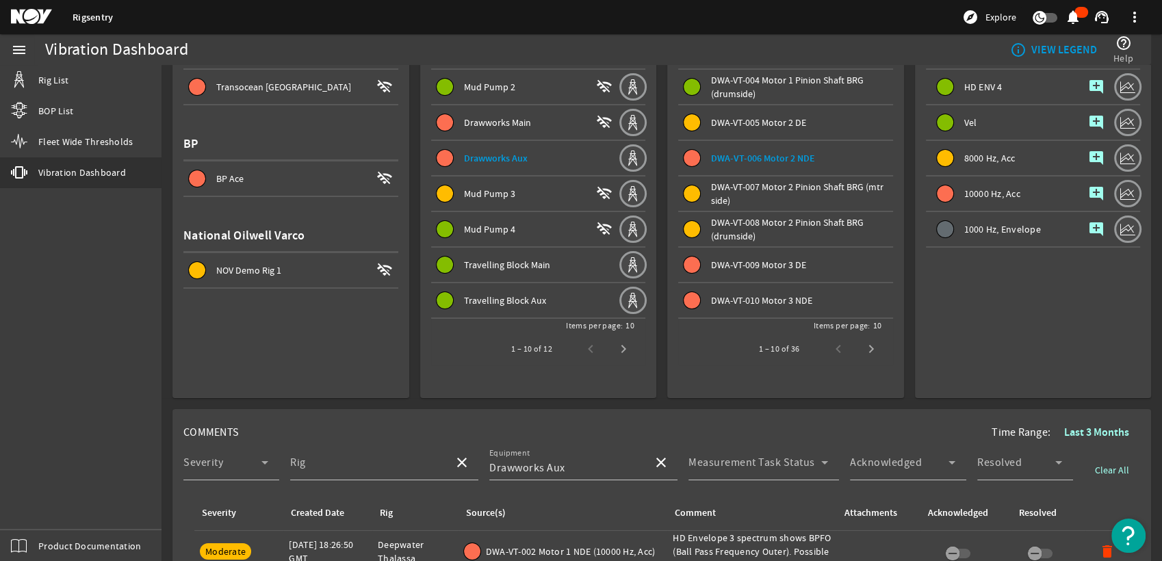
scroll to position [152, 0]
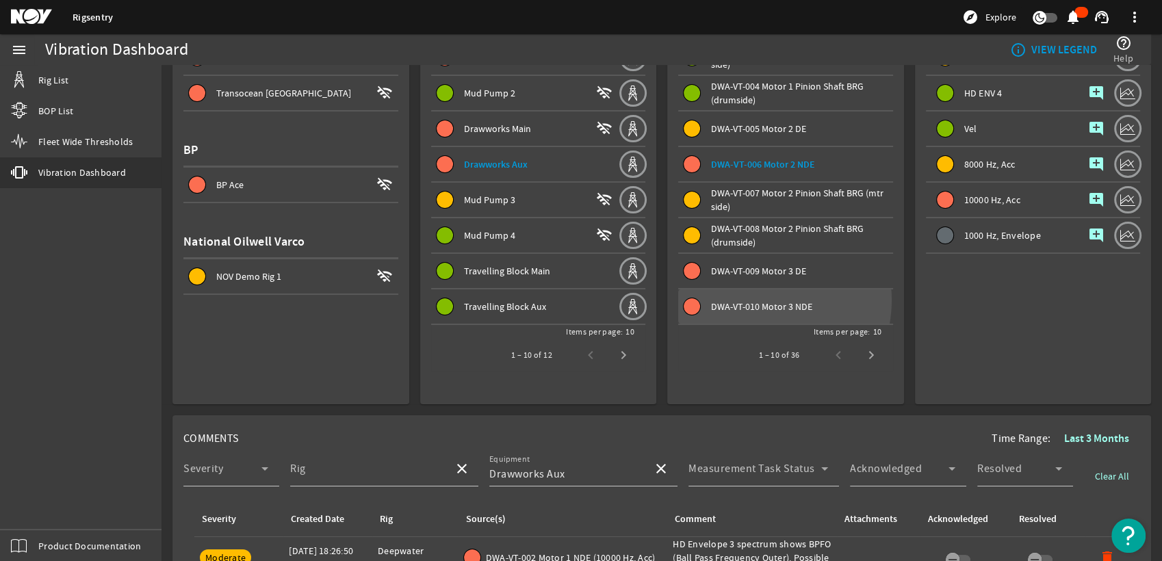
click at [750, 300] on span "DWA-VT-010 Motor 3 NDE" at bounding box center [761, 306] width 101 height 12
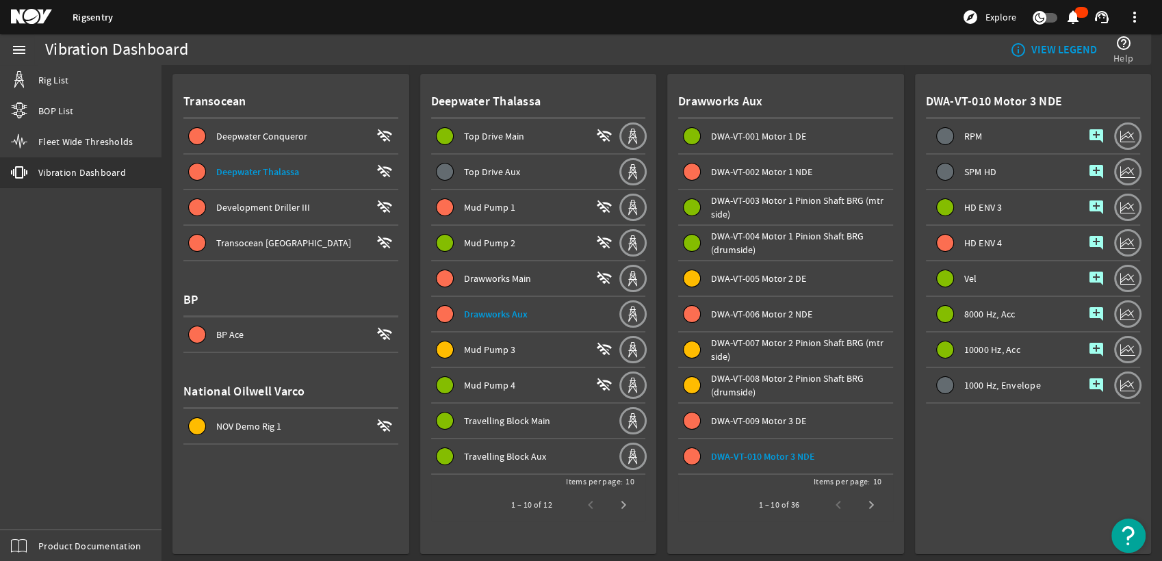
scroll to position [0, 0]
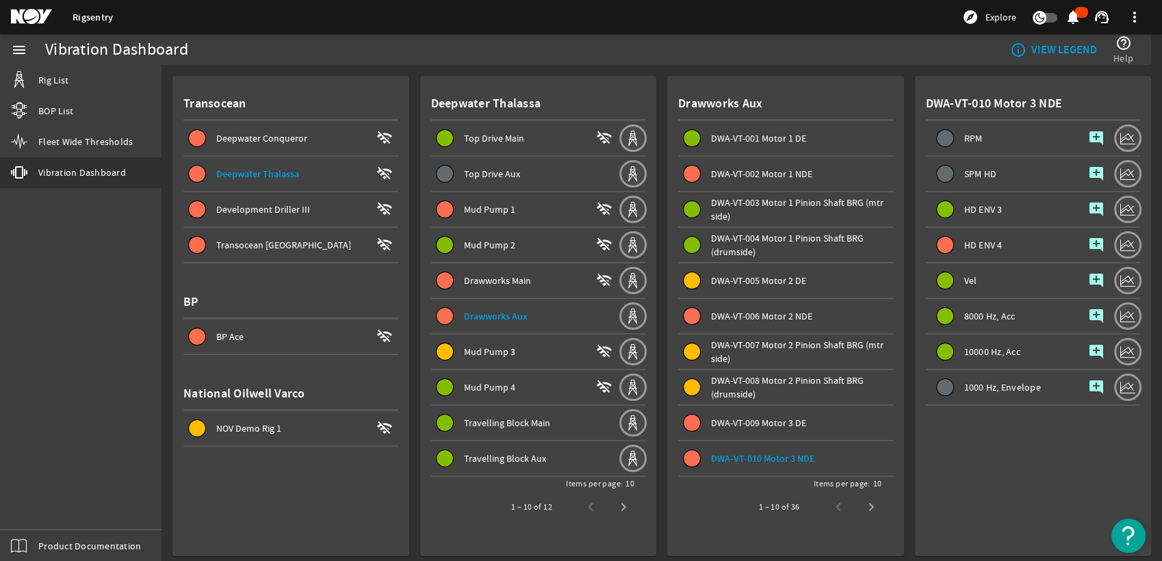
click at [967, 248] on span "HD ENV 4" at bounding box center [983, 245] width 38 height 10
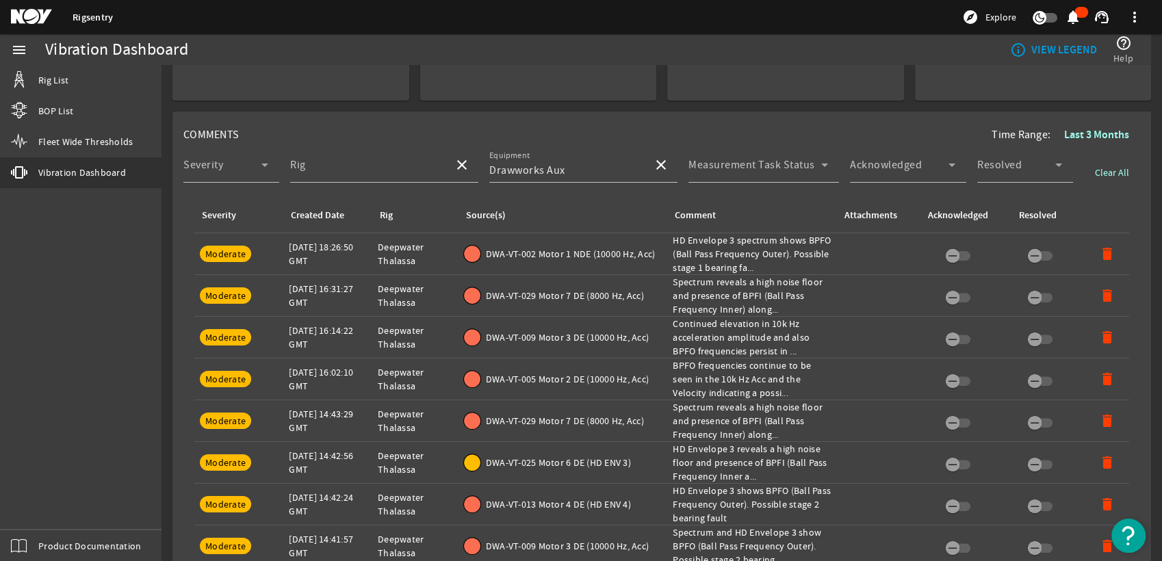
scroll to position [760, 0]
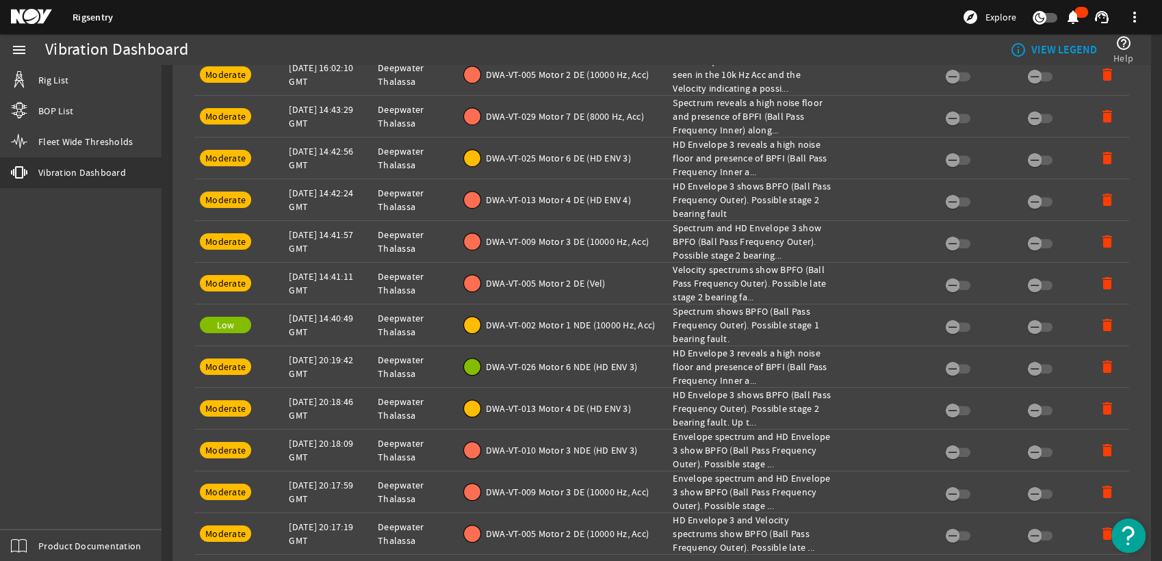
click at [720, 441] on div "Comment: Envelope spectrum and HD Envelope 3 show BPFO (Ball Pass Frequency Out…" at bounding box center [752, 450] width 159 height 41
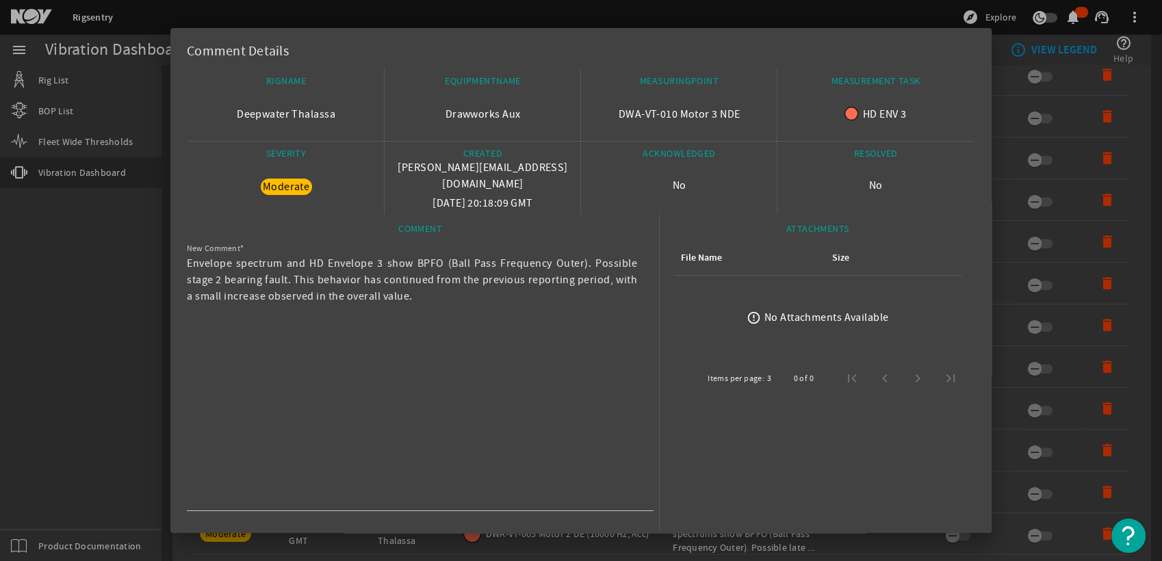
click at [999, 252] on div at bounding box center [581, 280] width 1162 height 561
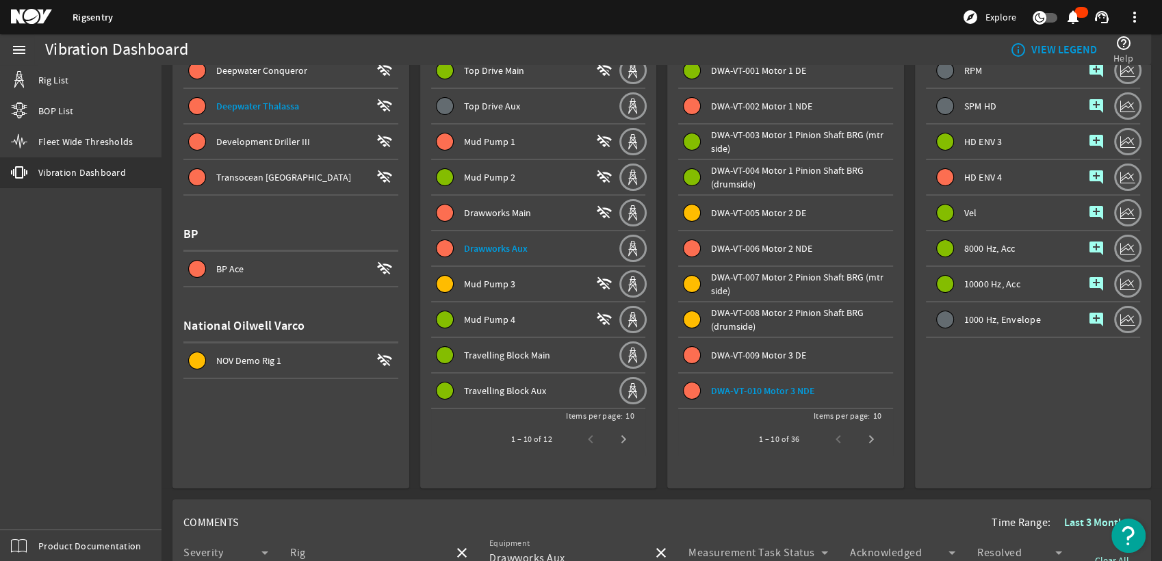
scroll to position [34, 0]
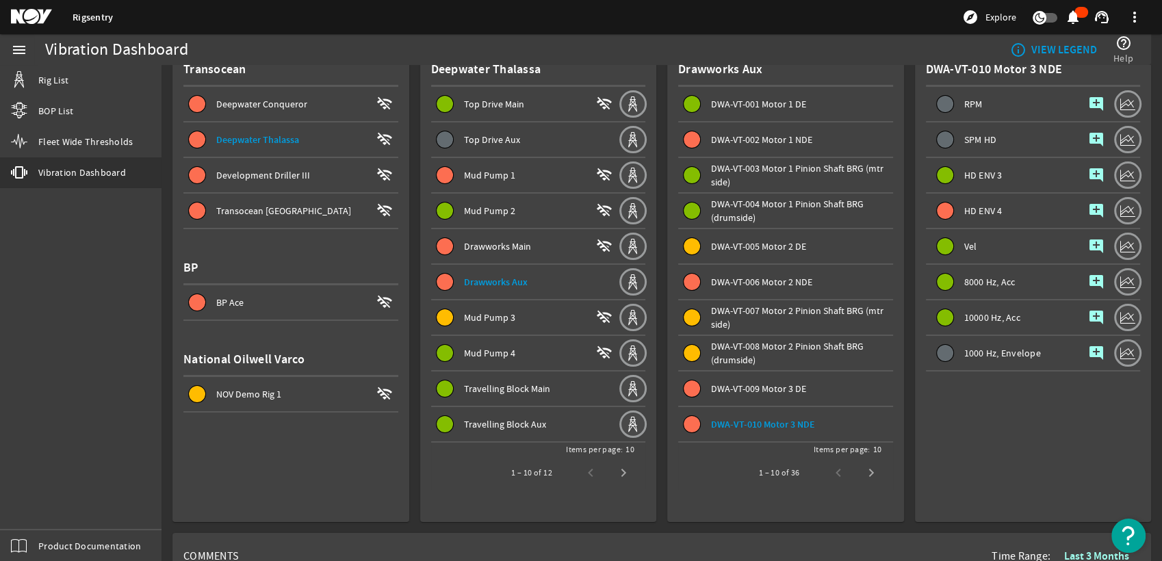
click at [1078, 16] on mat-icon "notifications" at bounding box center [1073, 17] width 16 height 16
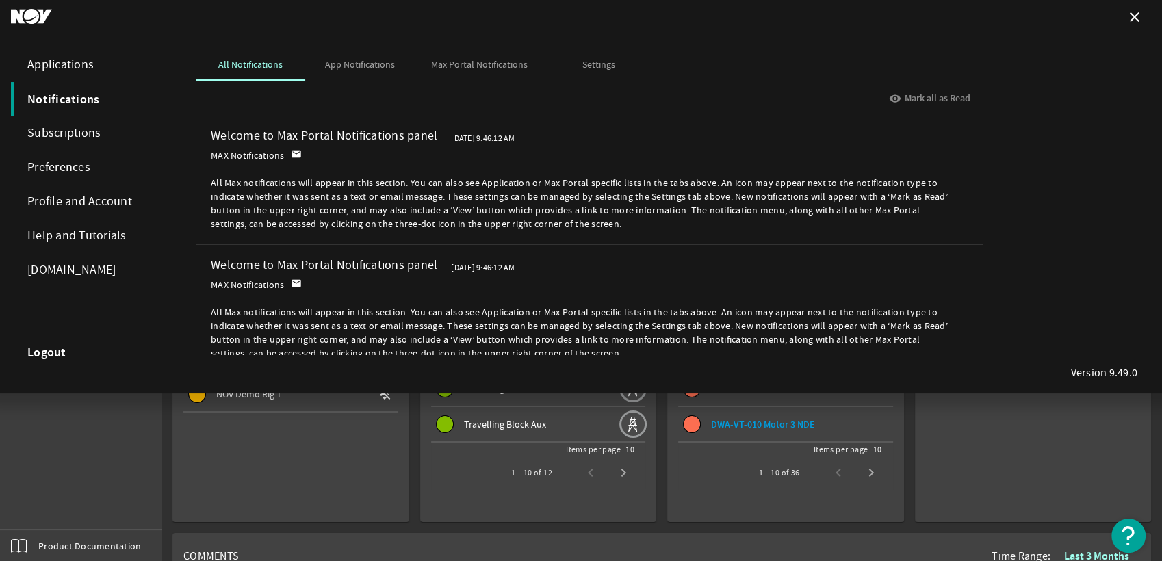
click at [1132, 18] on mat-icon "close" at bounding box center [1134, 17] width 16 height 16
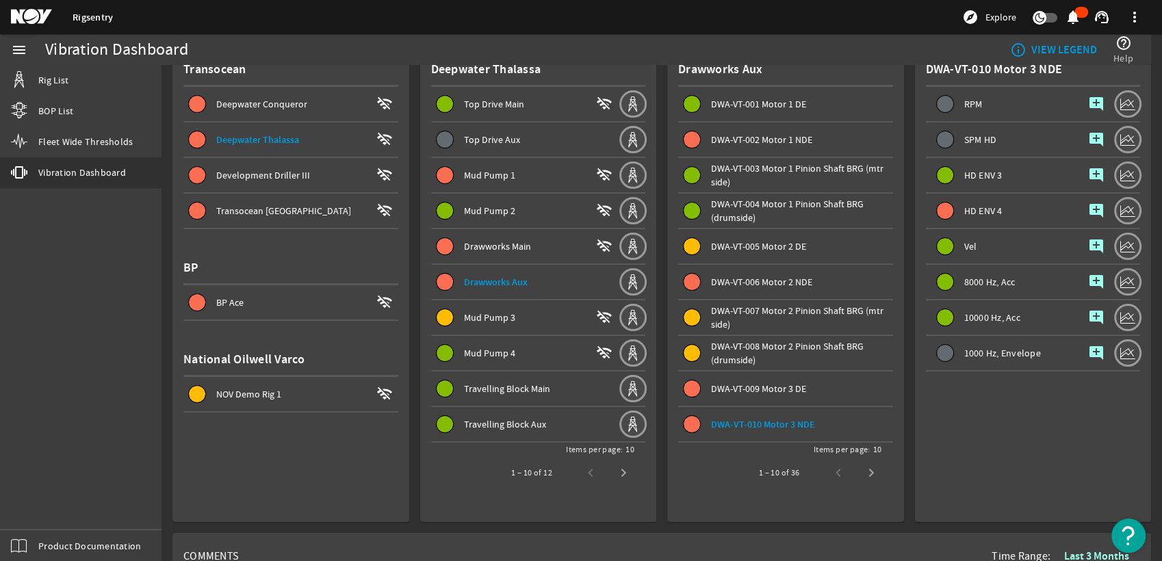
click at [1088, 213] on mat-icon "add_comment" at bounding box center [1096, 211] width 16 height 16
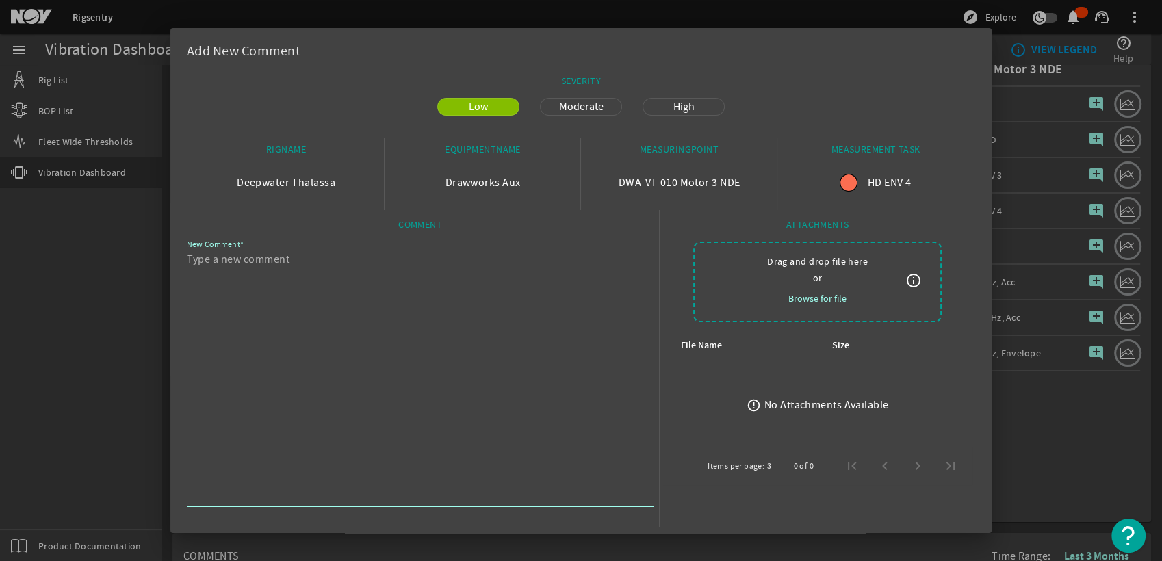
click at [539, 273] on textarea "New Comment" at bounding box center [415, 377] width 456 height 252
paste textarea "Envelope spectrum and HD Envelope 3 show BPFO (Ball Pass Frequency Outer). Poss…"
type textarea "Envelope spectrum and HD Envelope 3 show BPFO (Ball Pass Frequency Outer). Poss…"
click at [575, 109] on span "Moderate" at bounding box center [581, 107] width 61 height 16
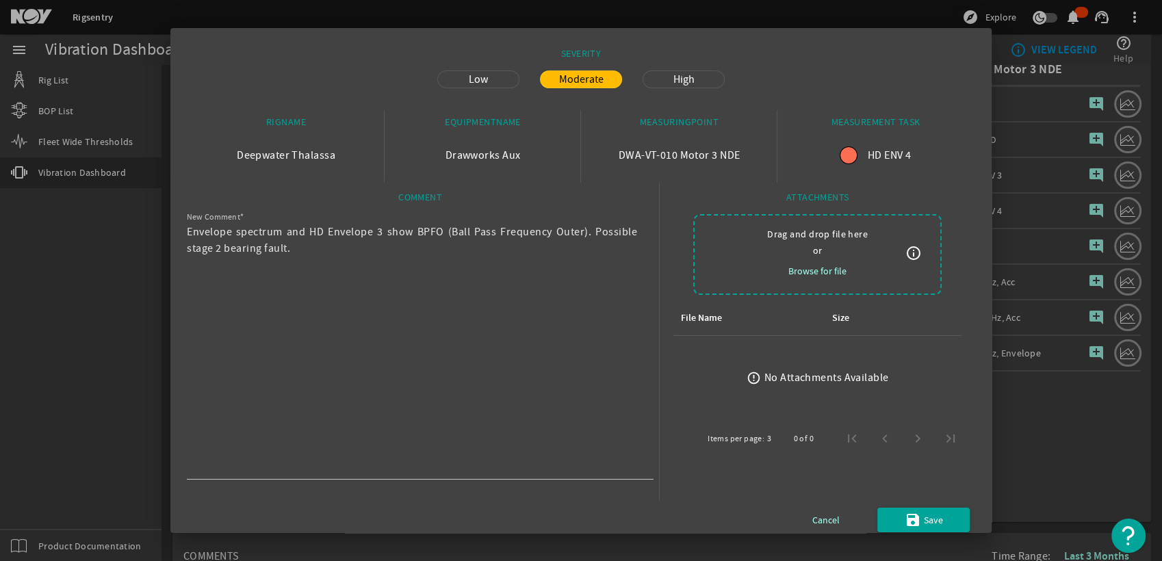
scroll to position [39, 0]
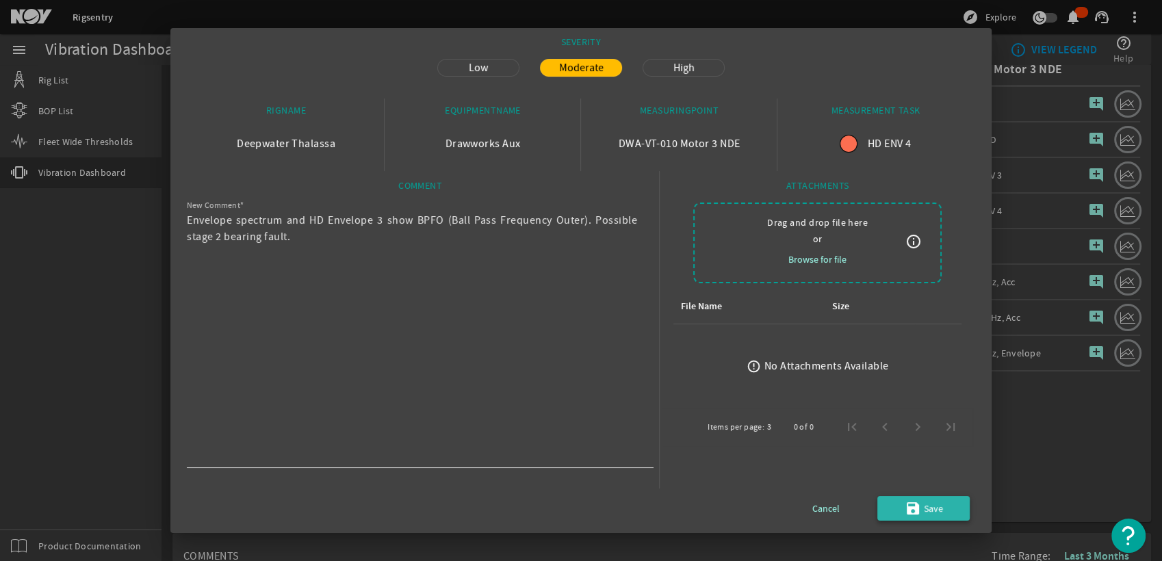
click at [887, 510] on span "submit" at bounding box center [923, 508] width 92 height 33
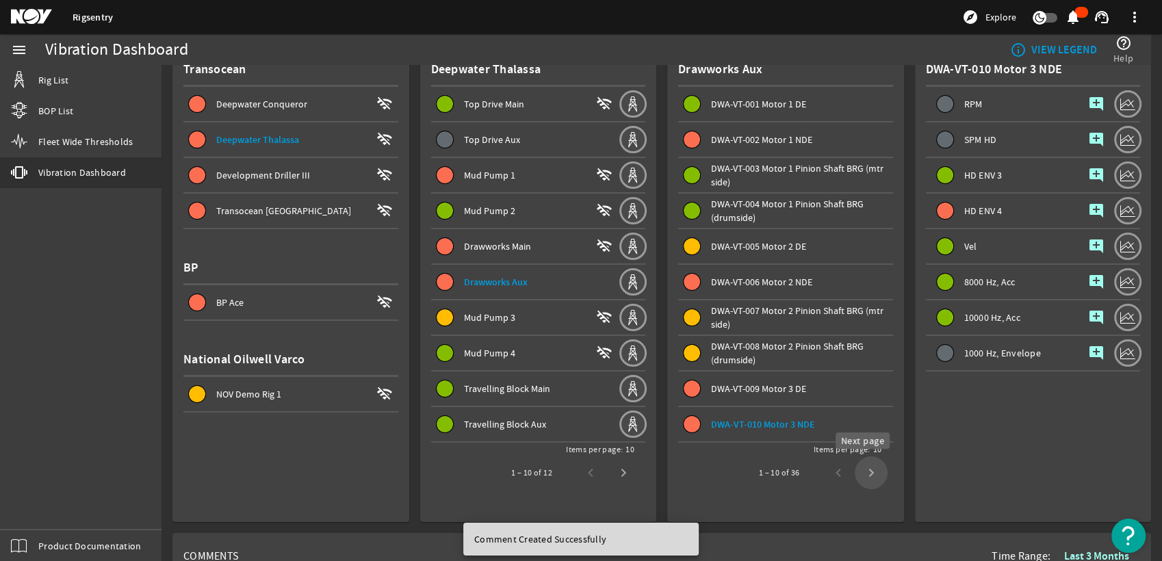
click at [863, 466] on span "Next page" at bounding box center [871, 472] width 33 height 33
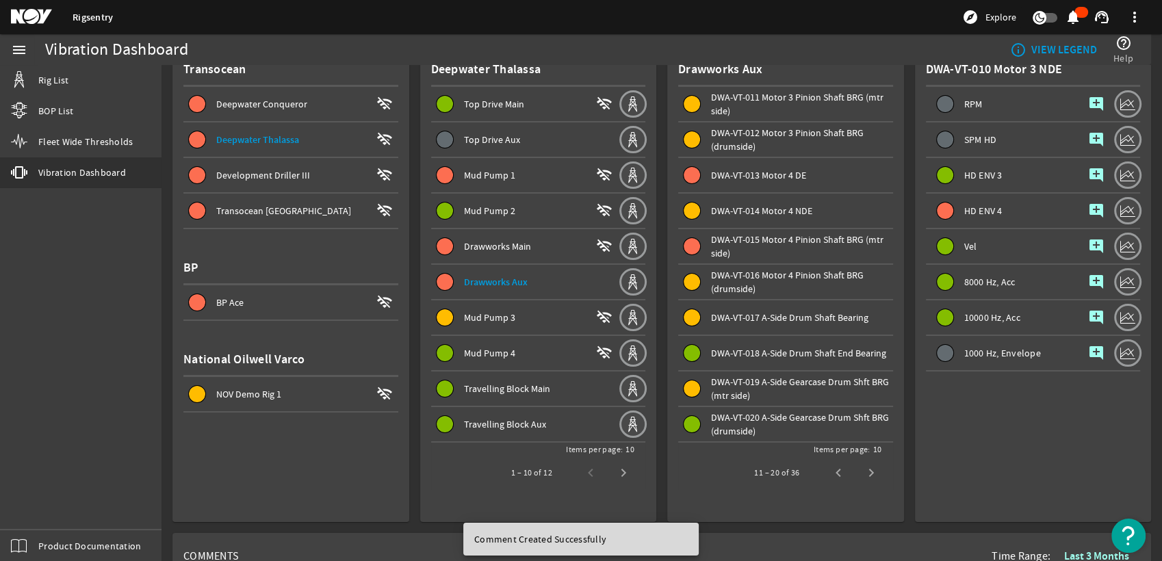
click at [799, 178] on div "DWA-VT-013 Motor 4 DE" at bounding box center [802, 175] width 182 height 14
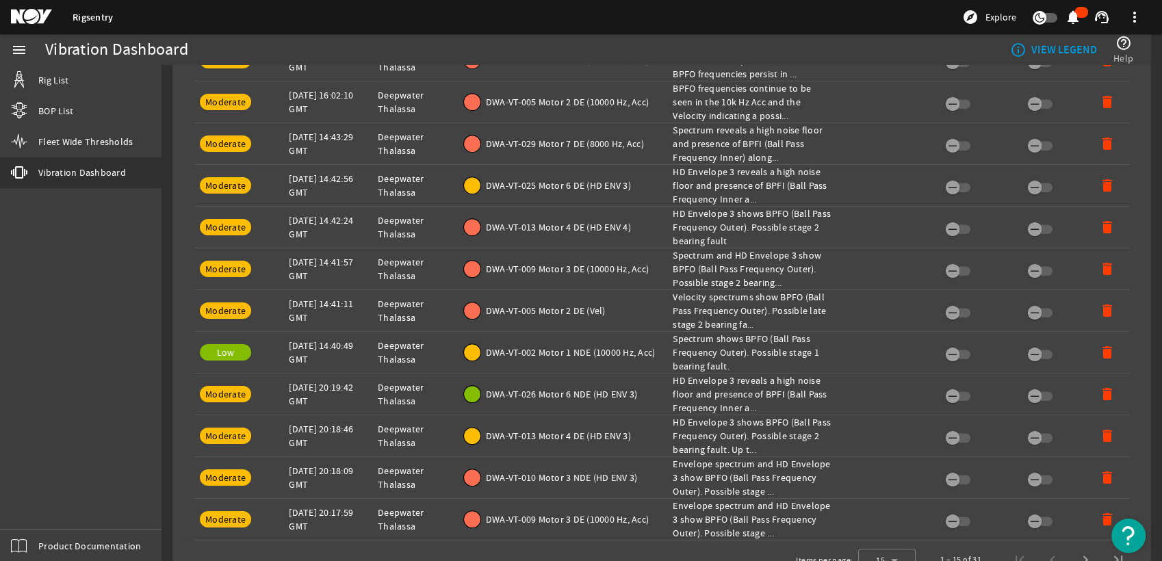
scroll to position [794, 0]
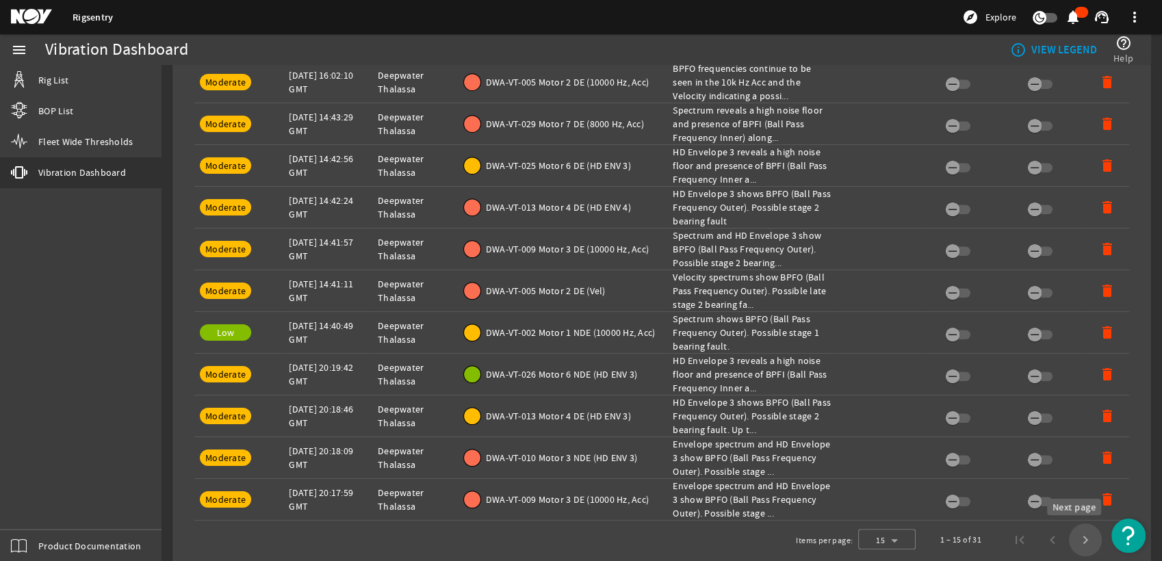
click at [1078, 542] on span "Next page" at bounding box center [1085, 539] width 33 height 33
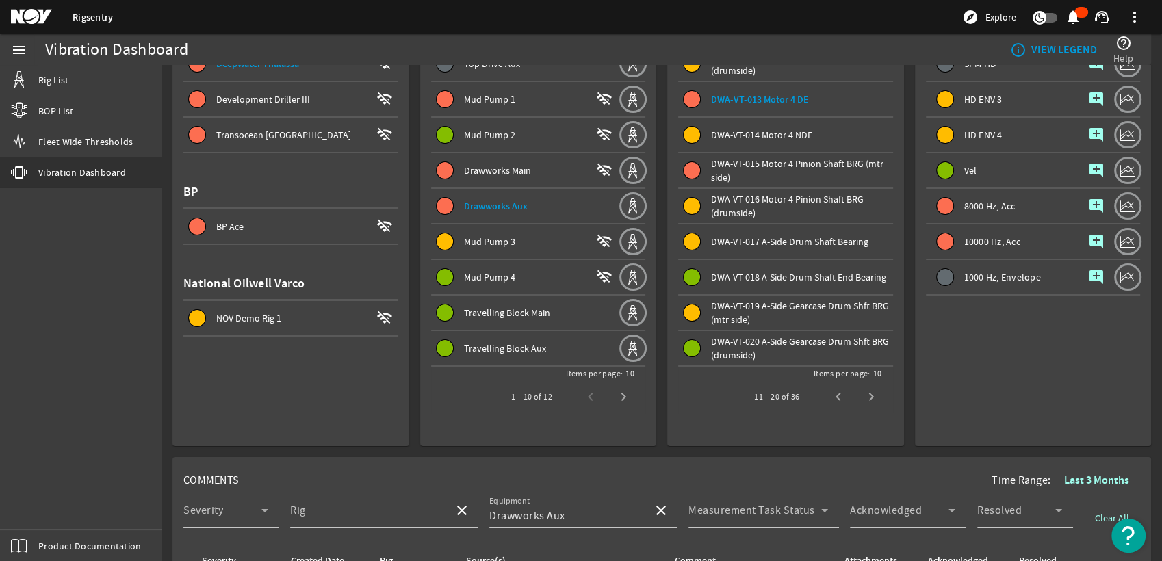
scroll to position [34, 0]
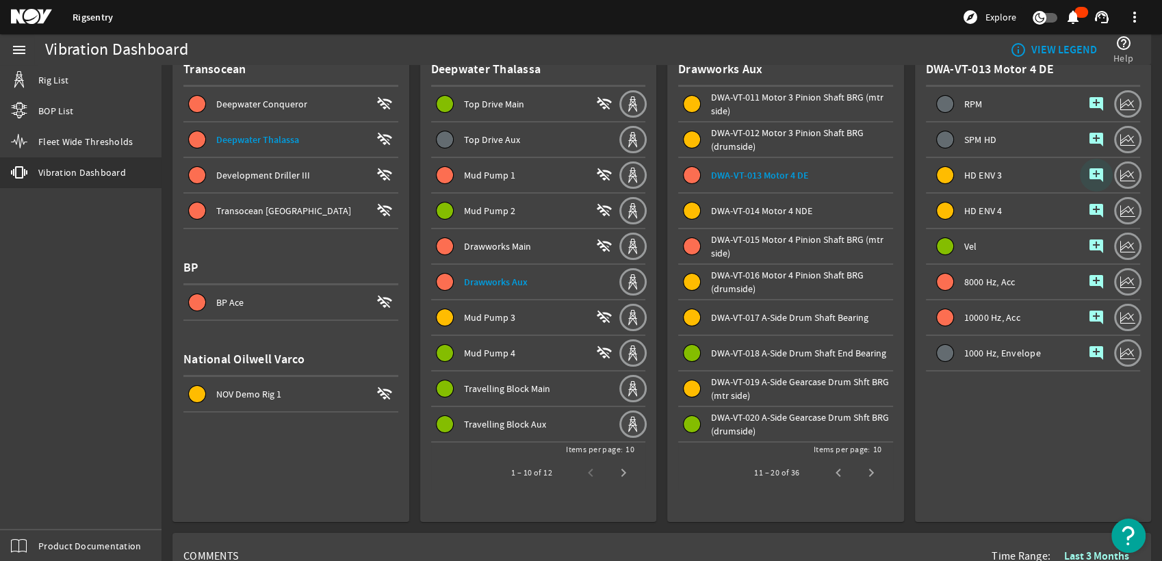
click at [1088, 177] on mat-icon "add_comment" at bounding box center [1096, 175] width 16 height 16
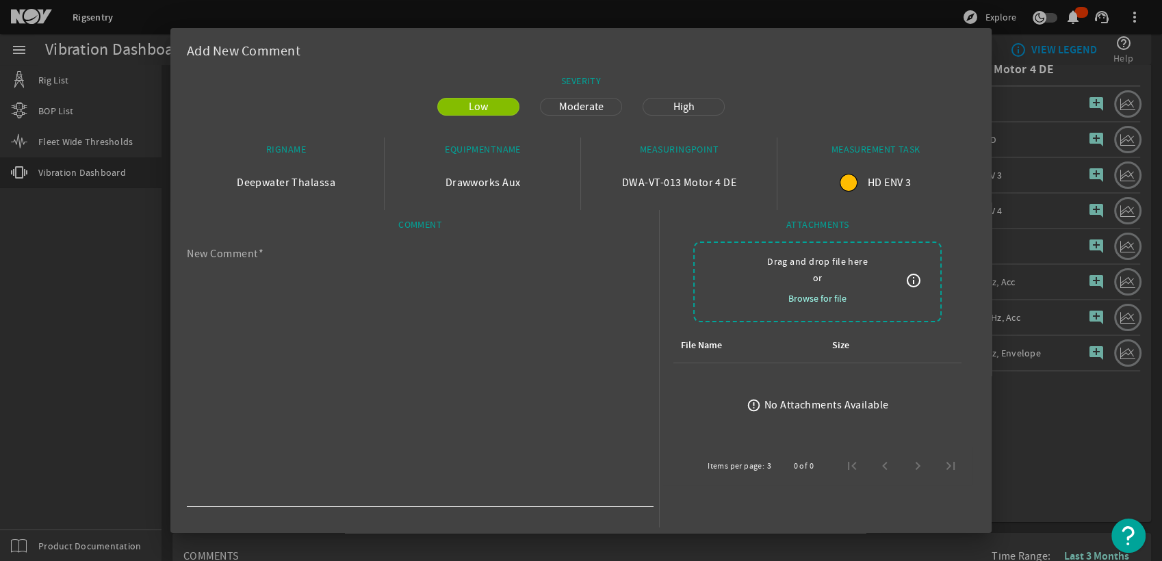
click at [477, 246] on div "New Comment" at bounding box center [415, 371] width 456 height 271
drag, startPoint x: 478, startPoint y: 246, endPoint x: 482, endPoint y: 237, distance: 9.8
click at [477, 246] on div "New Comment" at bounding box center [415, 371] width 456 height 271
paste textarea "HD Envelope 3 shows BPFO (Ball Pass Frequency Outer). Possible stage 2 bearing …"
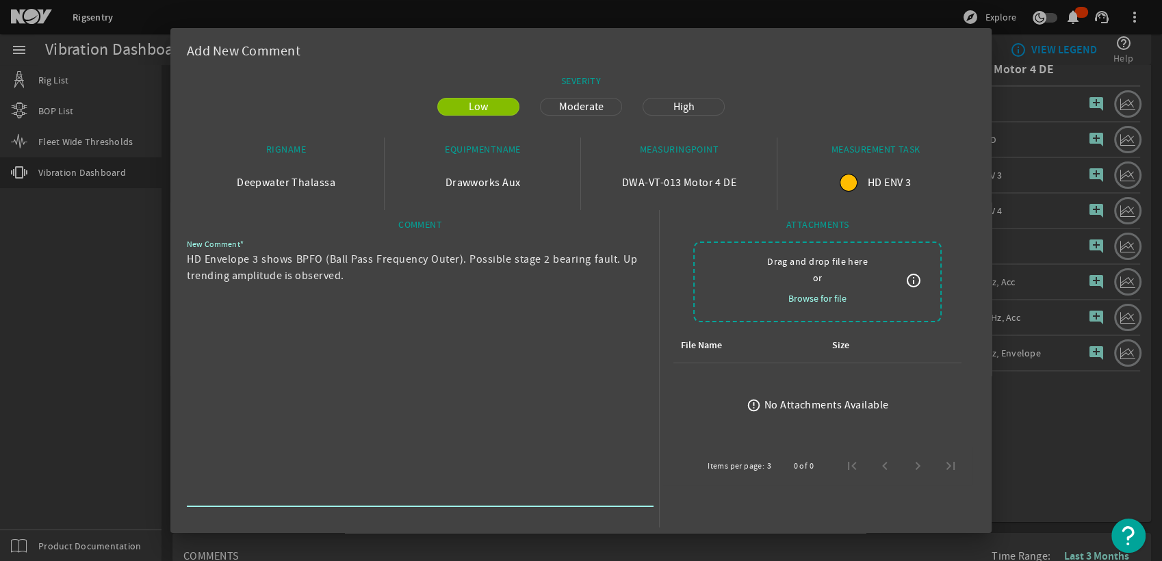
click at [555, 112] on span "Moderate" at bounding box center [581, 107] width 61 height 16
click at [614, 257] on textarea "HD Envelope 3 shows BPFO (Ball Pass Frequency Outer). Possible stage 2 bearing …" at bounding box center [415, 377] width 456 height 252
click at [623, 261] on textarea "HD Envelope 3 shows BPFO (Ball Pass Frequency Outer). Possible stage 2 bearing …" at bounding box center [415, 377] width 456 height 252
click at [549, 255] on textarea "HD Envelope 3 shows BPFO (Ball Pass Frequency Outer). Possible stage 2 bearing …" at bounding box center [415, 377] width 456 height 252
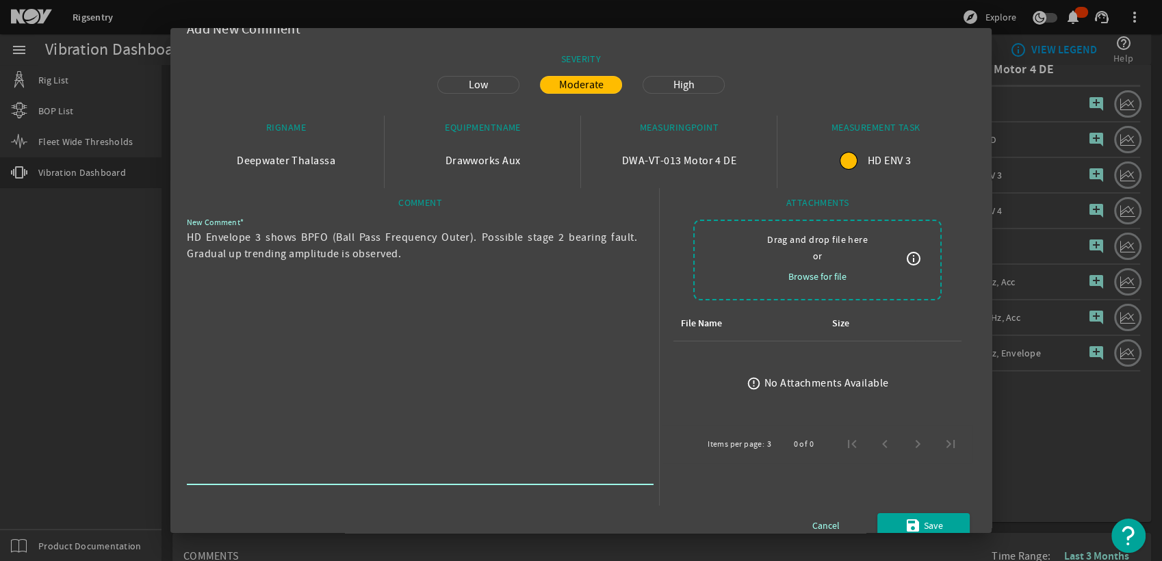
scroll to position [39, 0]
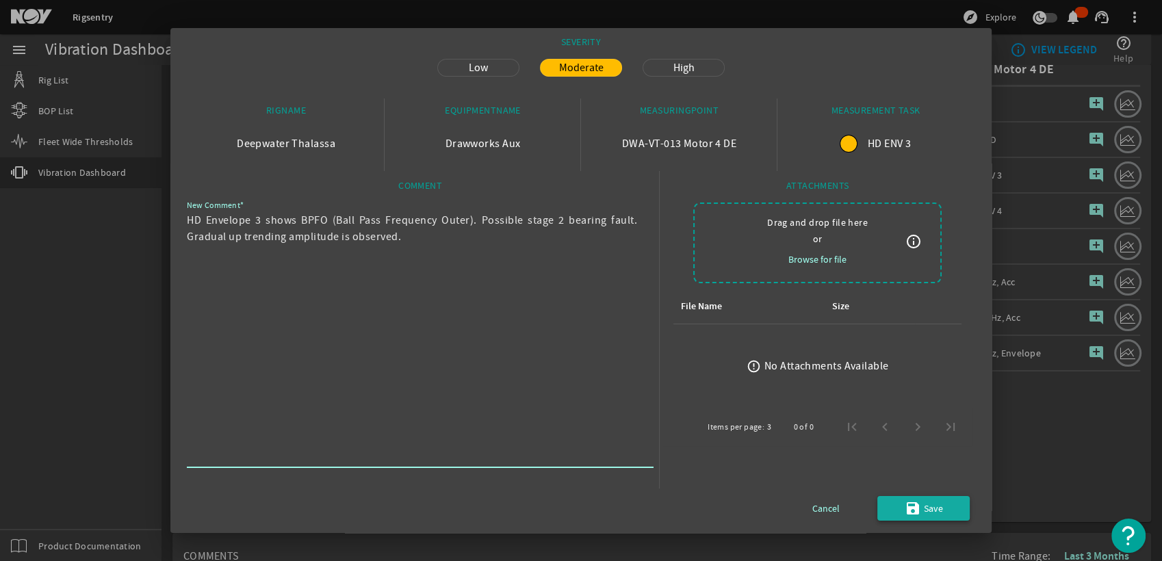
type textarea "HD Envelope 3 shows BPFO (Ball Pass Frequency Outer). Possible stage 2 bearing …"
click at [924, 510] on span "Save" at bounding box center [933, 508] width 19 height 16
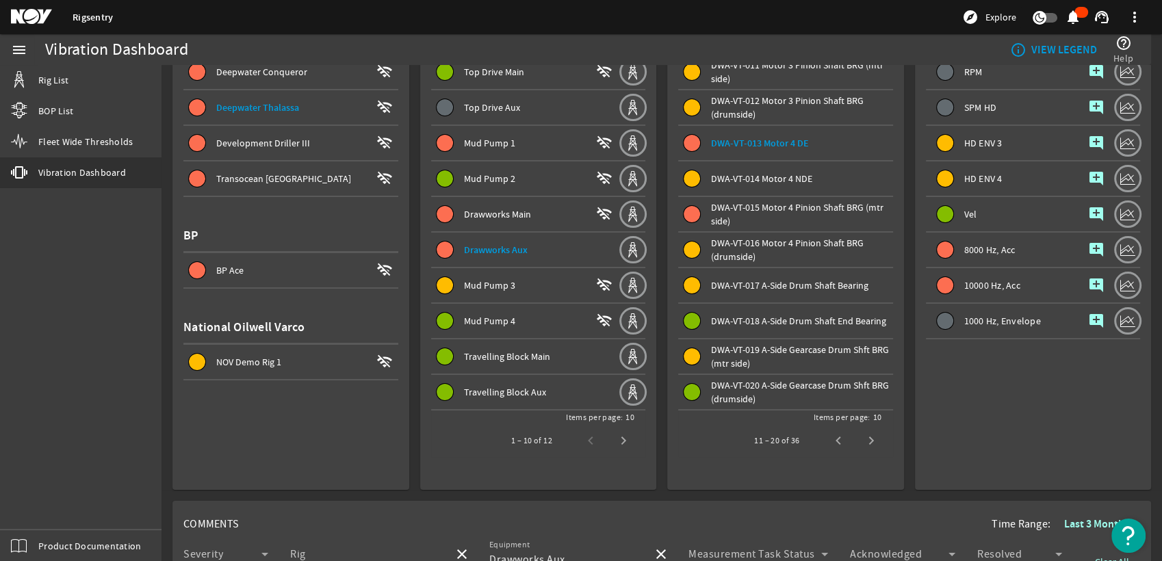
scroll to position [0, 0]
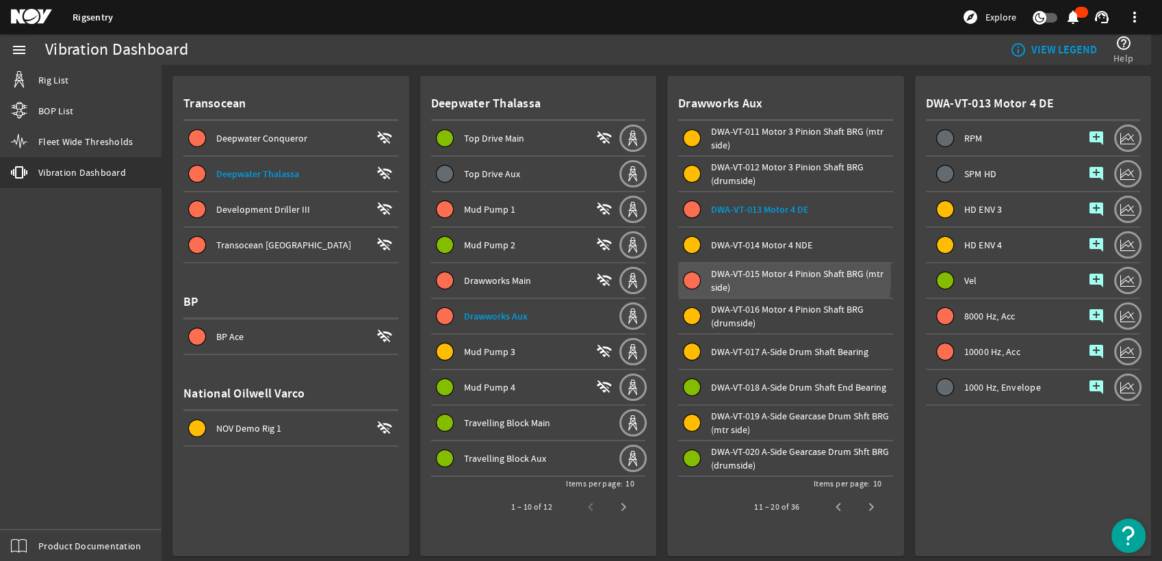
click at [715, 277] on span "DWA-VT-015 Motor 4 Pinion Shaft BRG (mtr side)" at bounding box center [797, 281] width 172 height 26
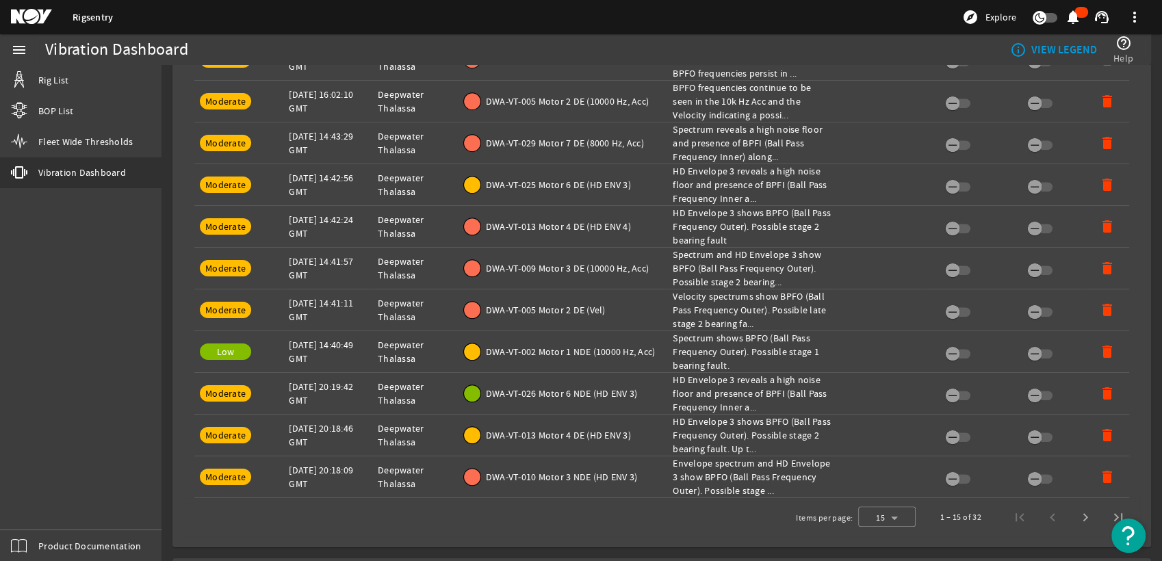
scroll to position [836, 0]
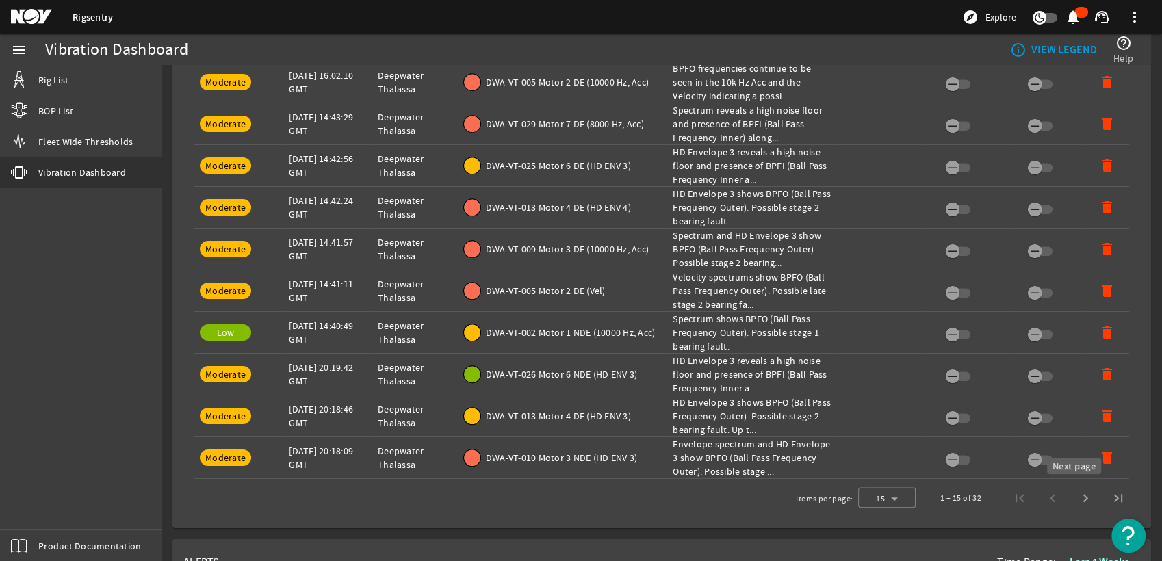
click at [1069, 495] on span "Next page" at bounding box center [1085, 498] width 33 height 33
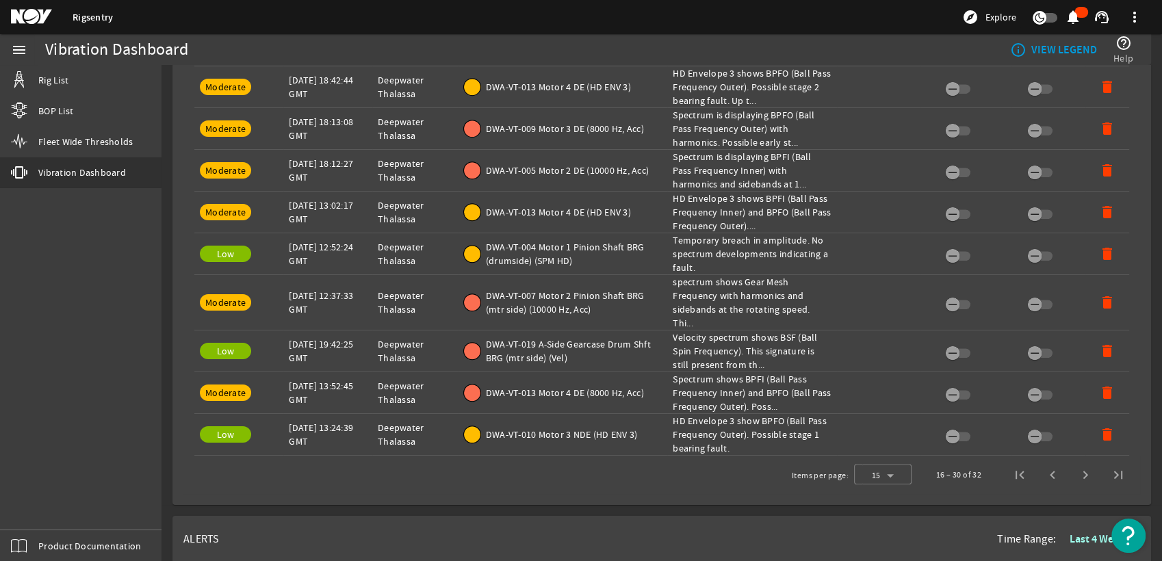
scroll to position [912, 0]
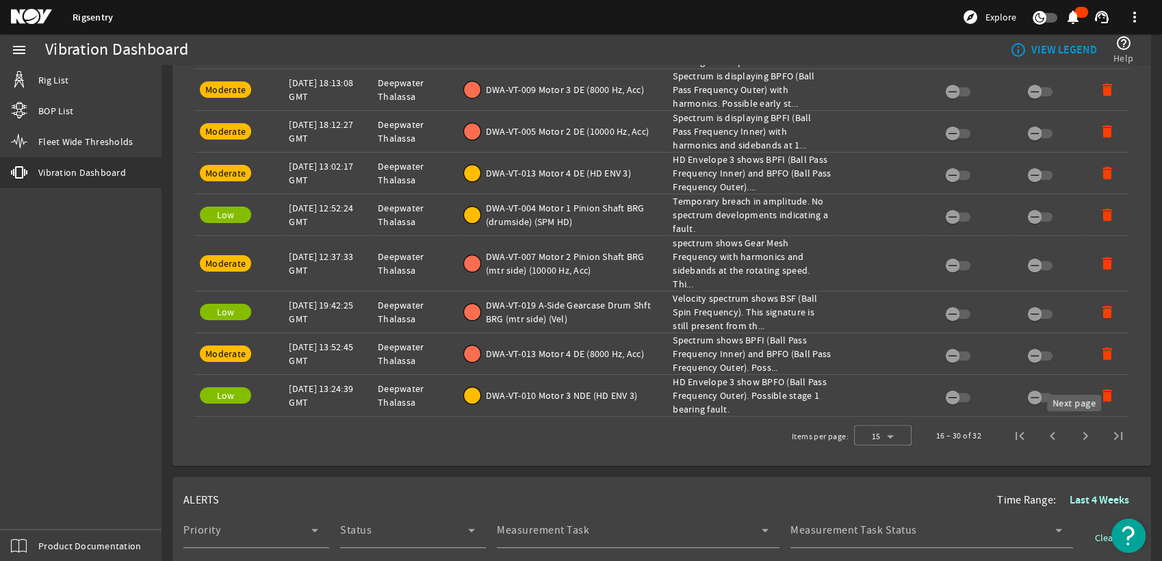
click at [1075, 439] on span "Next page" at bounding box center [1085, 435] width 33 height 33
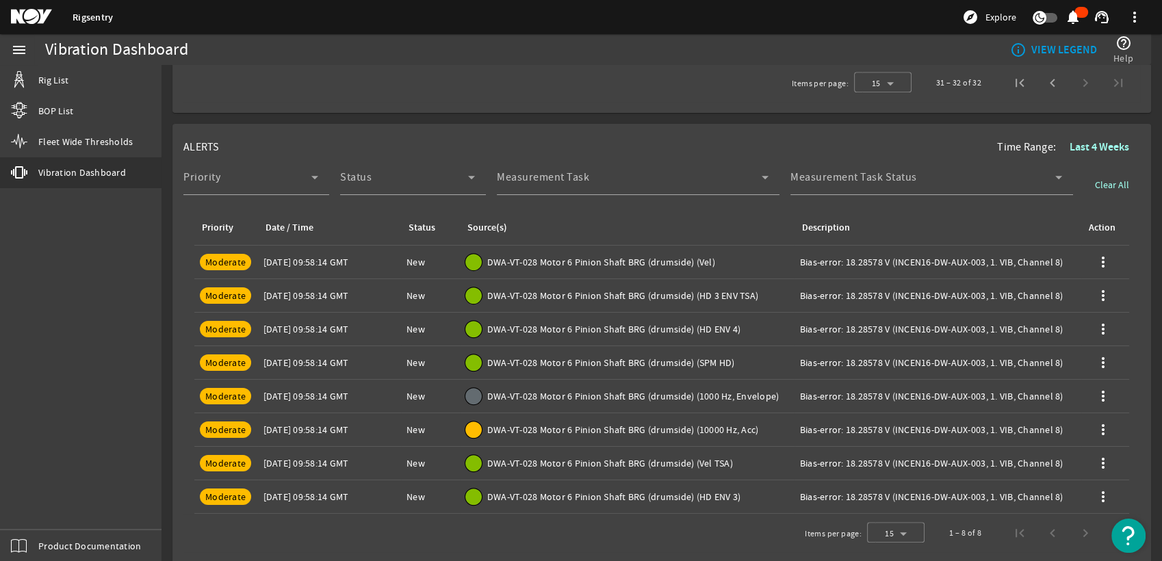
click at [1038, 539] on div "1 – 8 of 8" at bounding box center [1034, 533] width 202 height 33
click at [1038, 535] on div "1 – 8 of 8" at bounding box center [1034, 533] width 202 height 33
click at [1039, 530] on div "1 – 8 of 8" at bounding box center [1034, 533] width 202 height 33
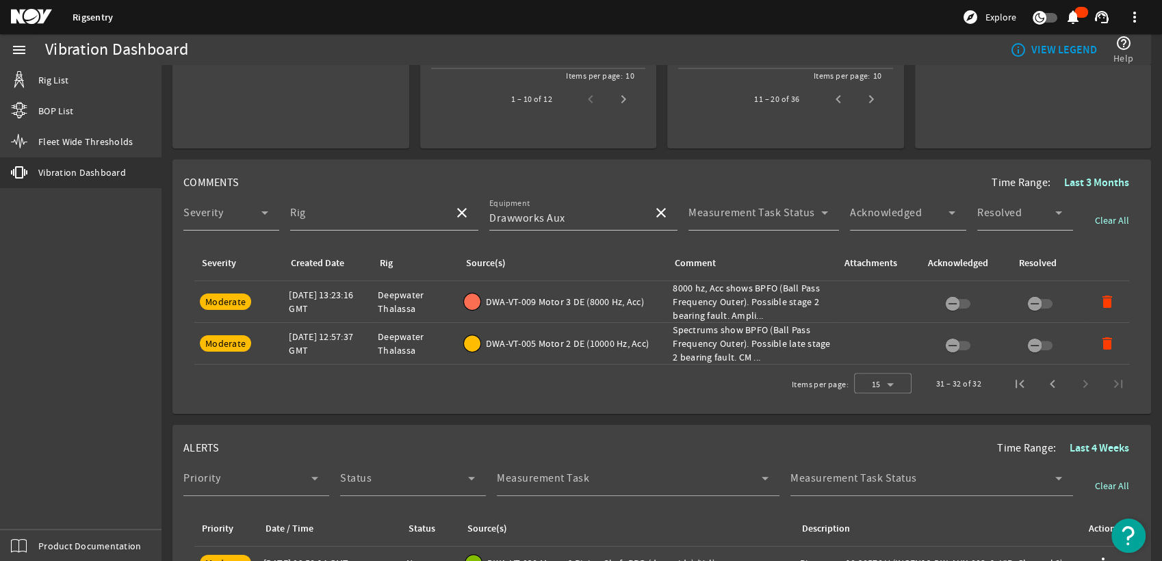
scroll to position [405, 0]
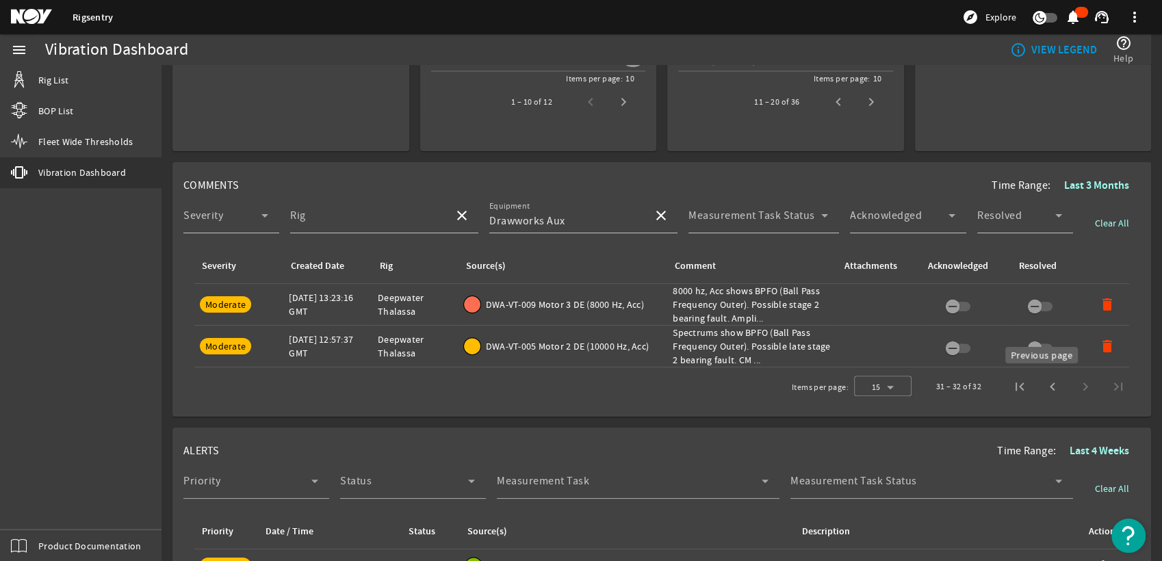
click at [1036, 382] on span "Previous page" at bounding box center [1052, 386] width 33 height 33
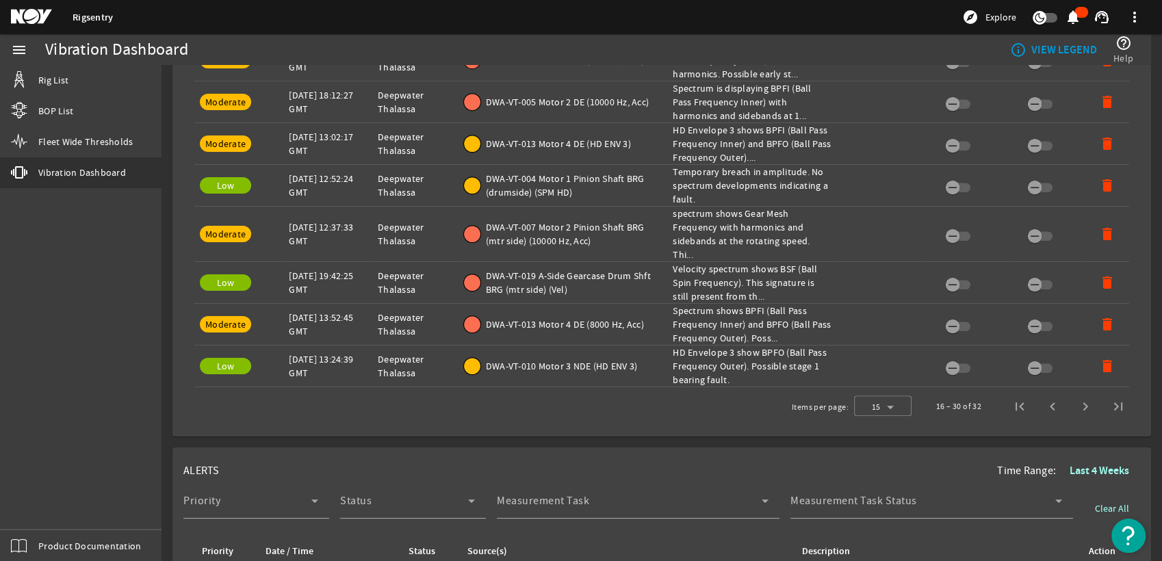
scroll to position [1089, 0]
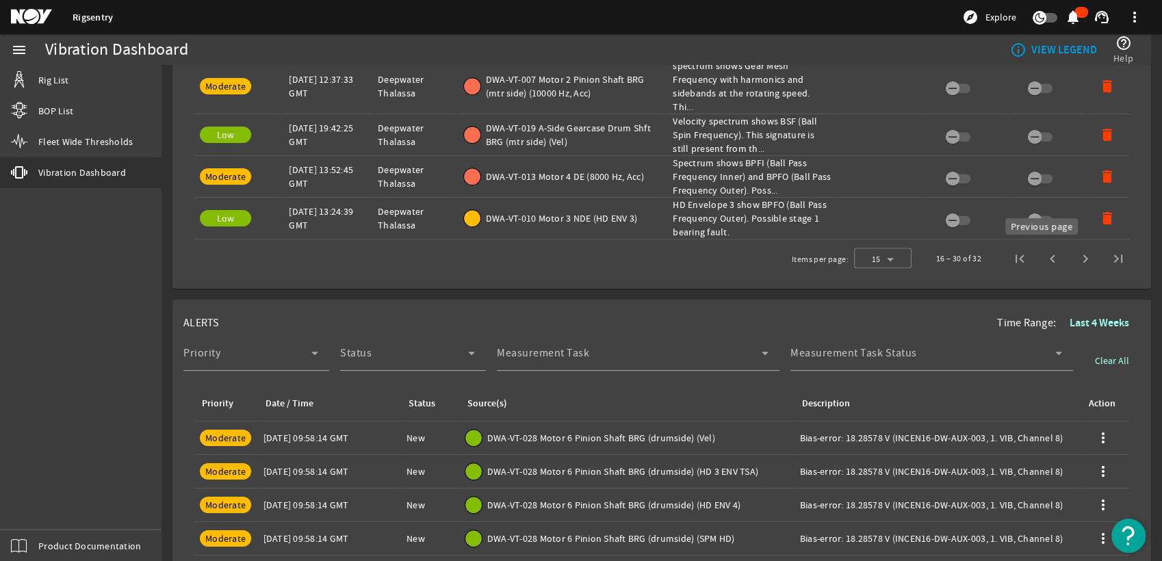
click at [1045, 264] on span "Previous page" at bounding box center [1052, 258] width 33 height 33
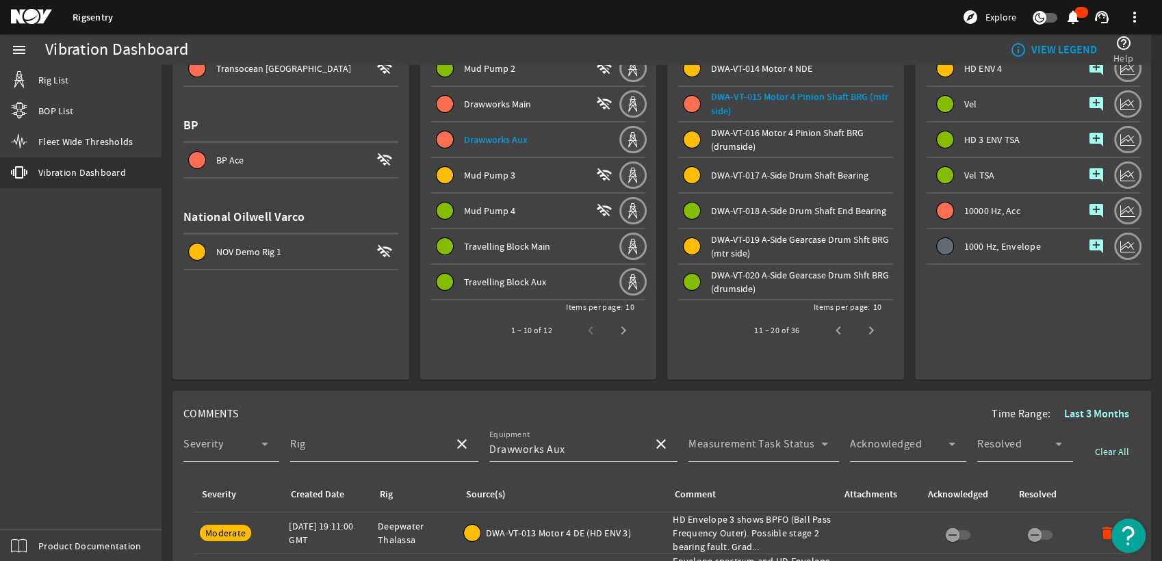
scroll to position [25, 0]
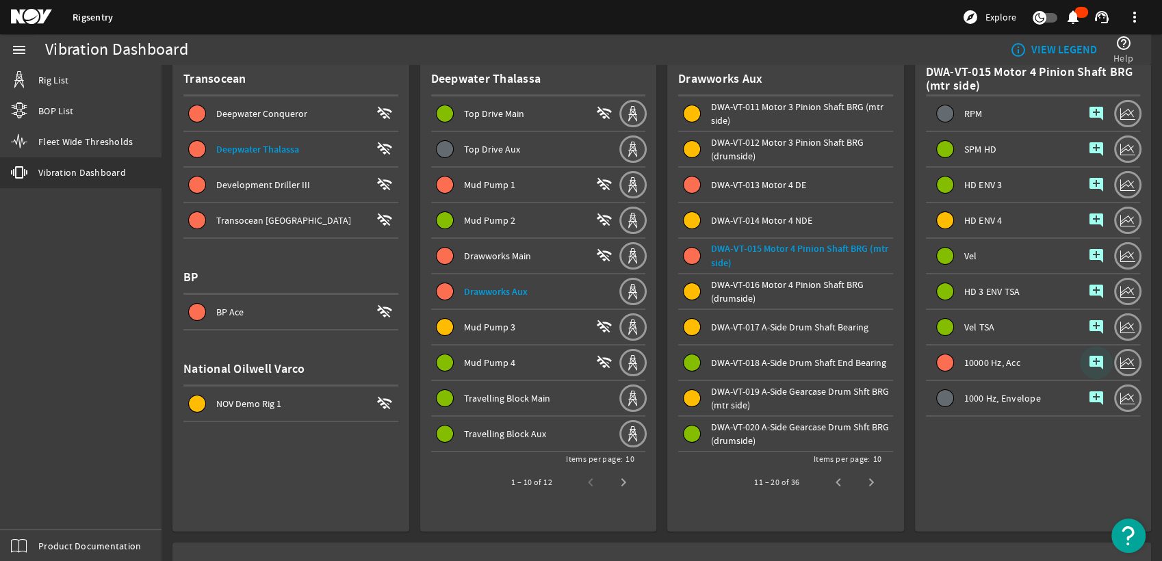
click at [1088, 357] on mat-icon "add_comment" at bounding box center [1096, 362] width 16 height 16
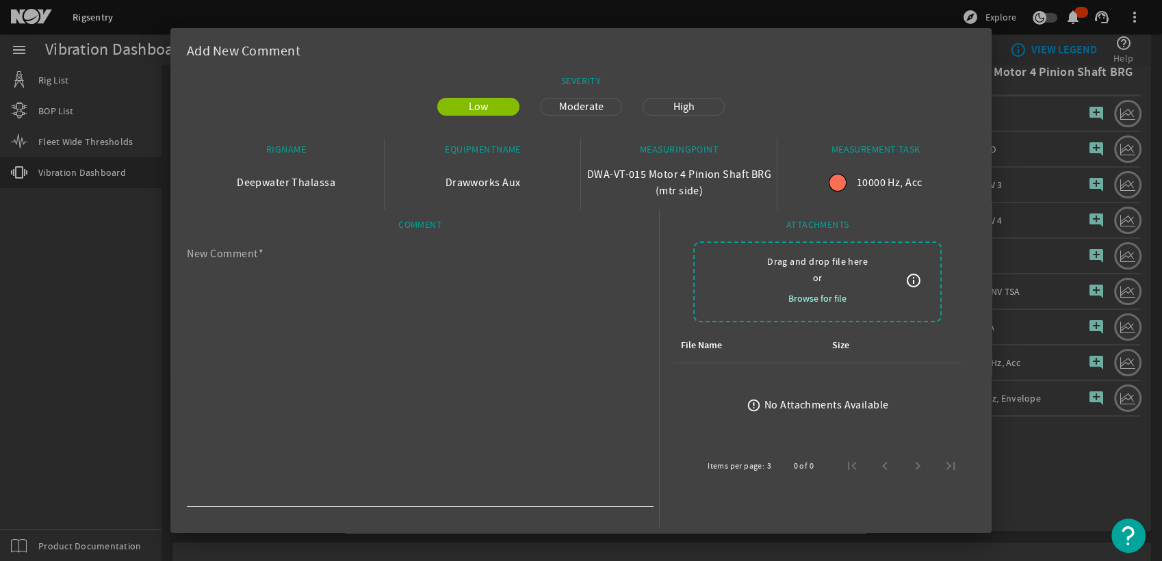
click at [486, 287] on textarea "New Comment" at bounding box center [415, 377] width 456 height 252
paste textarea "The ENV TSA shows a strong Gear Mesh Frequency (GMF) with multiple harmonics an…"
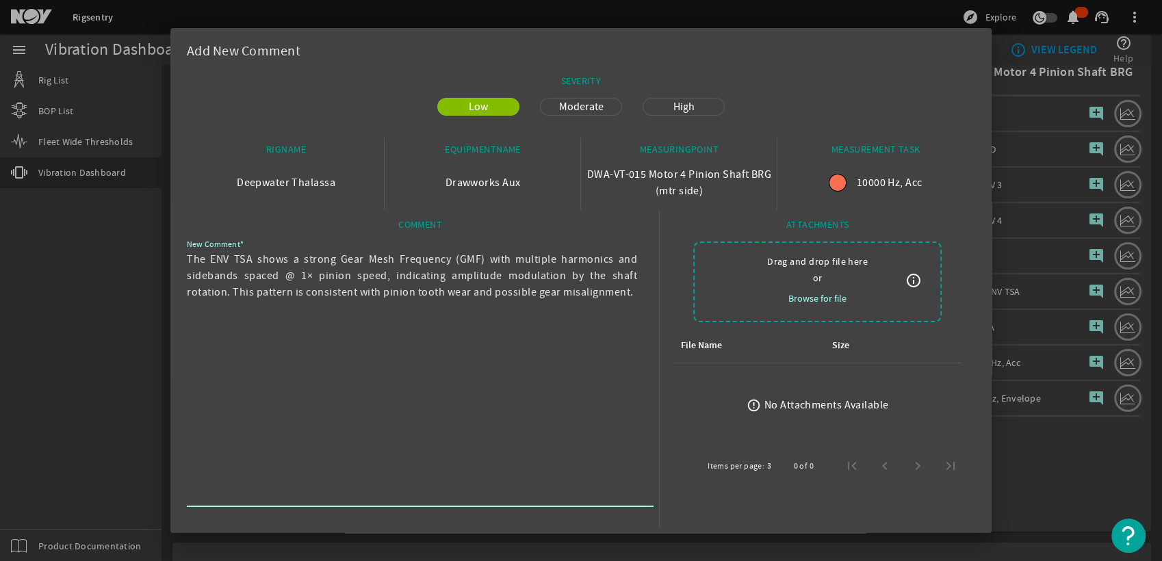
type textarea "The ENV TSA shows a strong Gear Mesh Frequency (GMF) with multiple harmonics an…"
click at [594, 103] on span "Moderate" at bounding box center [581, 107] width 61 height 16
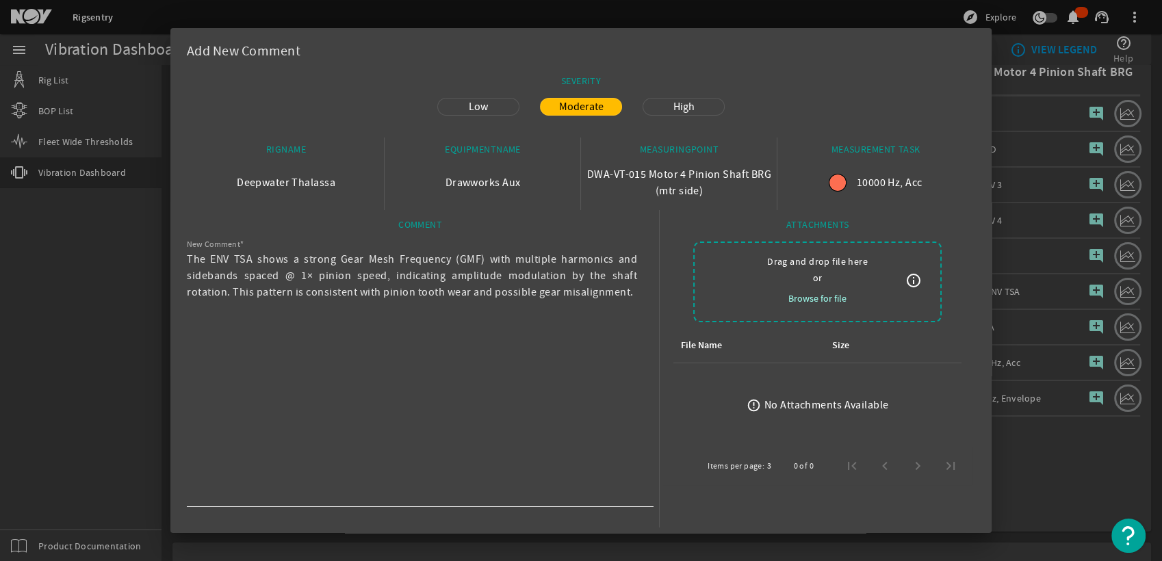
scroll to position [39, 0]
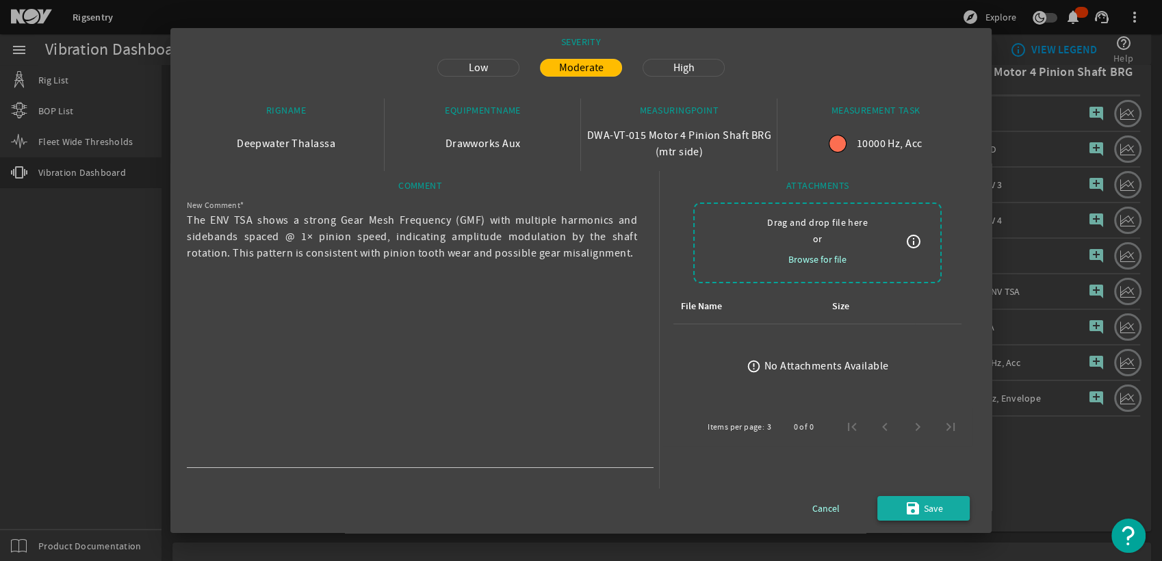
click at [905, 500] on mat-icon "save" at bounding box center [913, 508] width 16 height 16
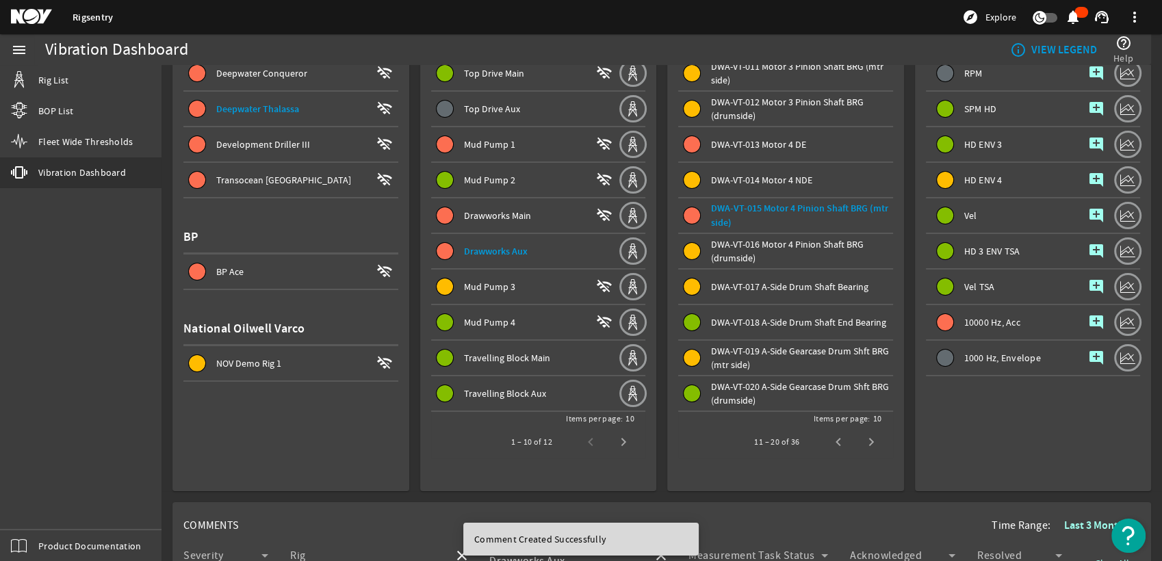
scroll to position [25, 0]
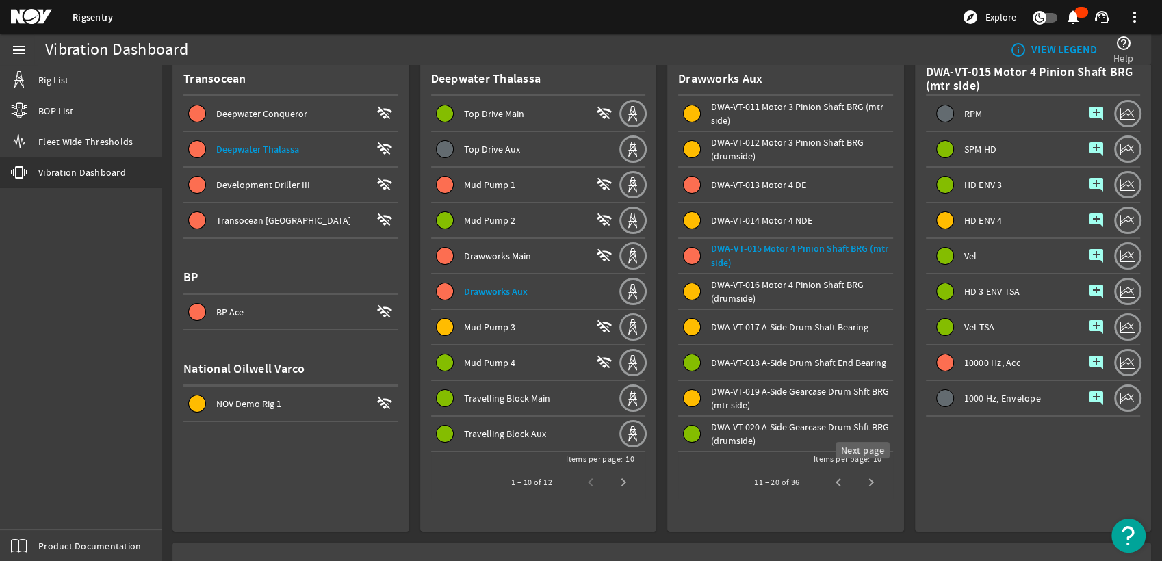
click at [865, 481] on span "Next page" at bounding box center [871, 482] width 33 height 33
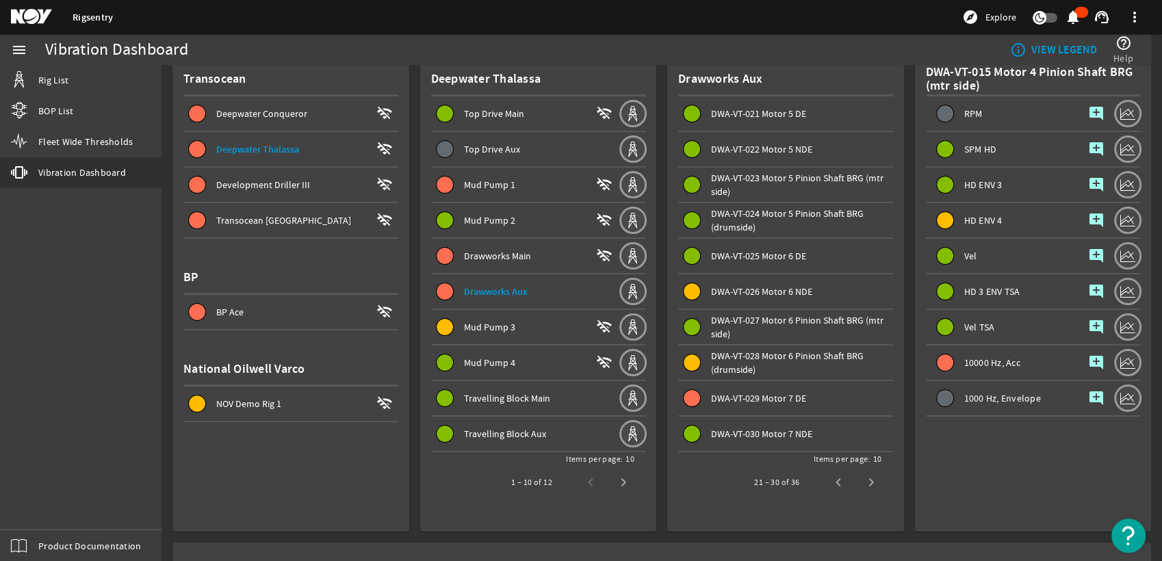
click at [812, 395] on div "DWA-VT-029 Motor 7 DE" at bounding box center [802, 398] width 182 height 14
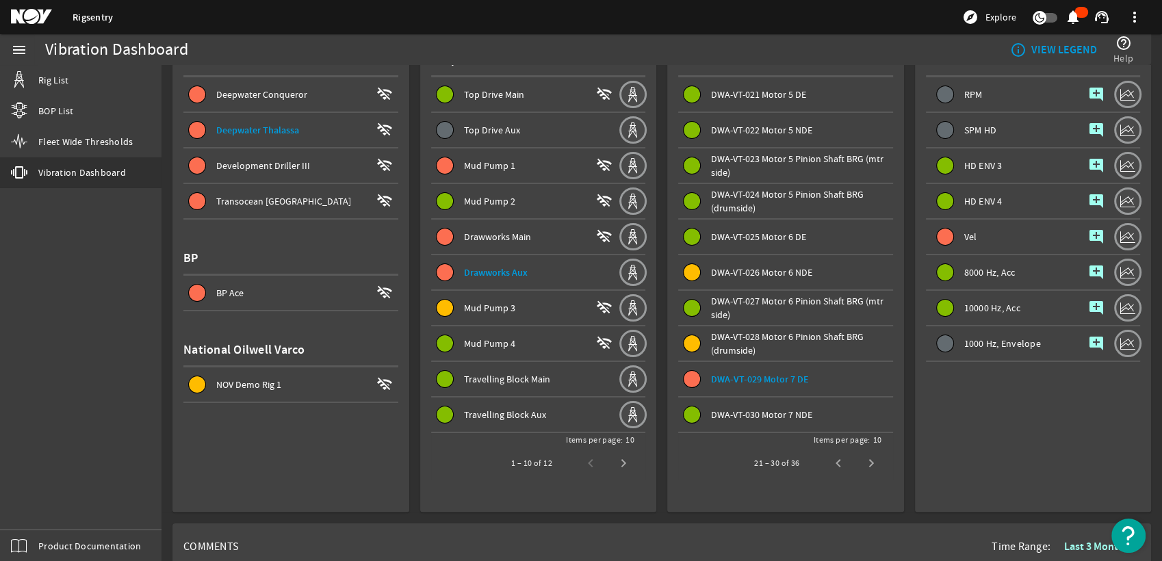
scroll to position [0, 0]
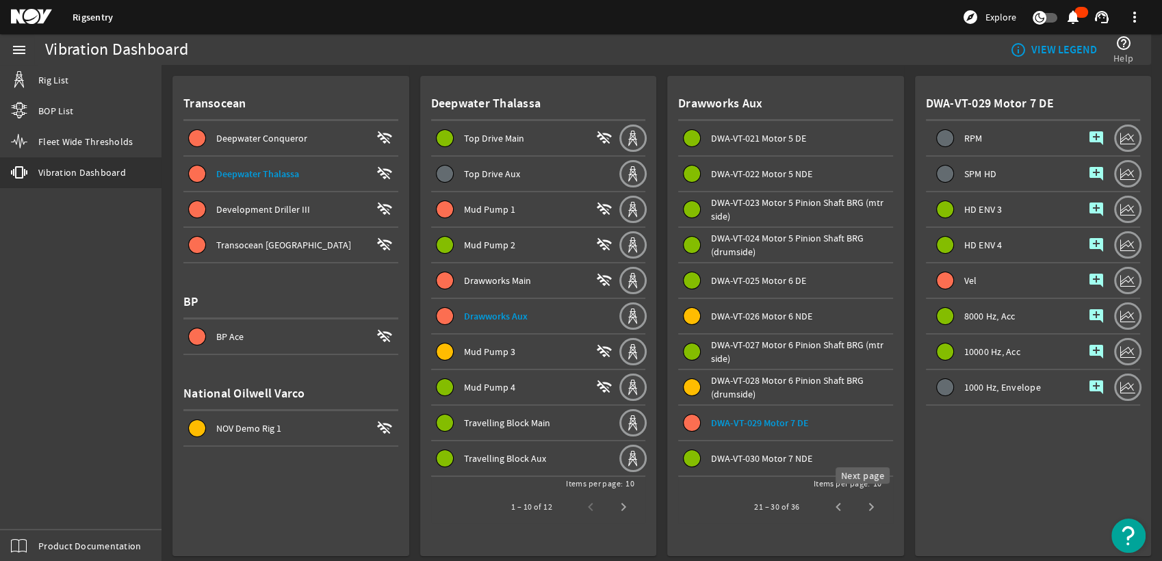
click at [863, 495] on span "Next page" at bounding box center [871, 507] width 33 height 33
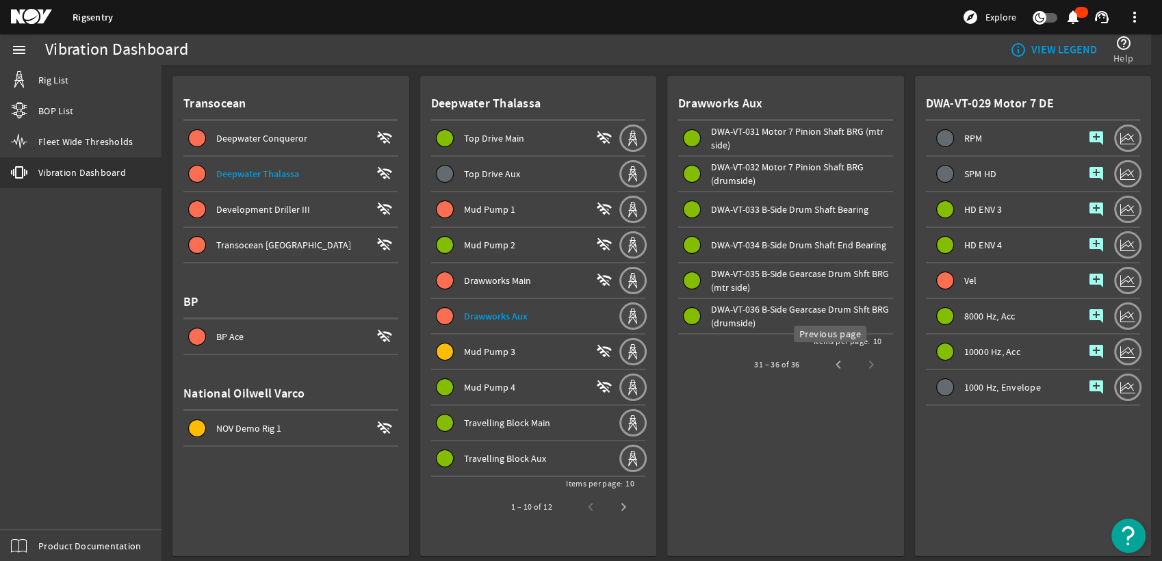
click at [840, 367] on span "Previous page" at bounding box center [838, 364] width 33 height 33
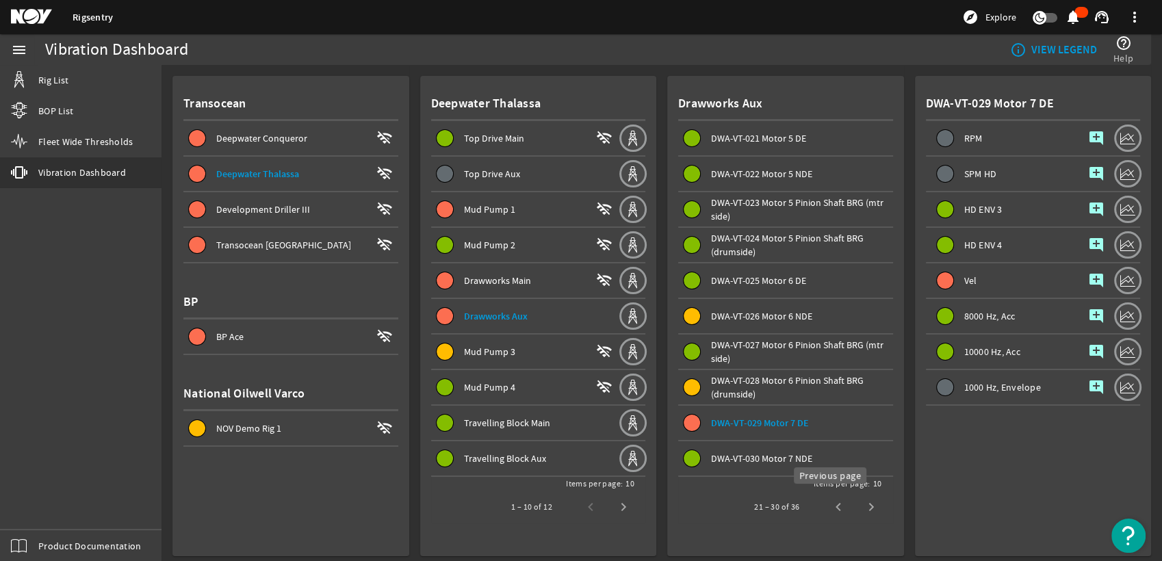
click at [832, 495] on span "Previous page" at bounding box center [838, 507] width 33 height 33
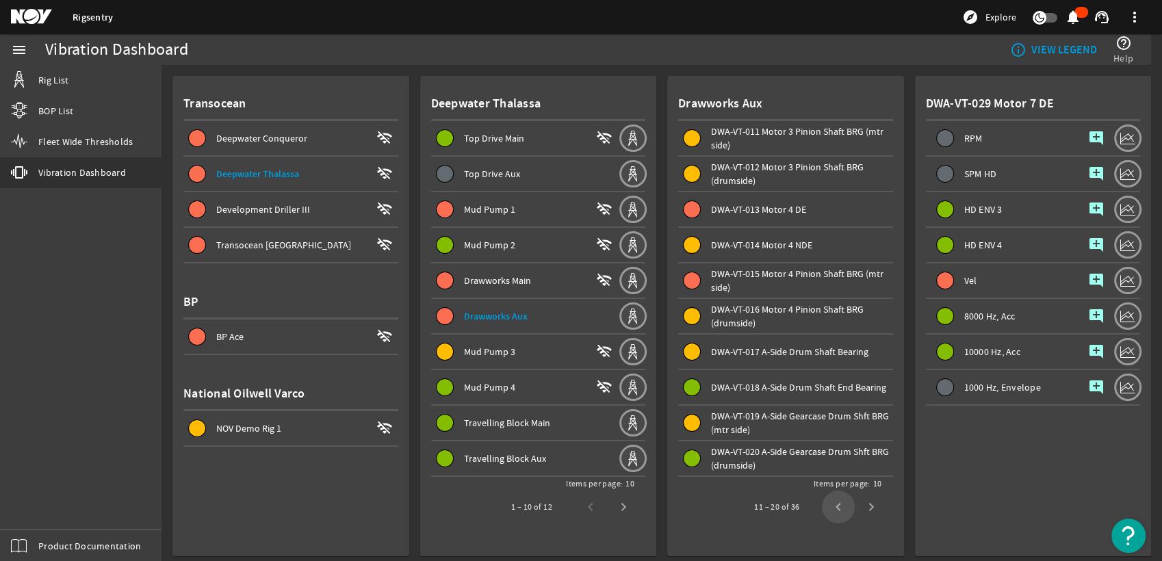
click at [832, 505] on span "Previous page" at bounding box center [838, 507] width 33 height 33
click at [832, 505] on div "11 – 20 of 36" at bounding box center [812, 507] width 149 height 33
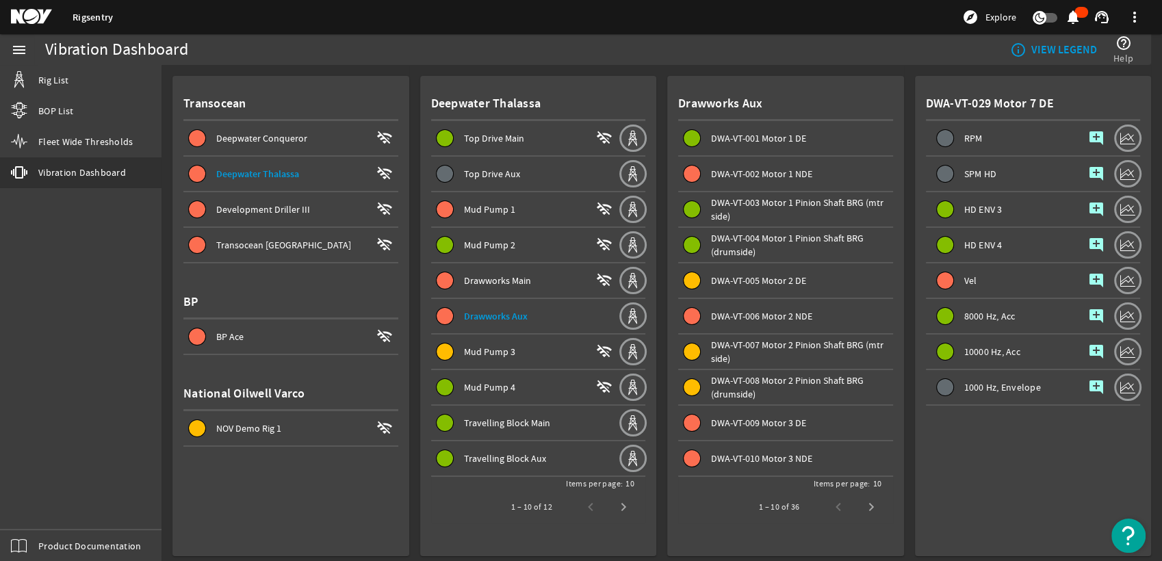
click at [832, 505] on div "1 – 10 of 36" at bounding box center [814, 507] width 145 height 33
drag, startPoint x: 832, startPoint y: 505, endPoint x: 719, endPoint y: 542, distance: 118.8
click at [719, 542] on mat-card "Drawworks Aux DWA-VT-001 Motor 1 DE DWA-VT-002 Motor 1 NDE DWA-VT-003 Motor 1 P…" at bounding box center [785, 316] width 237 height 480
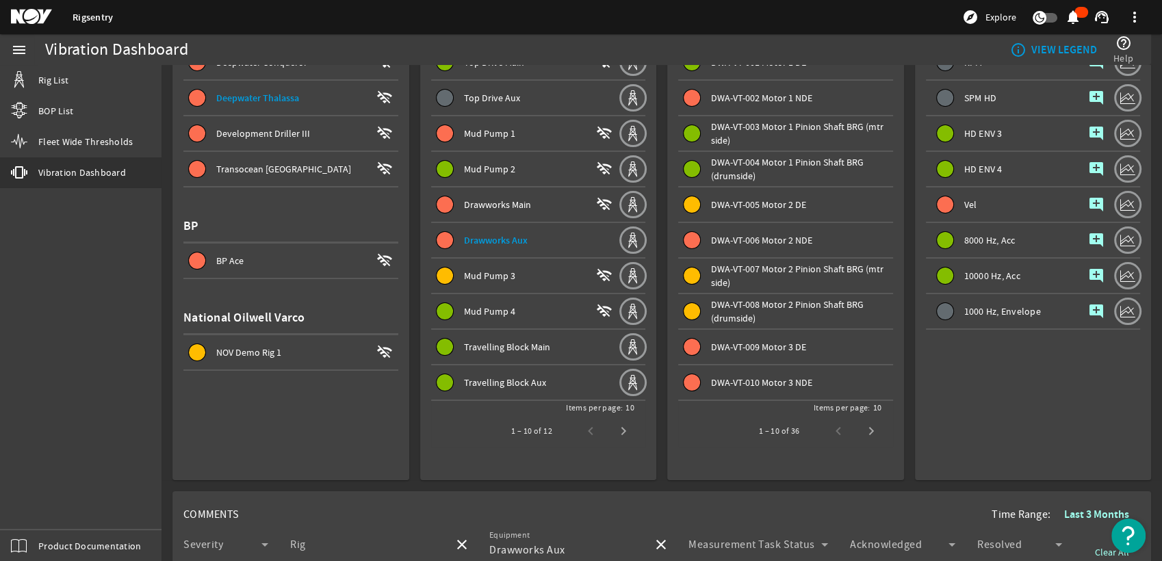
click at [523, 285] on span at bounding box center [524, 275] width 187 height 33
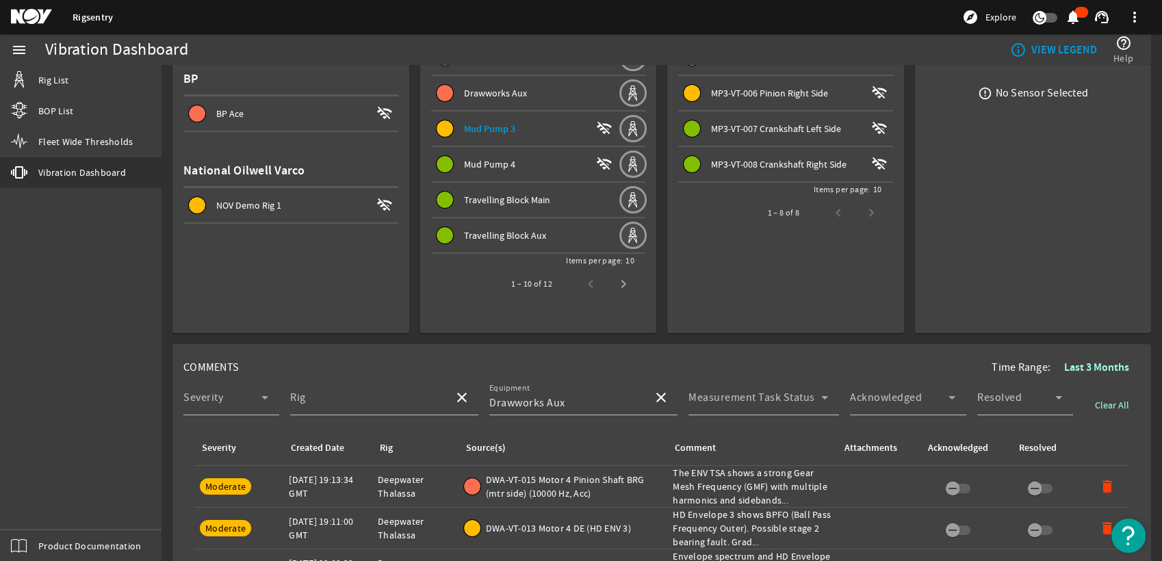
scroll to position [228, 0]
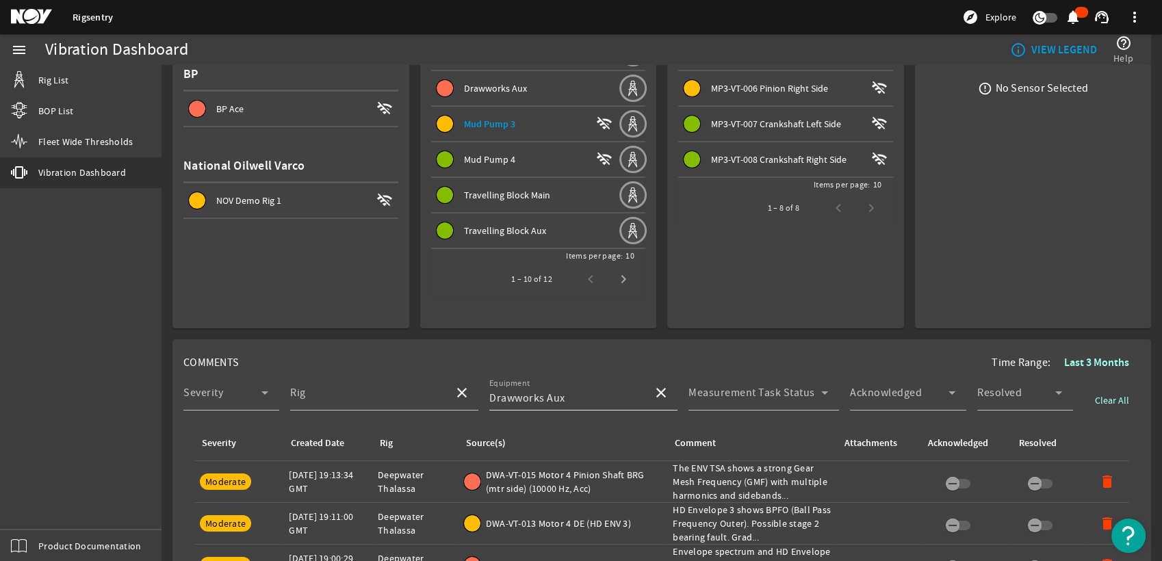
click at [645, 386] on span at bounding box center [661, 392] width 33 height 33
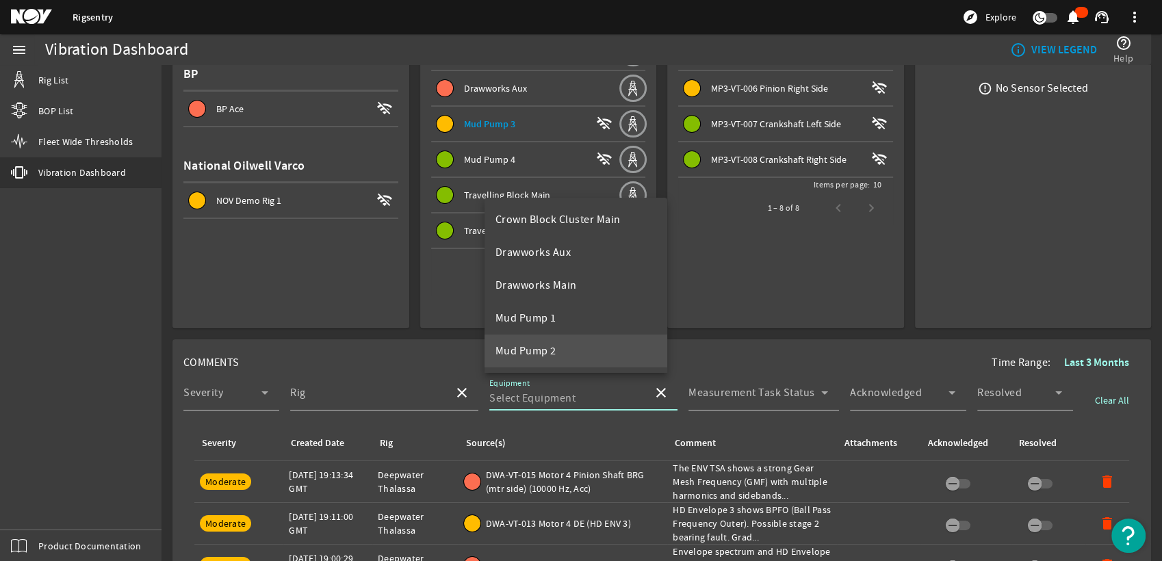
scroll to position [76, 0]
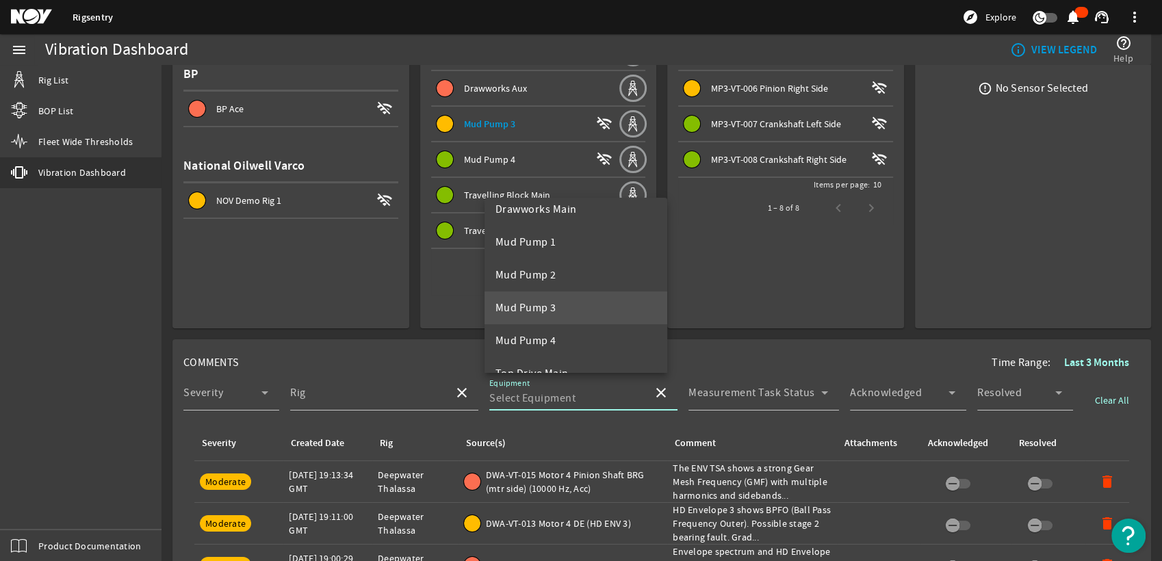
click at [602, 316] on mat-option "Mud Pump 3" at bounding box center [575, 307] width 183 height 33
type input "Mud Pump 3"
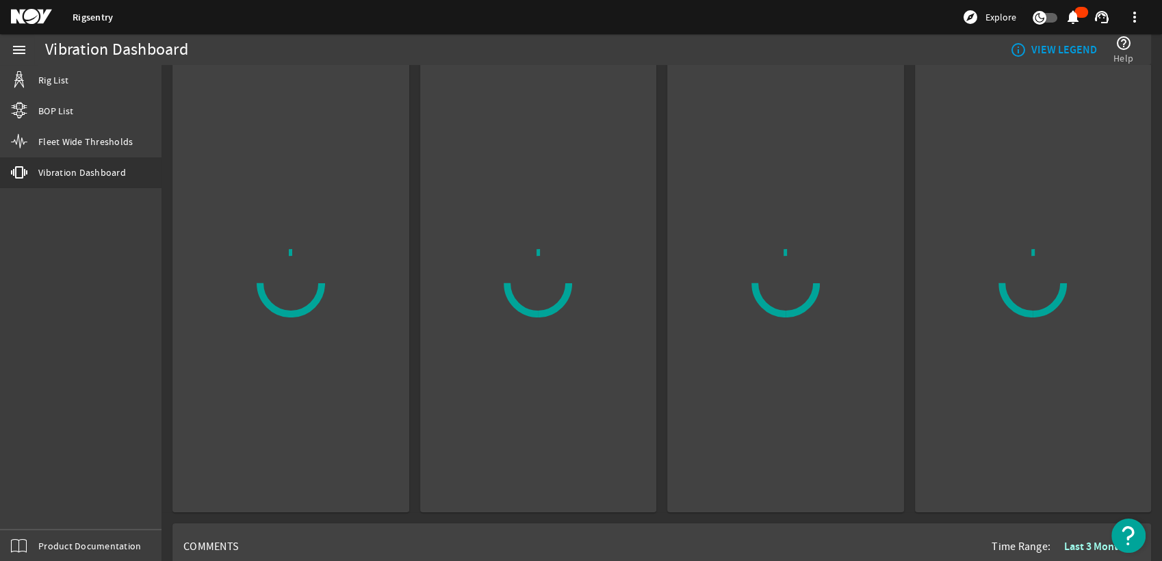
scroll to position [0, 0]
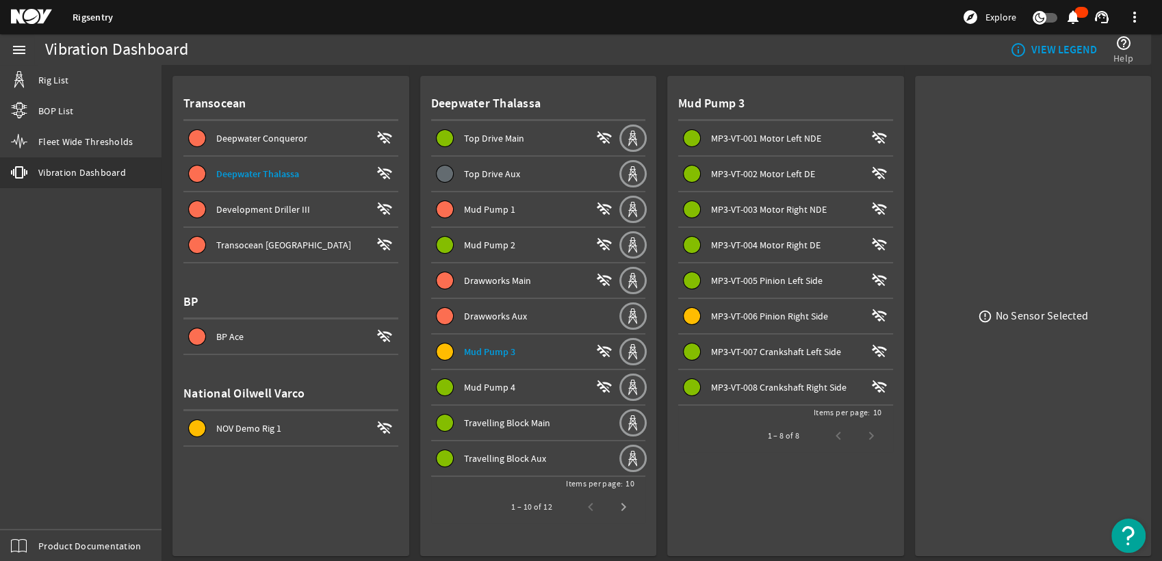
click at [766, 308] on span "MP3-VT-006 Pinion Right Side wifi_off" at bounding box center [788, 316] width 209 height 16
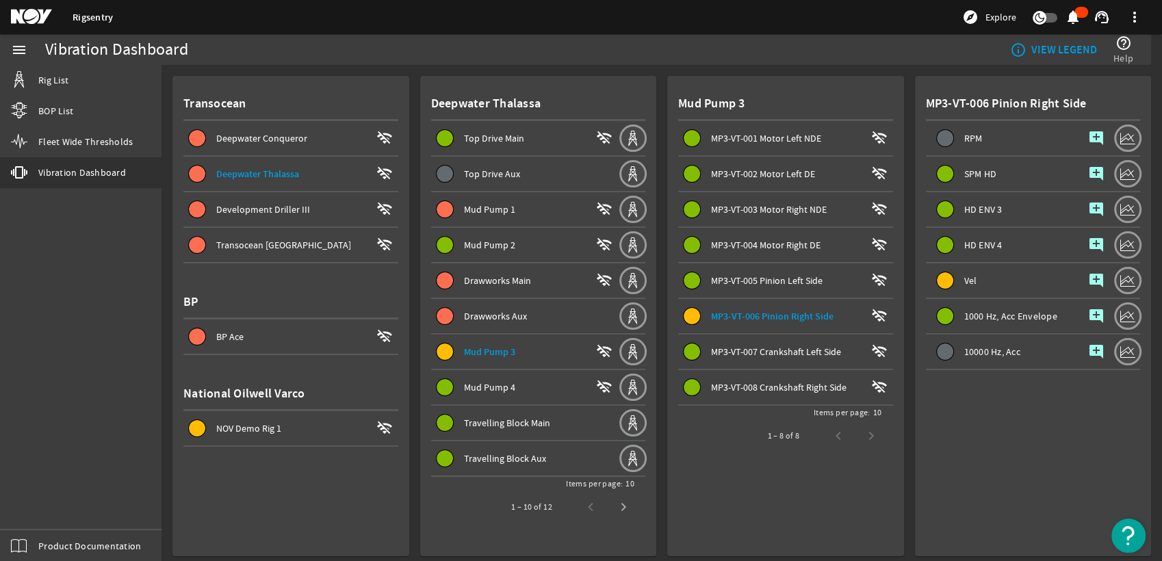
click at [1067, 28] on span at bounding box center [1072, 17] width 33 height 33
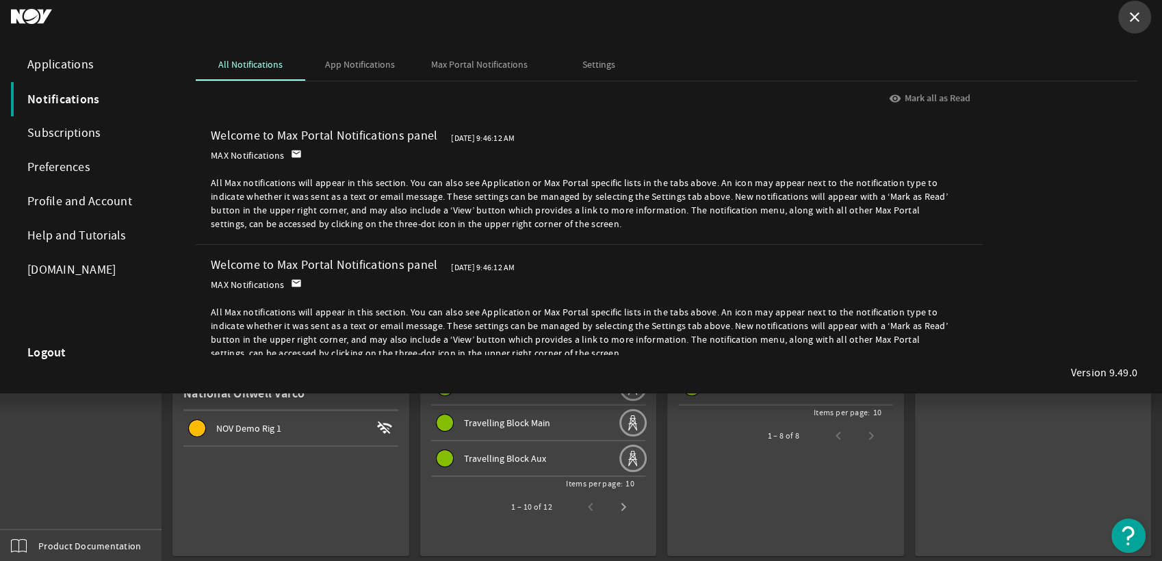
click at [1140, 23] on mat-icon "close" at bounding box center [1134, 17] width 16 height 16
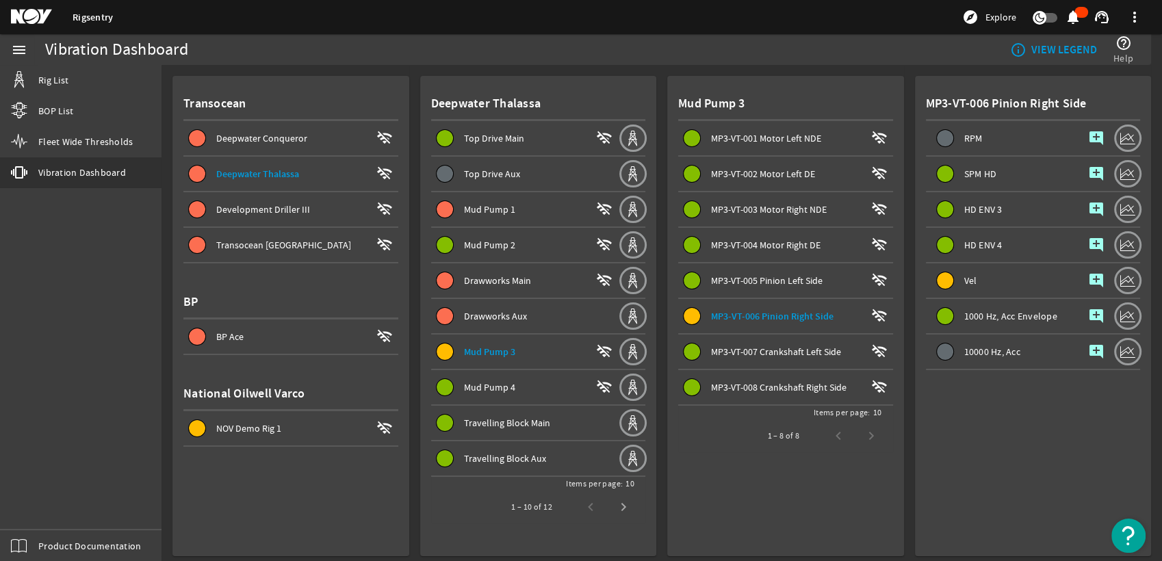
click at [1072, 22] on mat-icon "notifications" at bounding box center [1073, 17] width 16 height 16
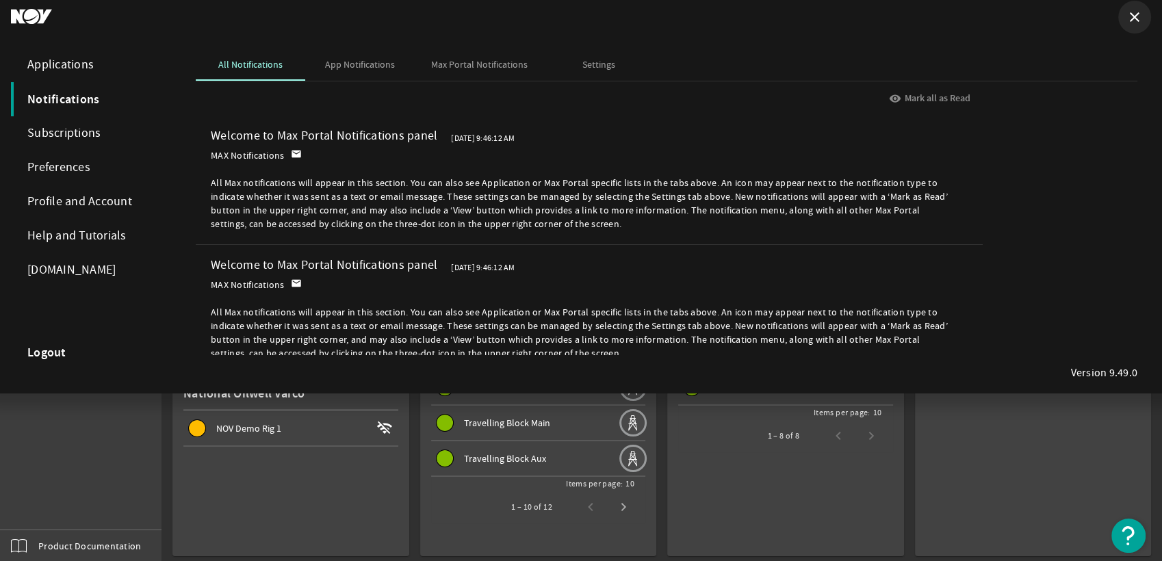
click at [1126, 14] on mat-icon "close" at bounding box center [1134, 17] width 16 height 16
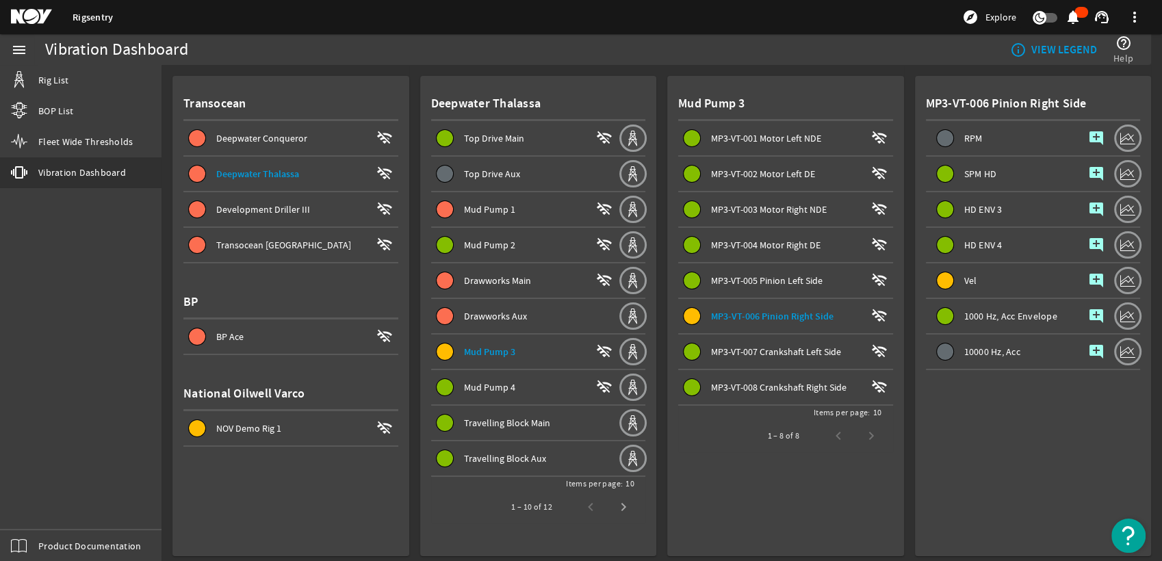
click at [1126, 14] on span at bounding box center [1134, 17] width 33 height 33
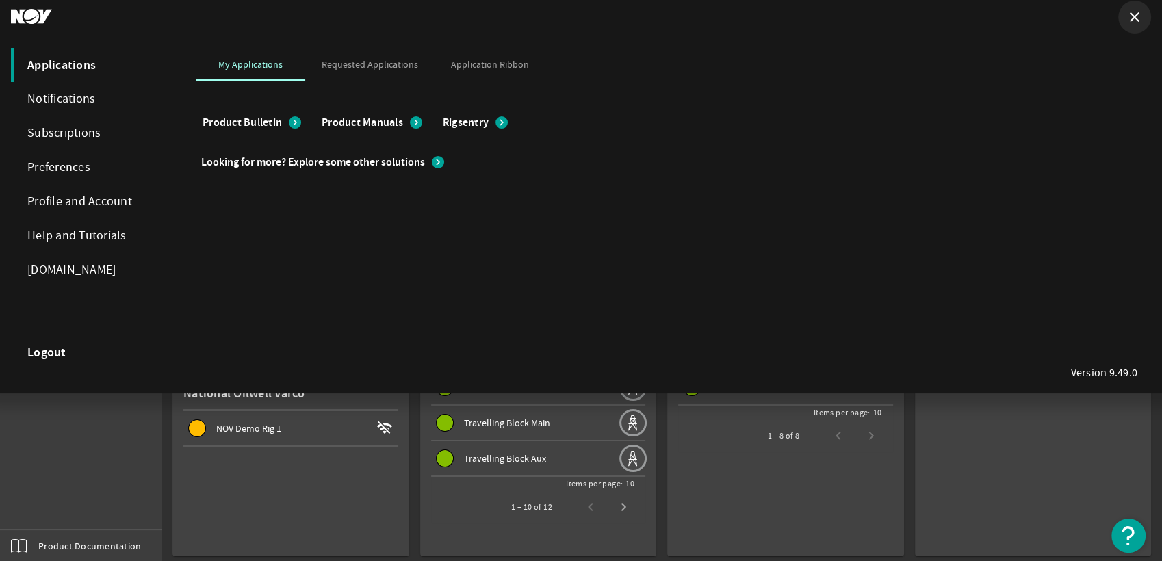
click at [1133, 23] on mat-icon "close" at bounding box center [1134, 17] width 16 height 16
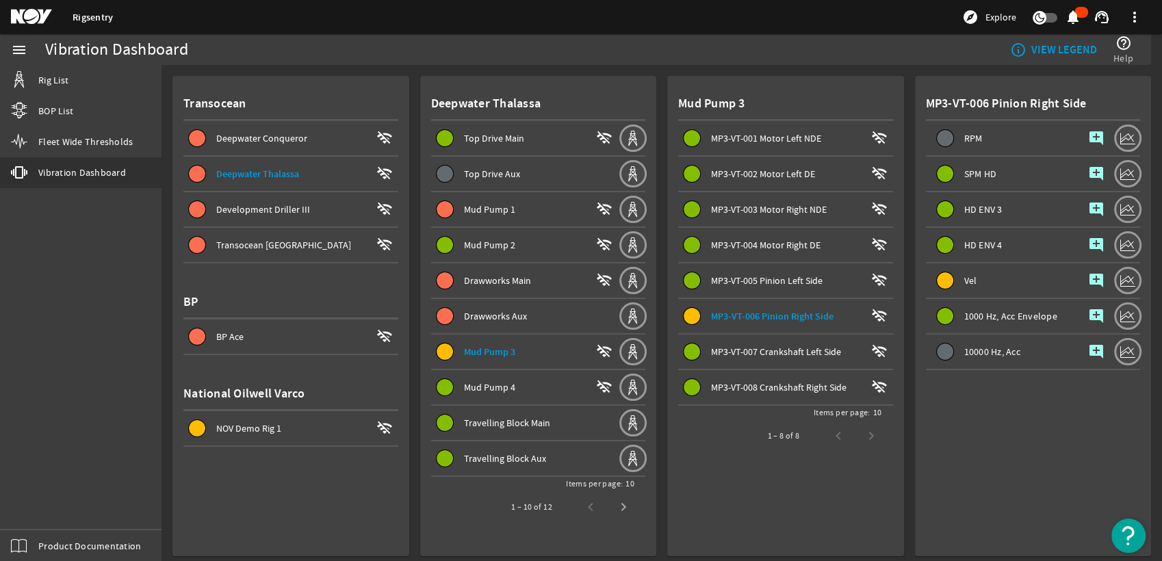
click at [485, 308] on span "Drawworks Aux" at bounding box center [528, 316] width 182 height 16
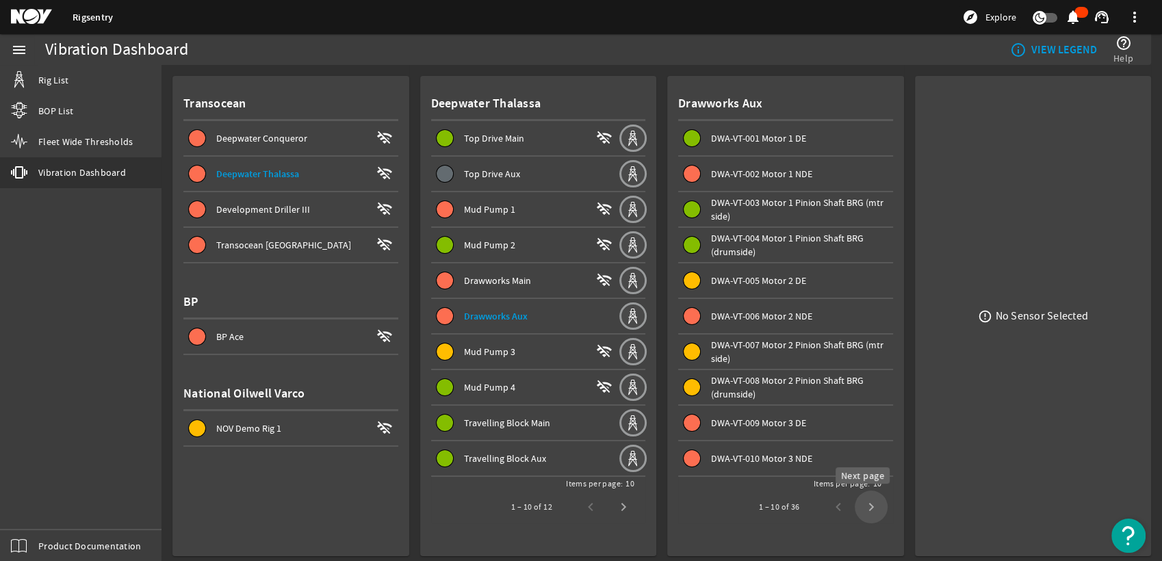
click at [859, 511] on span "Next page" at bounding box center [871, 507] width 33 height 33
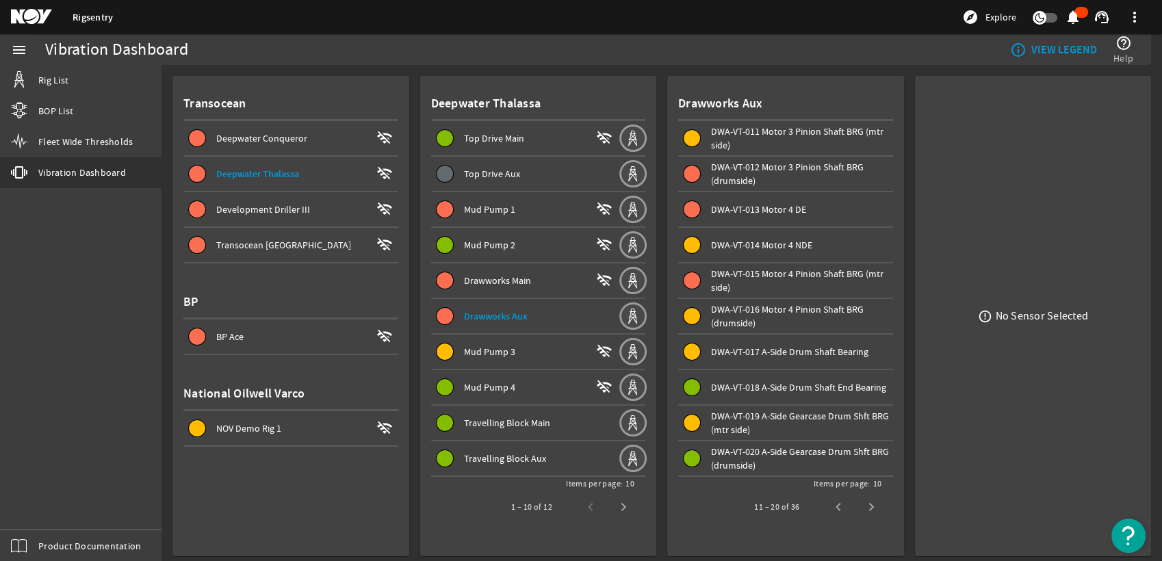
click at [859, 511] on span "Next page" at bounding box center [871, 507] width 33 height 33
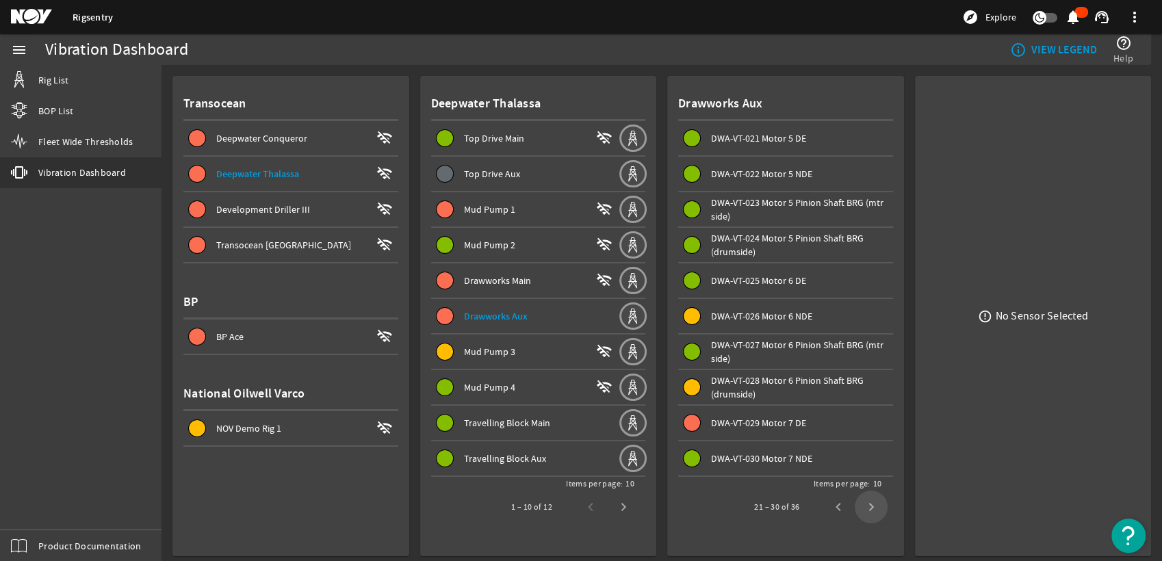
click at [859, 511] on span "Next page" at bounding box center [871, 507] width 33 height 33
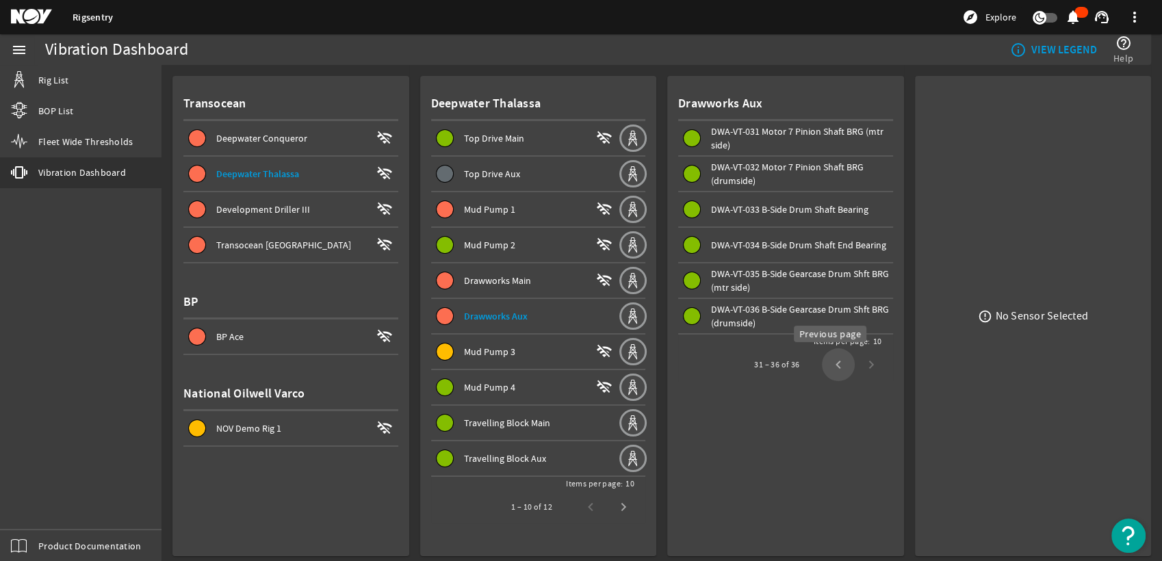
click at [840, 365] on span "Previous page" at bounding box center [838, 364] width 33 height 33
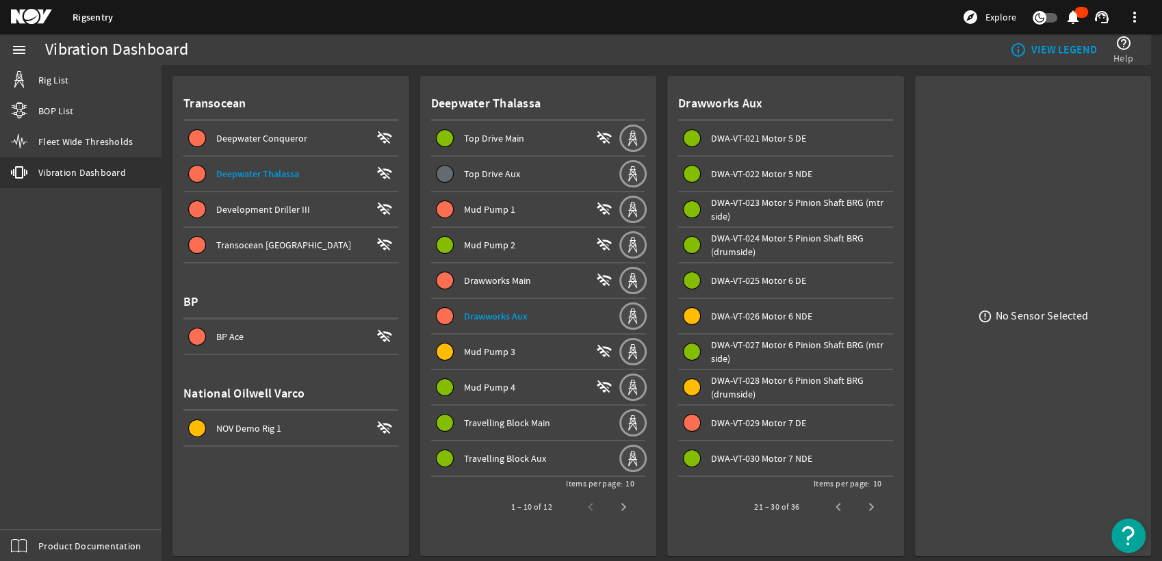
click at [790, 419] on span "DWA-VT-029 Motor 7 DE" at bounding box center [758, 423] width 95 height 12
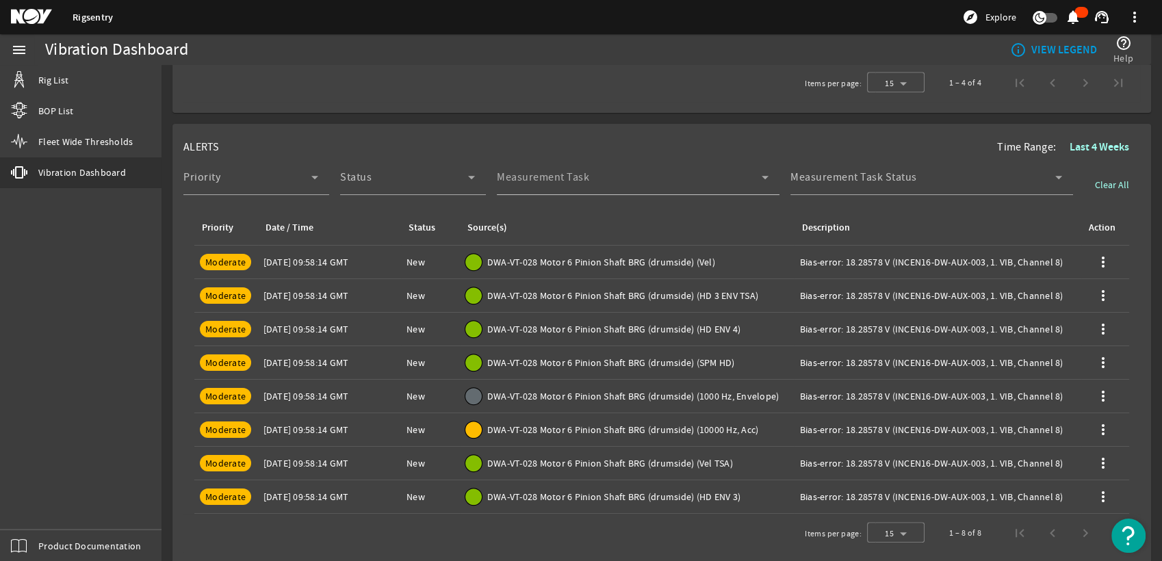
scroll to position [395, 0]
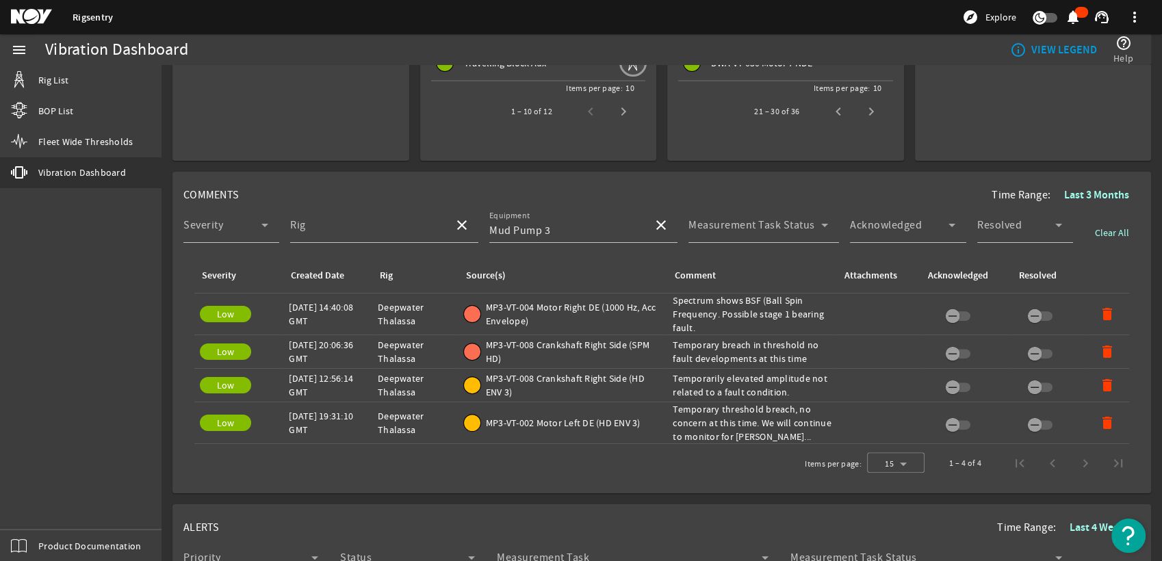
click at [655, 243] on div at bounding box center [583, 250] width 188 height 15
click at [657, 229] on button "close" at bounding box center [661, 225] width 33 height 33
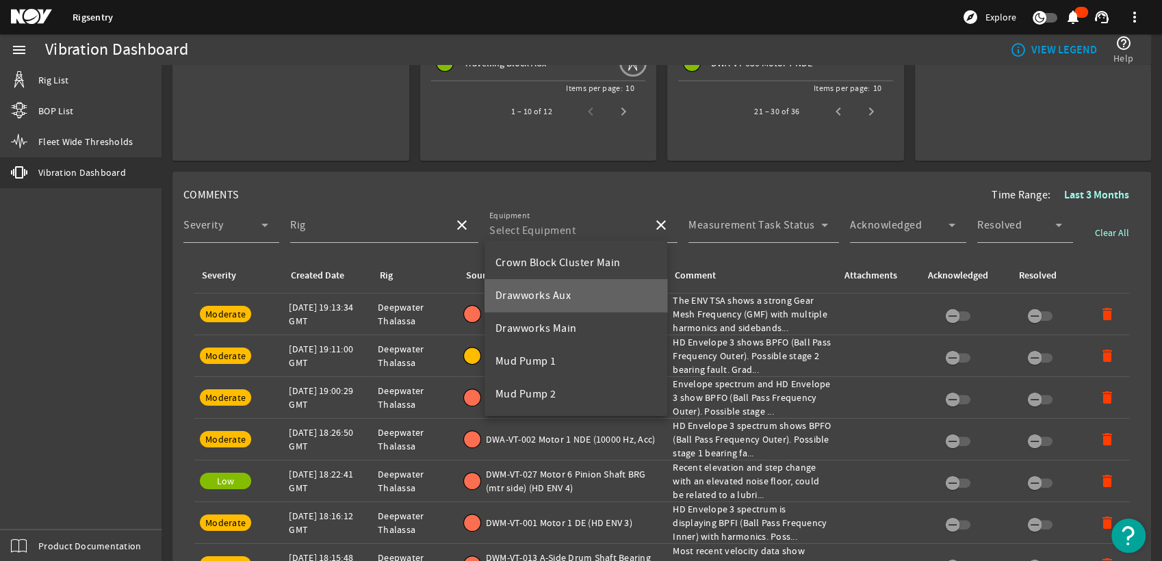
click at [591, 293] on mat-option "Drawworks Aux" at bounding box center [575, 295] width 183 height 33
type input "Drawworks Aux"
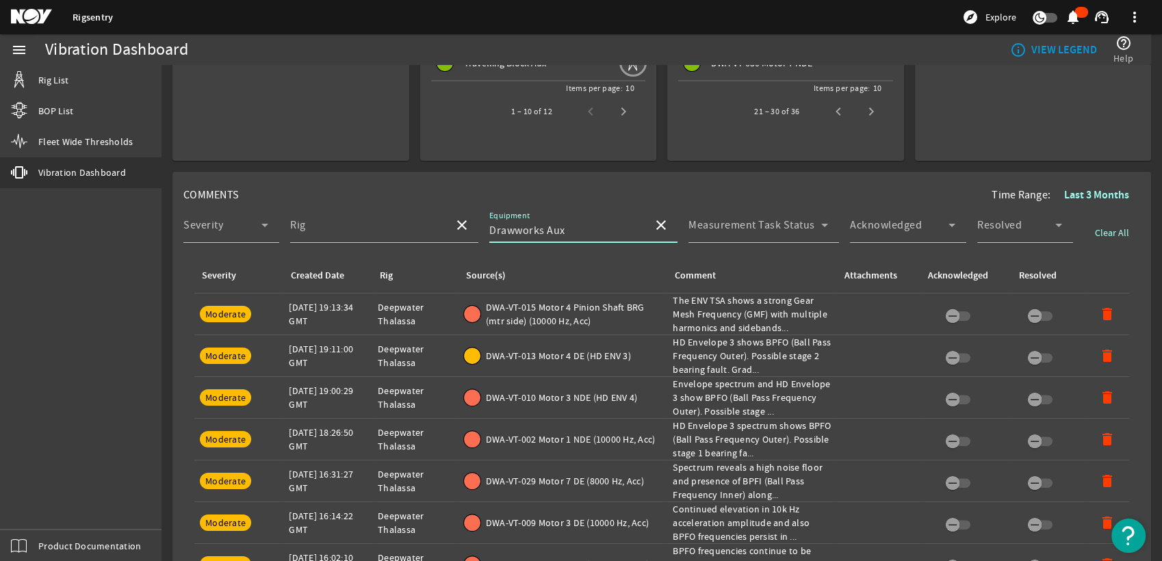
click at [1069, 23] on mat-icon "notifications" at bounding box center [1073, 17] width 16 height 16
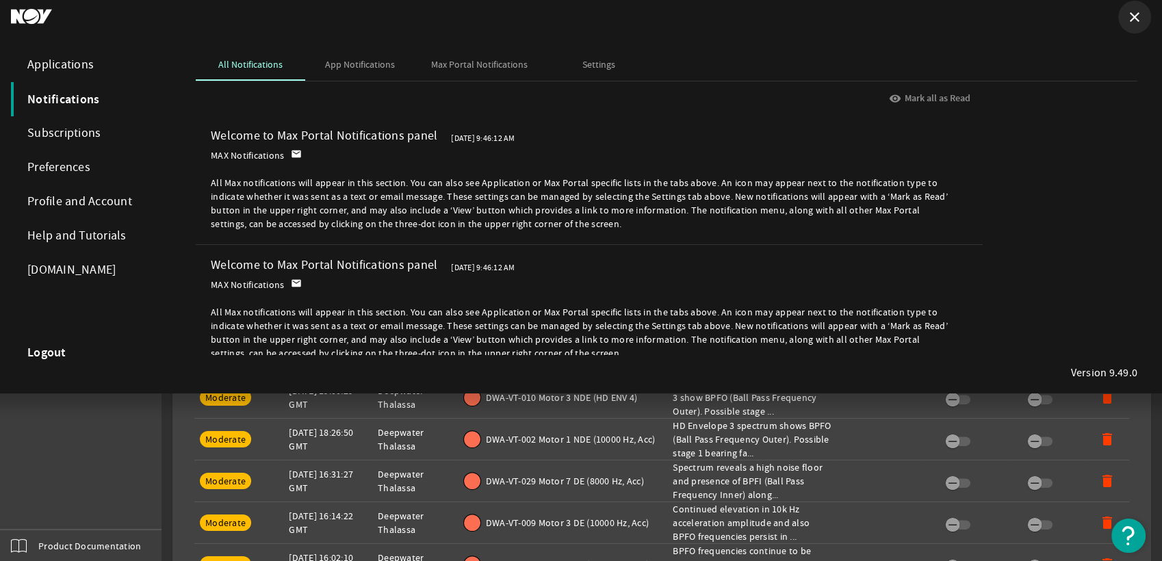
click at [1136, 24] on mat-icon "close" at bounding box center [1134, 17] width 16 height 16
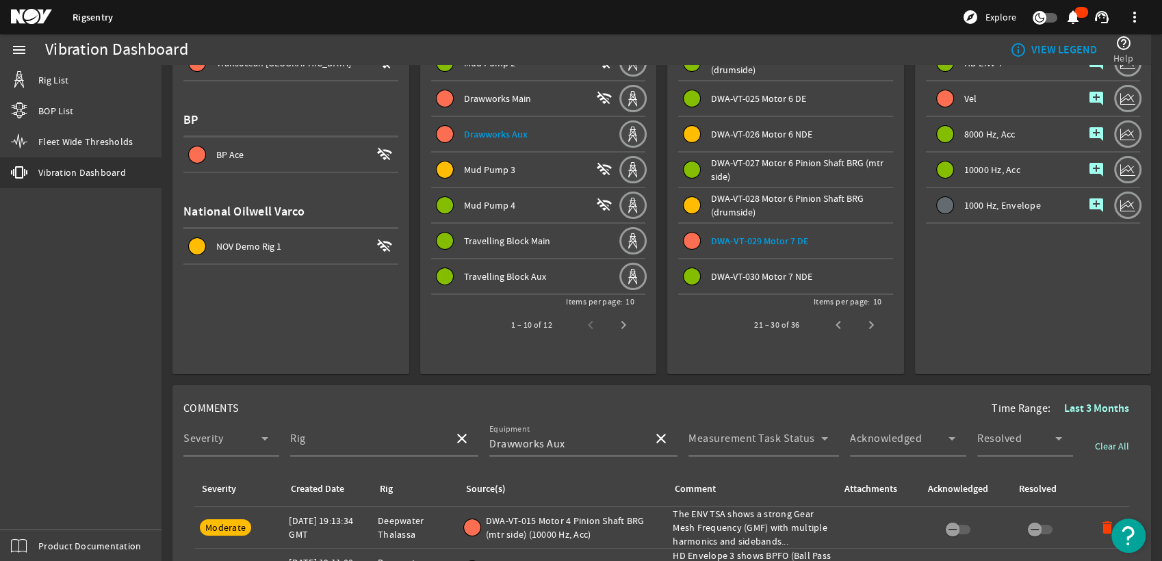
scroll to position [168, 0]
